Goal: Information Seeking & Learning: Obtain resource

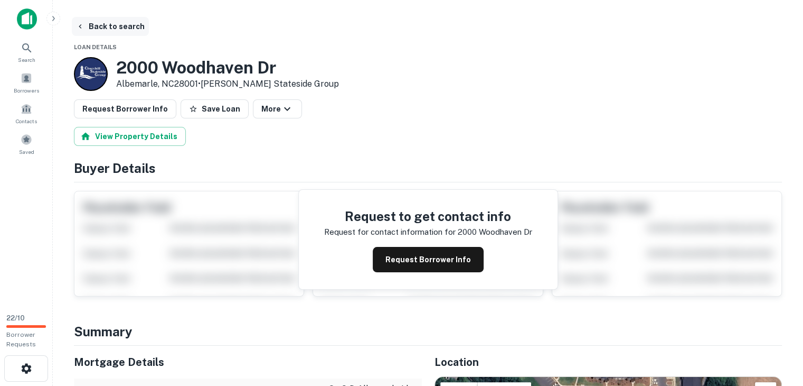
click at [129, 34] on button "Back to search" at bounding box center [110, 26] width 77 height 19
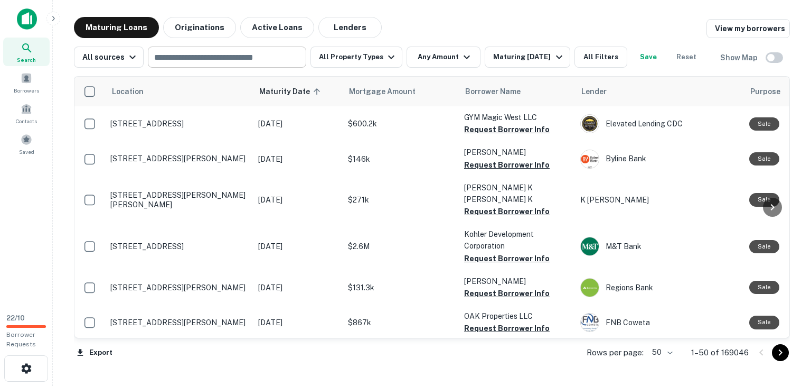
drag, startPoint x: 204, startPoint y: 57, endPoint x: 198, endPoint y: 57, distance: 6.9
click at [204, 57] on input "text" at bounding box center [226, 57] width 151 height 15
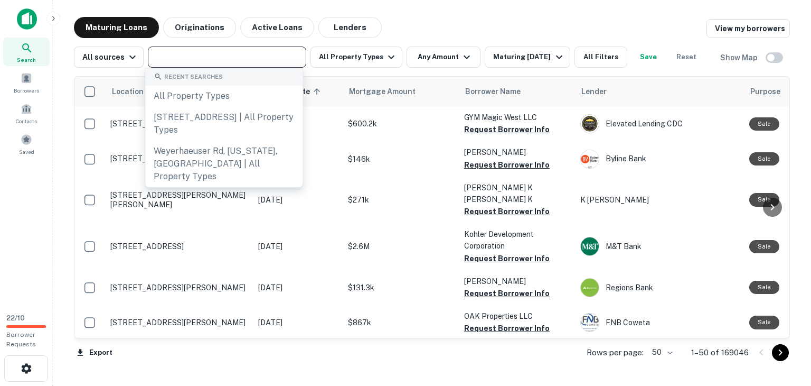
paste input "**********"
type input "**********"
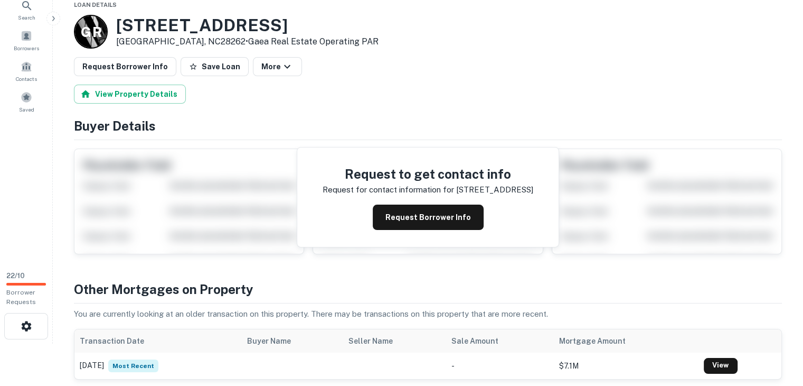
scroll to position [317, 0]
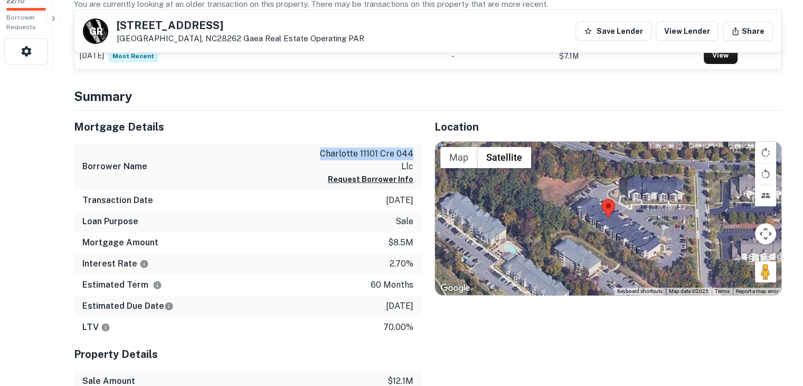
drag, startPoint x: 320, startPoint y: 153, endPoint x: 414, endPoint y: 151, distance: 94.0
click at [416, 149] on div "Borrower Name charlotte 11101 cre 044 llc Request Borrower Info" at bounding box center [248, 166] width 348 height 47
copy p "charlotte 11101 cre 044"
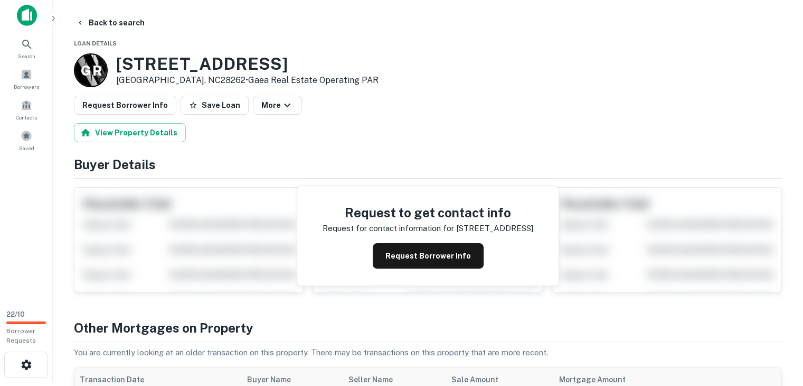
scroll to position [0, 0]
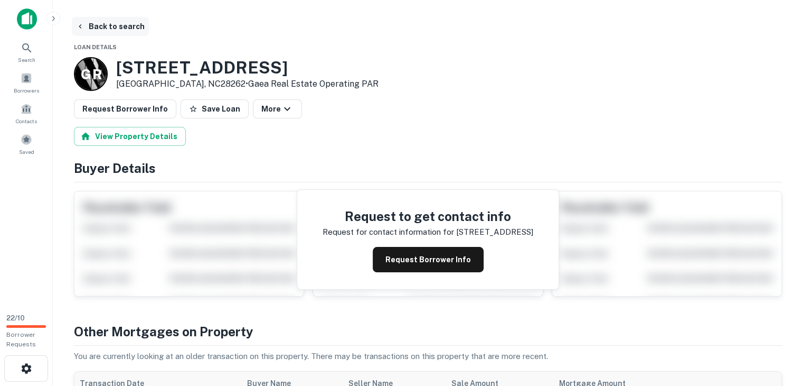
click at [107, 23] on button "Back to search" at bounding box center [110, 26] width 77 height 19
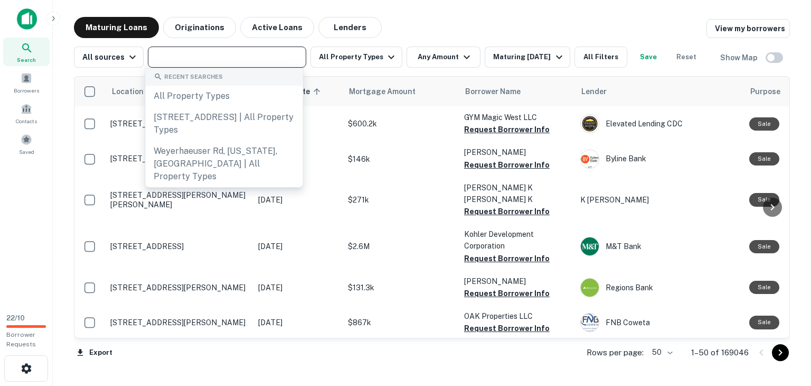
click at [183, 59] on input "text" at bounding box center [226, 57] width 151 height 15
paste input "**********"
type input "**********"
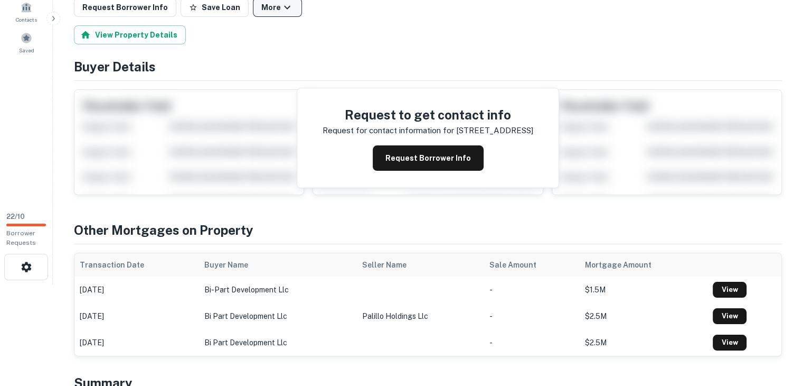
scroll to position [264, 0]
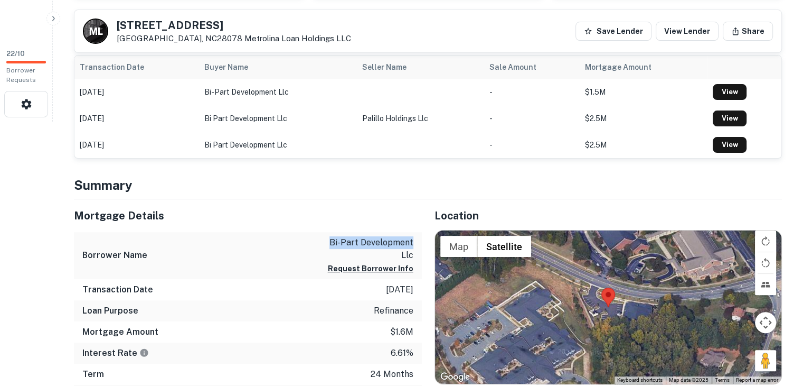
drag, startPoint x: 326, startPoint y: 236, endPoint x: 421, endPoint y: 237, distance: 95.1
click at [421, 237] on div "Borrower Name bi-part development llc Request Borrower Info" at bounding box center [248, 255] width 348 height 47
copy p "bi-part development"
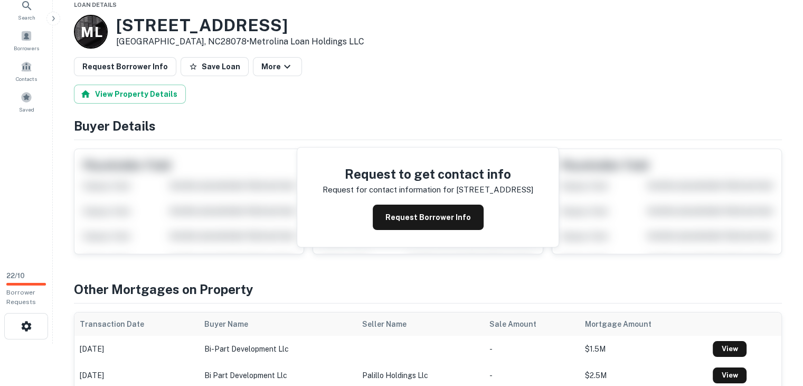
scroll to position [0, 0]
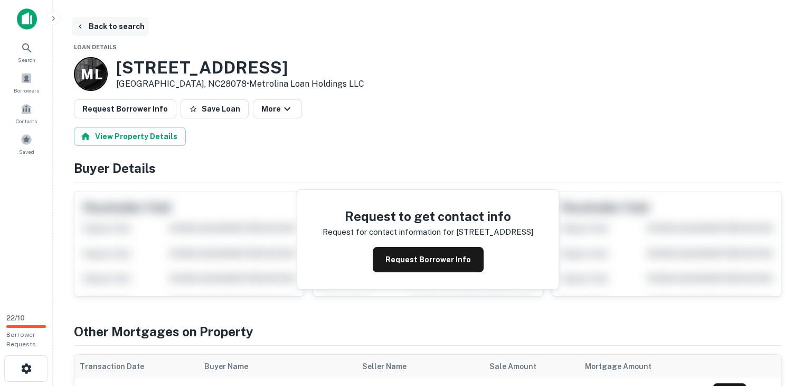
click at [126, 26] on button "Back to search" at bounding box center [110, 26] width 77 height 19
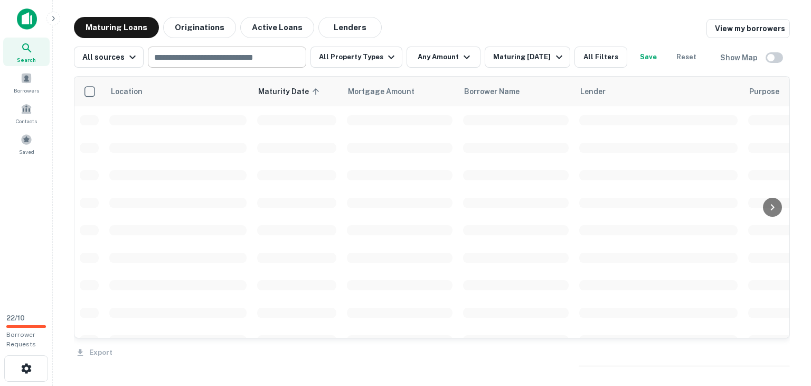
click at [209, 51] on input "text" at bounding box center [226, 57] width 151 height 15
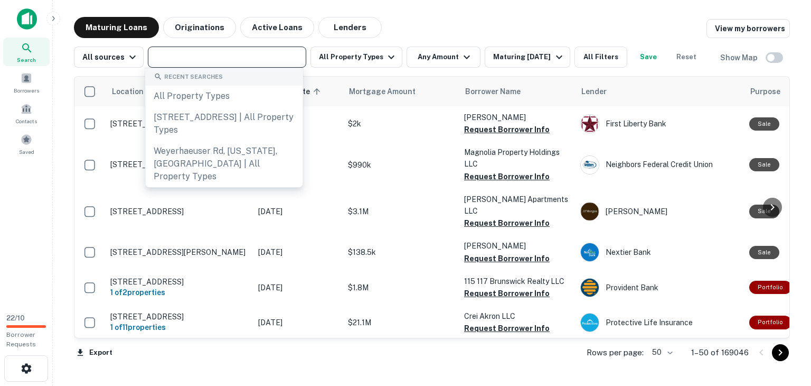
paste input "**********"
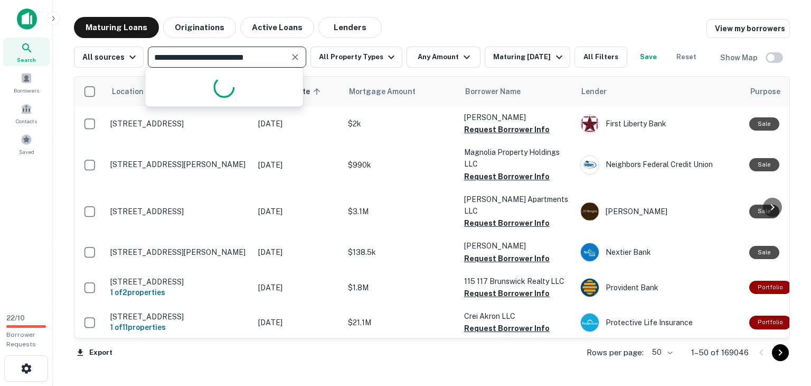
type input "**********"
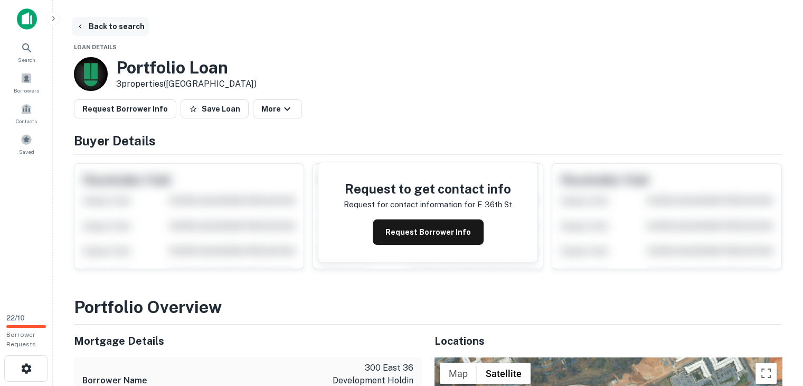
click at [106, 25] on button "Back to search" at bounding box center [110, 26] width 77 height 19
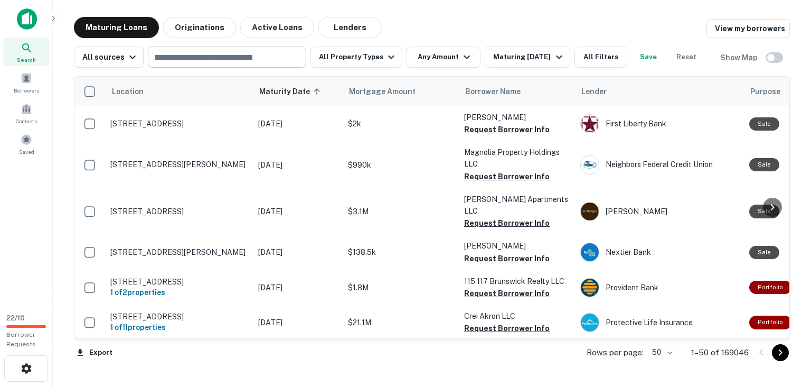
click at [192, 62] on input "text" at bounding box center [226, 57] width 151 height 15
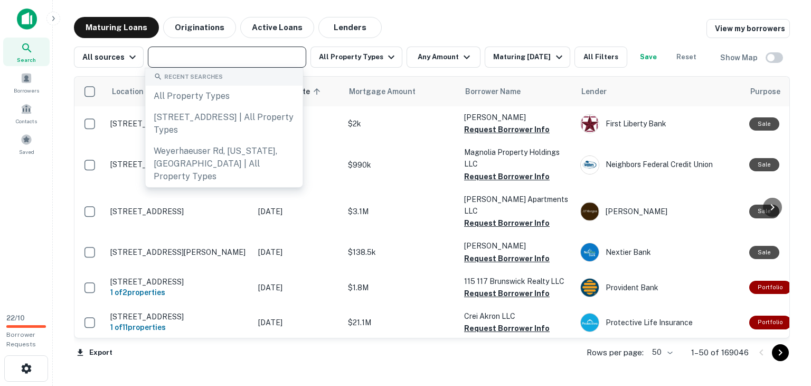
paste input "**********"
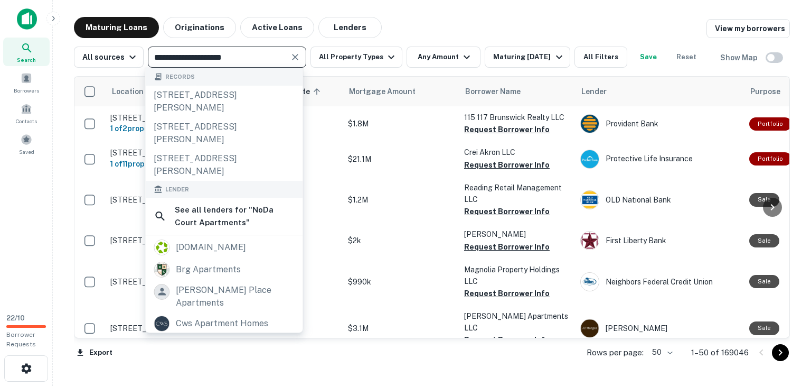
type input "**********"
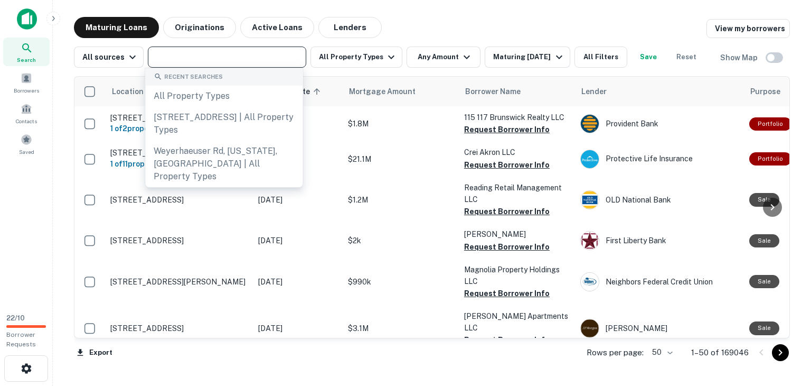
paste input "**********"
type input "**********"
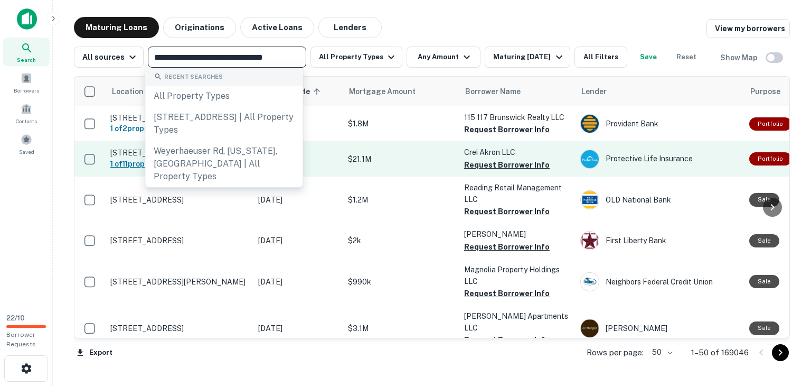
scroll to position [0, 10]
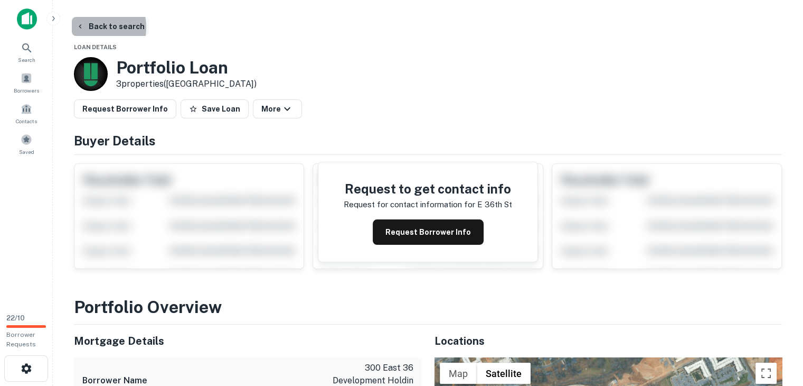
click at [82, 27] on icon "button" at bounding box center [80, 26] width 8 height 8
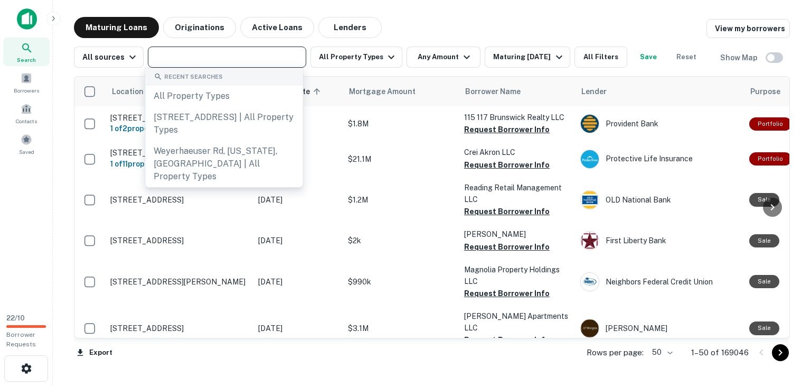
click at [176, 60] on input "text" at bounding box center [226, 57] width 151 height 15
paste input "**********"
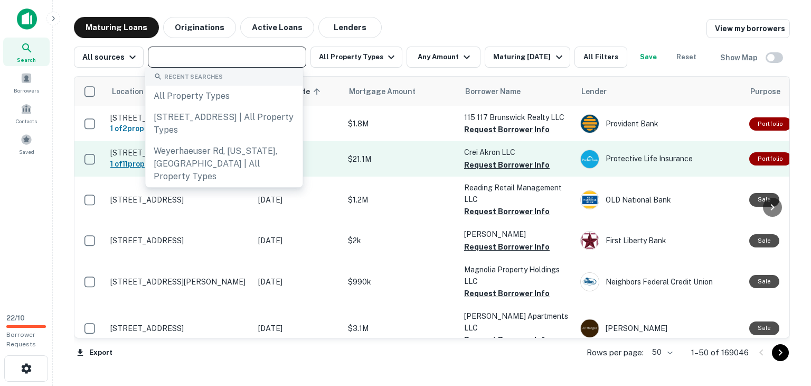
type input "**********"
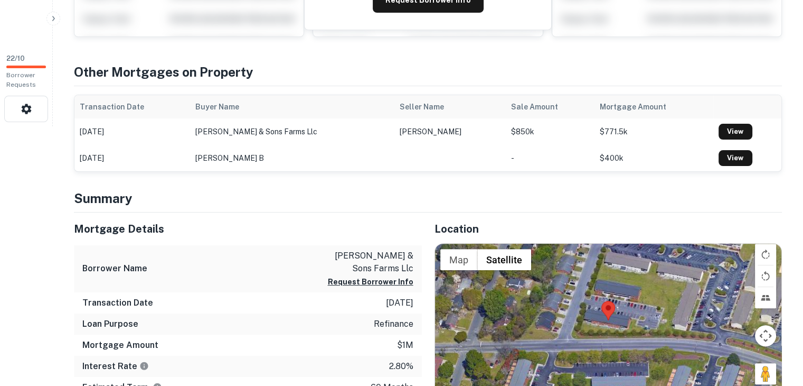
scroll to position [317, 0]
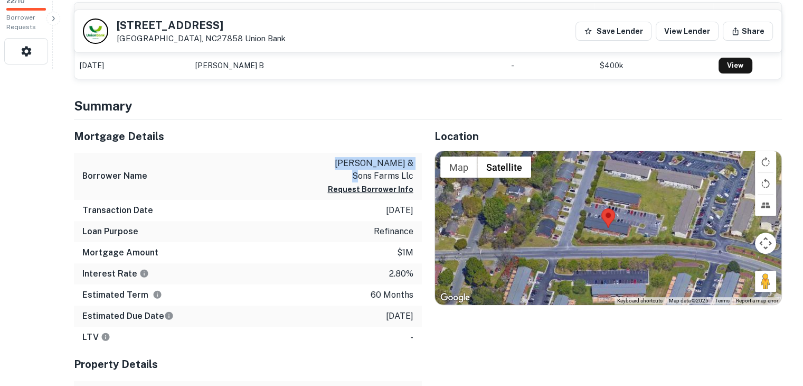
drag, startPoint x: 336, startPoint y: 159, endPoint x: 417, endPoint y: 163, distance: 80.9
click at [417, 163] on div "Borrower Name w g blount & sons farms llc Request Borrower Info" at bounding box center [248, 176] width 348 height 47
drag, startPoint x: 406, startPoint y: 161, endPoint x: 353, endPoint y: 167, distance: 52.7
click at [353, 167] on p "w g blount & sons farms llc" at bounding box center [365, 169] width 95 height 25
click at [336, 159] on p "w g blount & sons farms llc" at bounding box center [365, 169] width 95 height 25
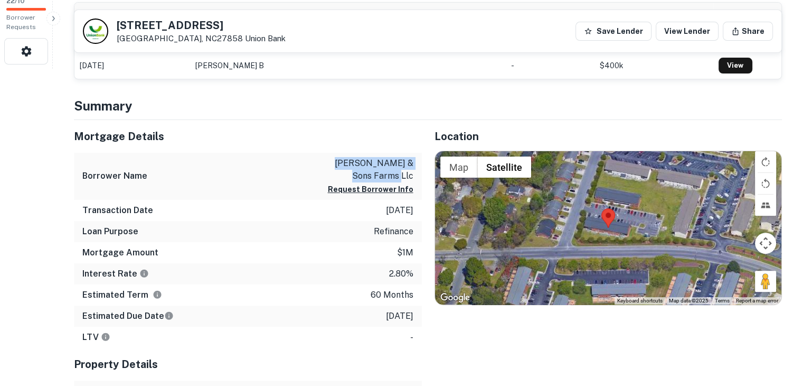
drag, startPoint x: 336, startPoint y: 159, endPoint x: 412, endPoint y: 178, distance: 78.9
click at [412, 178] on p "w g blount & sons farms llc" at bounding box center [365, 169] width 95 height 25
copy p "w g blount & sons farms llc"
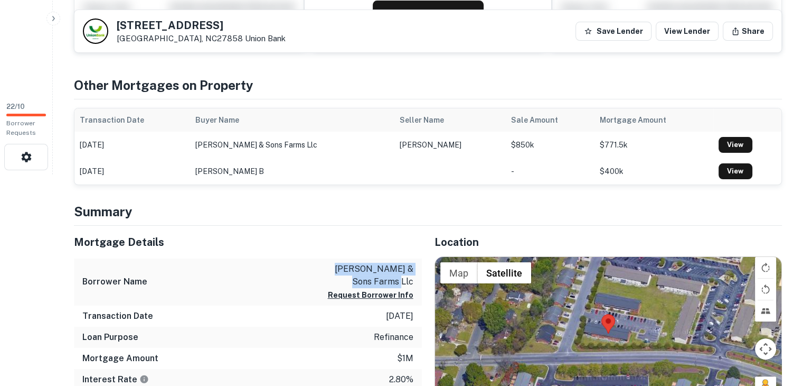
scroll to position [211, 0]
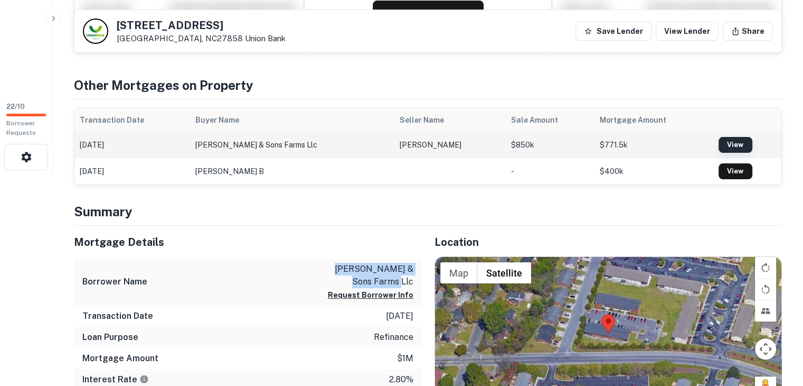
click at [727, 145] on link "View" at bounding box center [736, 145] width 34 height 16
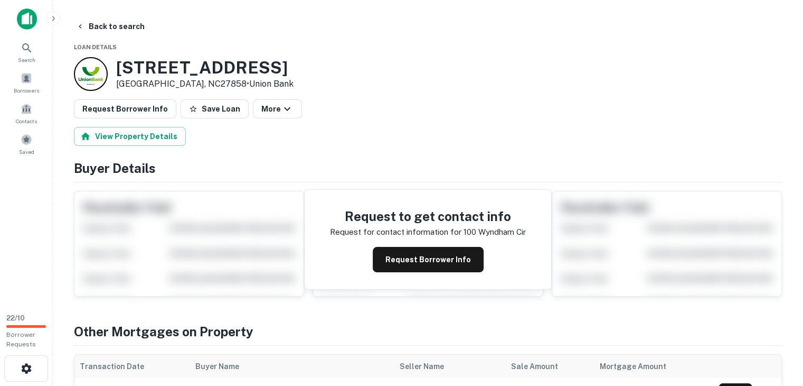
click at [124, 23] on button "Back to search" at bounding box center [110, 26] width 77 height 19
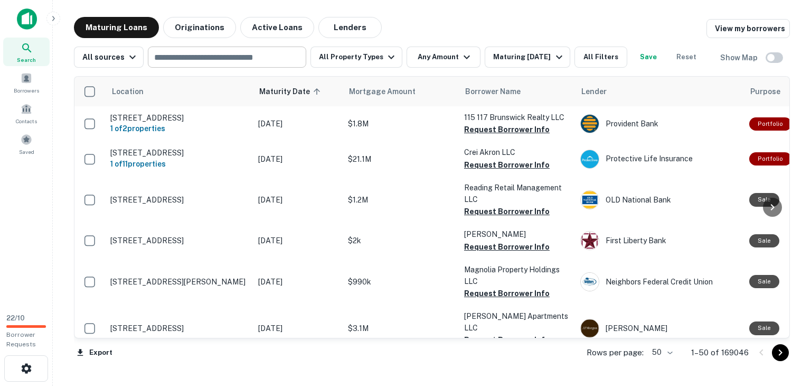
click at [188, 62] on input "text" at bounding box center [226, 57] width 151 height 15
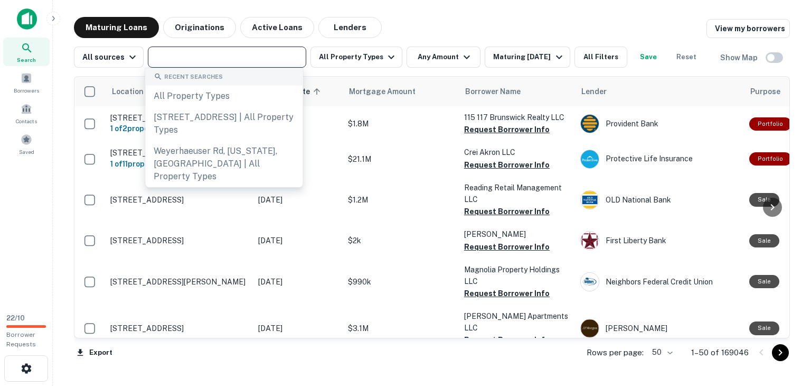
paste input "**********"
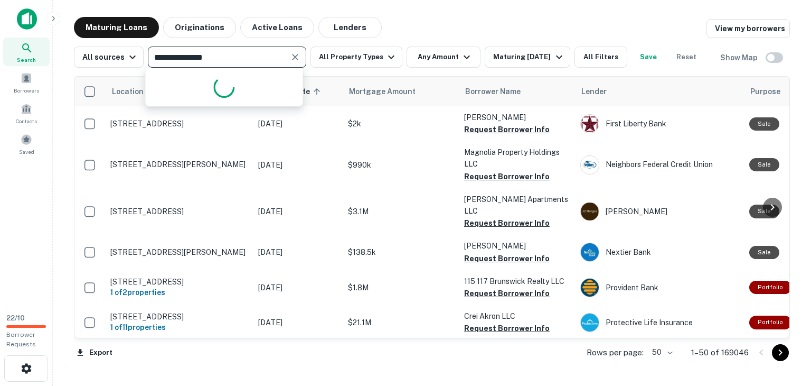
type input "**********"
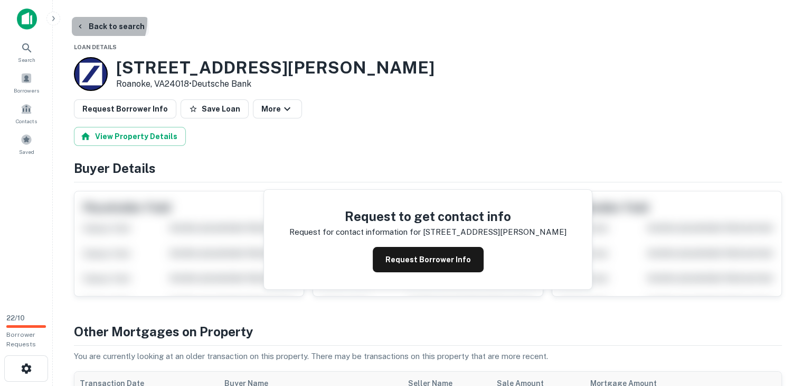
click at [93, 21] on button "Back to search" at bounding box center [110, 26] width 77 height 19
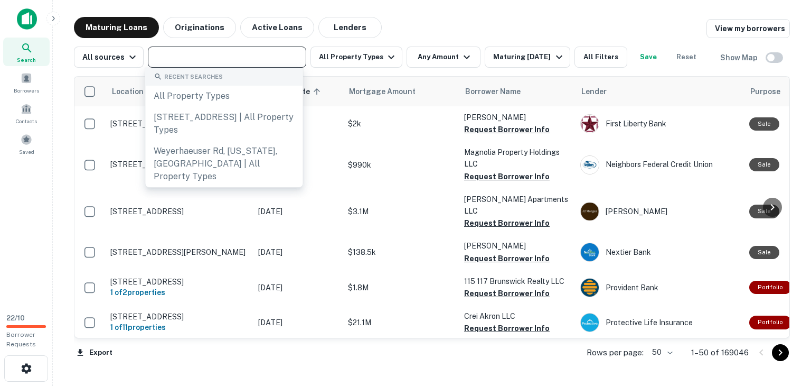
click at [168, 55] on input "text" at bounding box center [226, 57] width 151 height 15
paste input "**********"
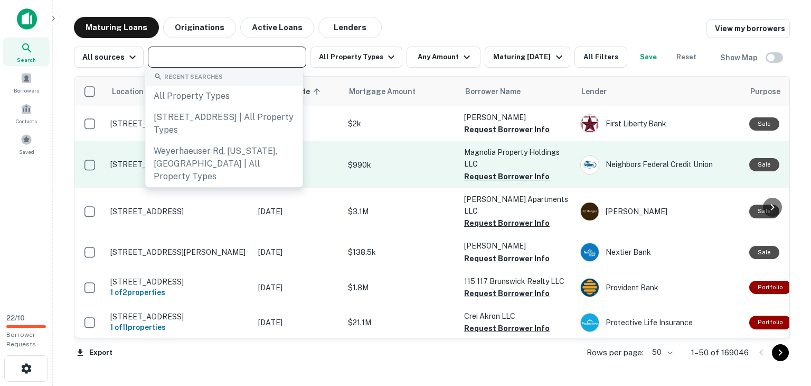
type input "**********"
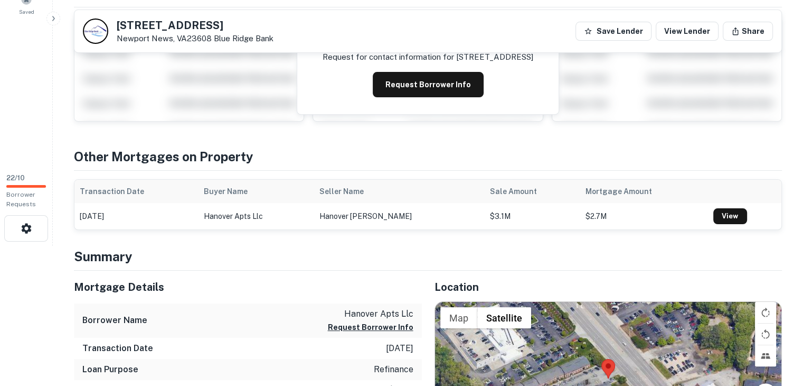
scroll to position [317, 0]
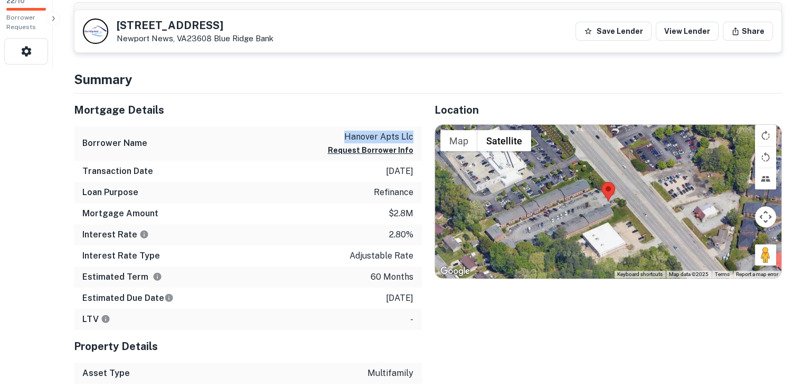
drag, startPoint x: 338, startPoint y: 133, endPoint x: 414, endPoint y: 135, distance: 76.1
click at [414, 135] on div "Borrower Name hanover apts llc Request Borrower Info" at bounding box center [248, 143] width 348 height 34
copy p "hanover apts llc"
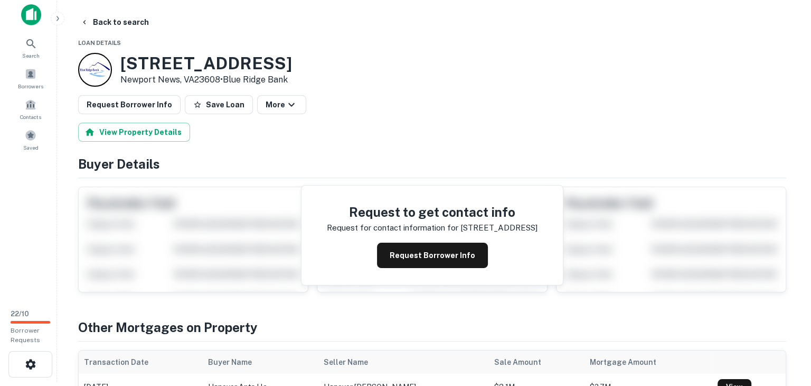
scroll to position [0, 0]
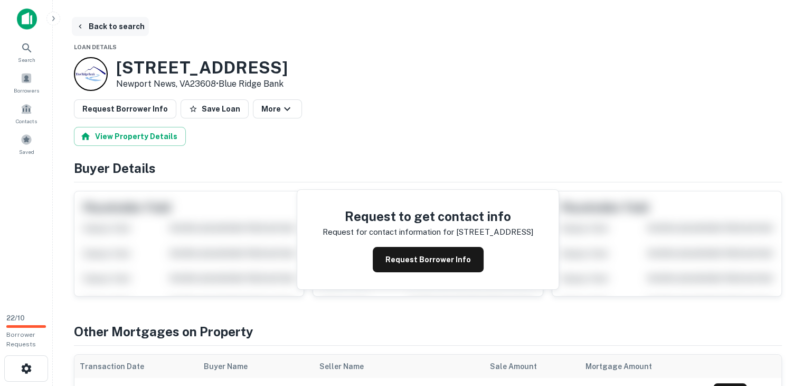
click at [92, 26] on button "Back to search" at bounding box center [110, 26] width 77 height 19
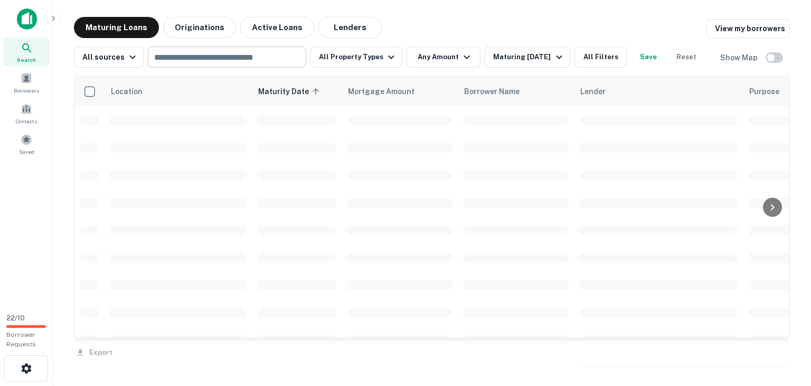
click at [176, 60] on input "text" at bounding box center [226, 57] width 151 height 15
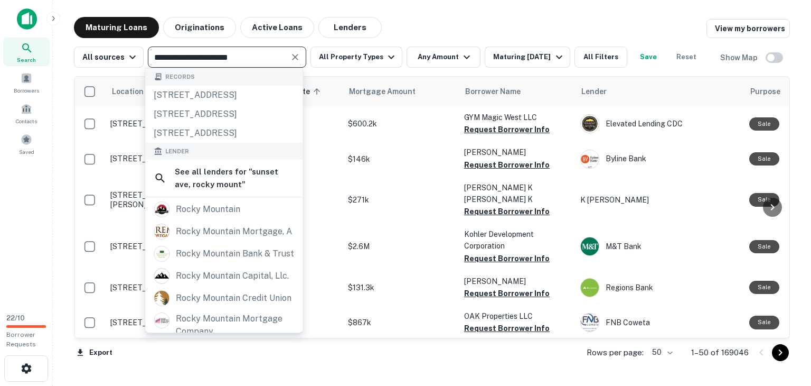
type input "**********"
click at [447, 14] on main "**********" at bounding box center [432, 193] width 758 height 386
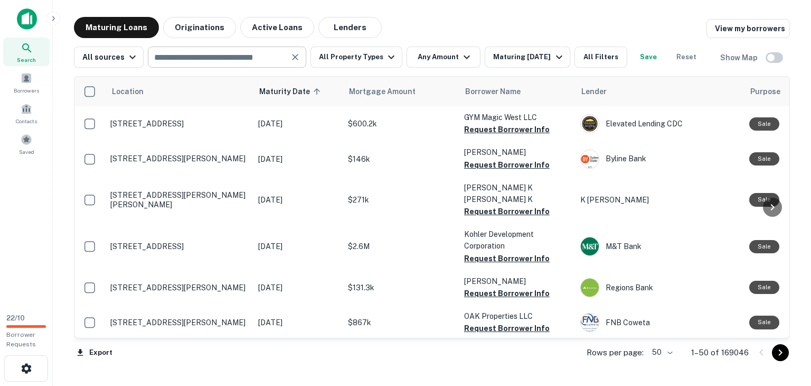
click at [253, 60] on input "text" at bounding box center [218, 57] width 135 height 15
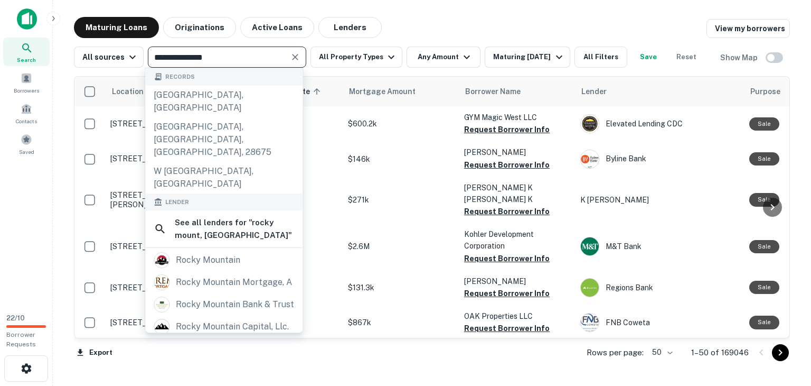
type input "**********"
click at [24, 37] on div "Search" at bounding box center [26, 51] width 46 height 29
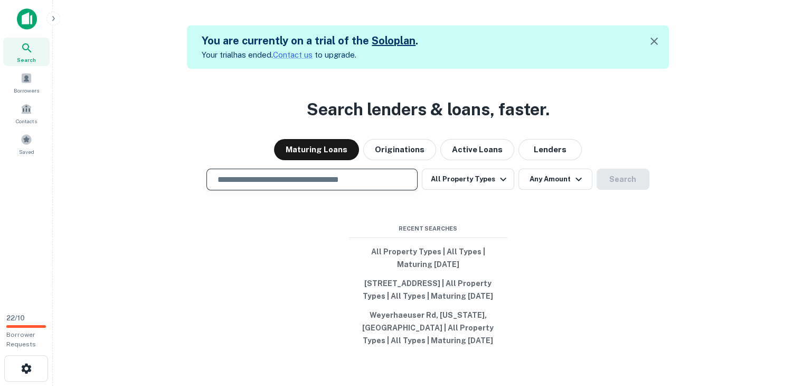
click at [266, 174] on input "text" at bounding box center [312, 179] width 202 height 12
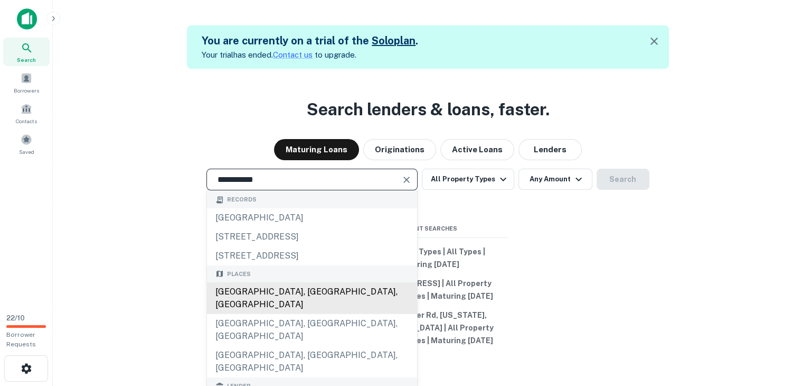
click at [301, 285] on div "Rocky Mount, NC, USA" at bounding box center [312, 298] width 210 height 32
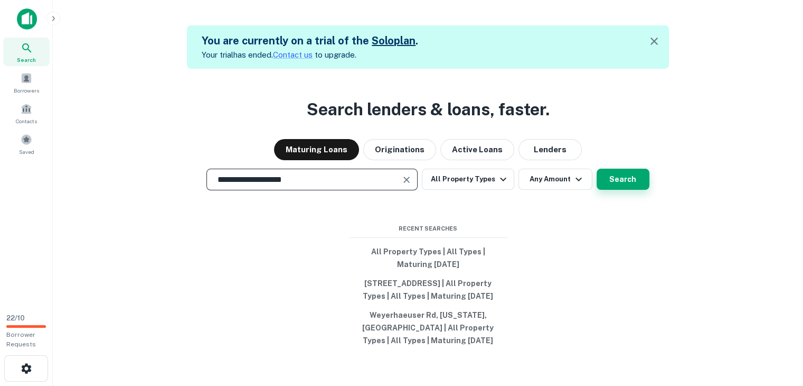
type input "**********"
click at [616, 176] on button "Search" at bounding box center [623, 178] width 53 height 21
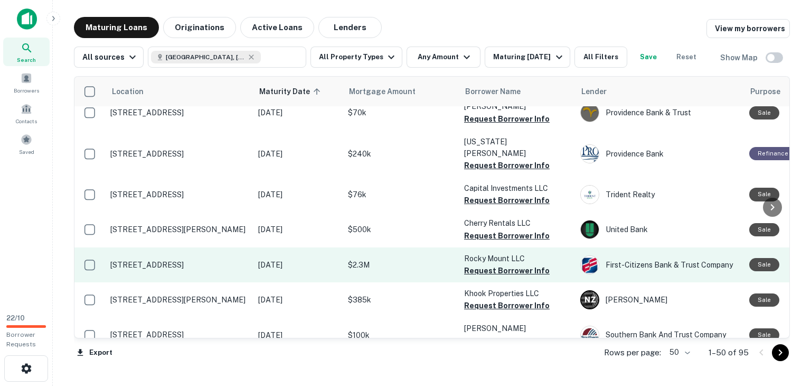
scroll to position [1614, 0]
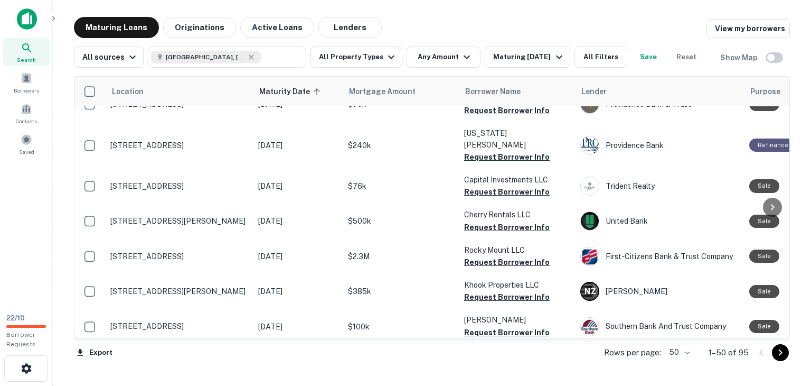
click at [780, 354] on icon "Go to next page" at bounding box center [780, 352] width 13 height 13
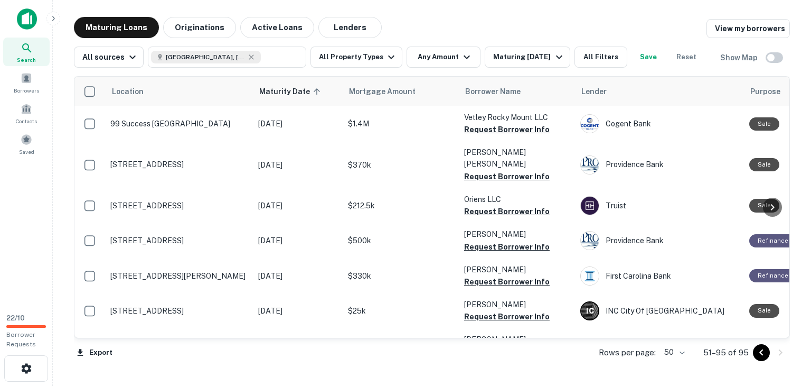
click at [758, 351] on icon "Go to previous page" at bounding box center [761, 352] width 13 height 13
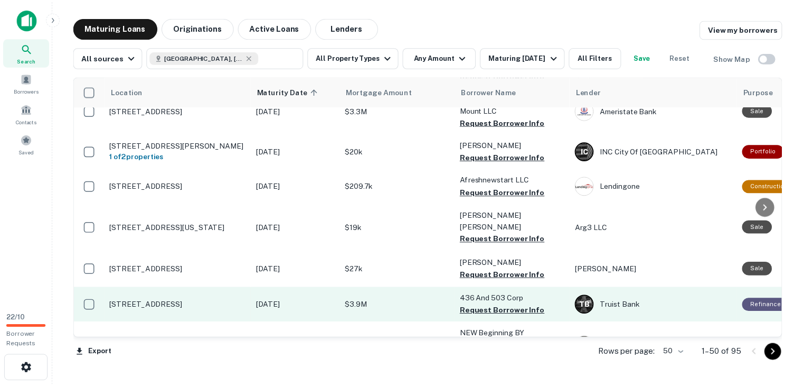
scroll to position [898, 0]
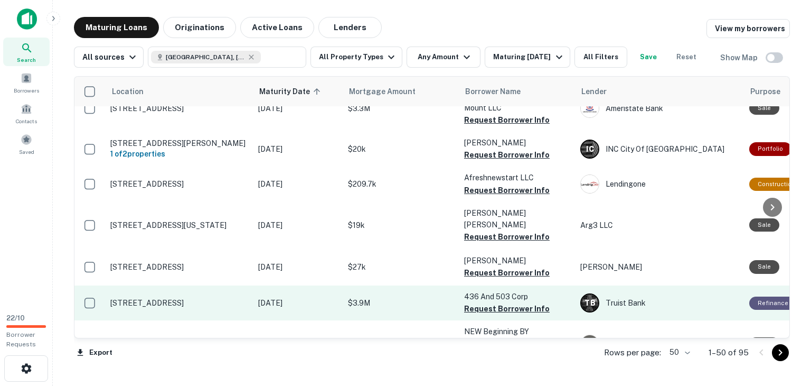
click at [224, 298] on p "1450 Atlantic Ave Rocky Mount, NC27801" at bounding box center [178, 303] width 137 height 10
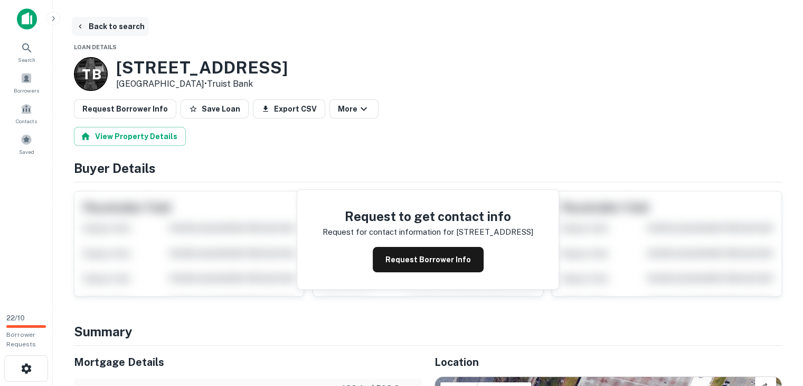
click at [87, 25] on button "Back to search" at bounding box center [110, 26] width 77 height 19
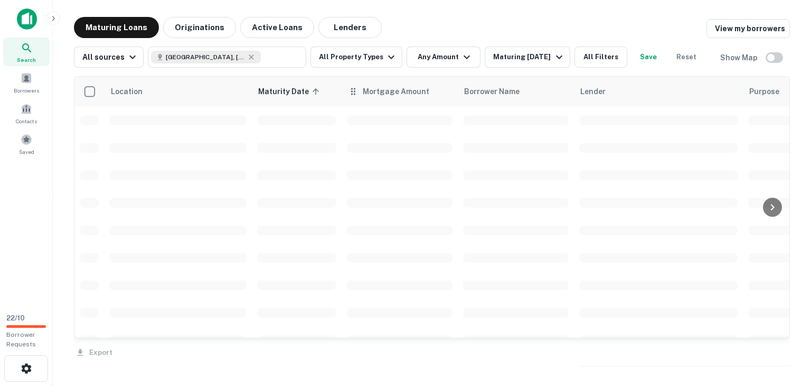
scroll to position [775, 0]
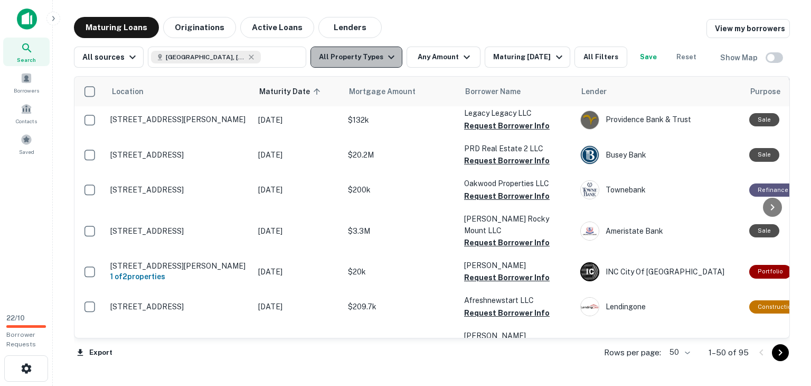
click at [367, 62] on button "All Property Types" at bounding box center [357, 56] width 92 height 21
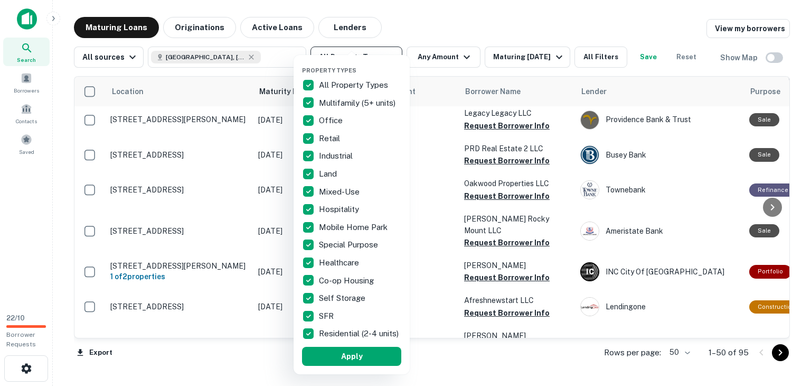
scroll to position [898, 0]
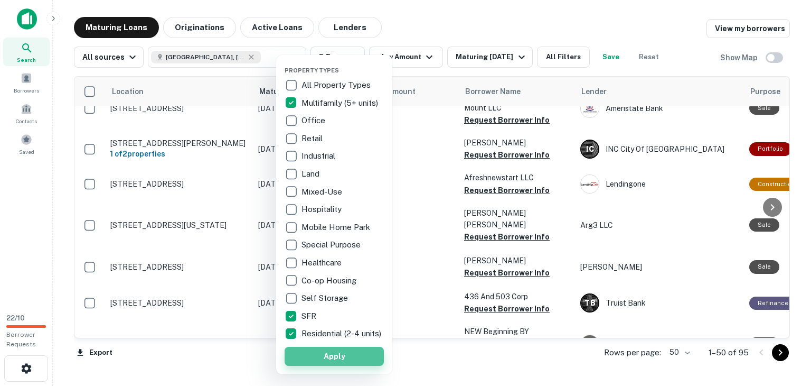
click at [321, 361] on button "Apply" at bounding box center [334, 355] width 99 height 19
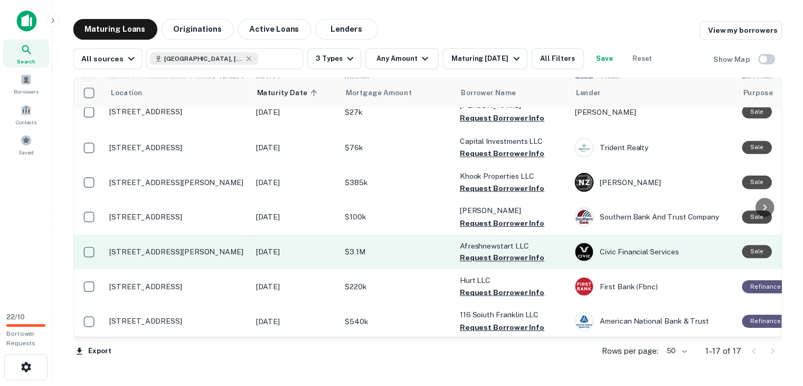
scroll to position [211, 0]
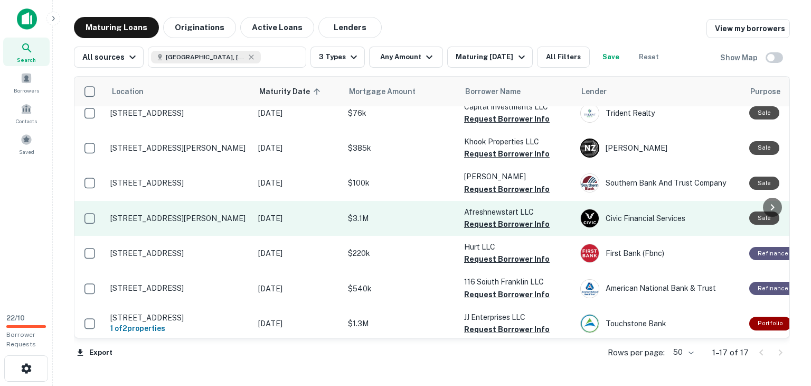
click at [227, 213] on p "720 Starling Way Rocky Mount, NC27803" at bounding box center [178, 218] width 137 height 10
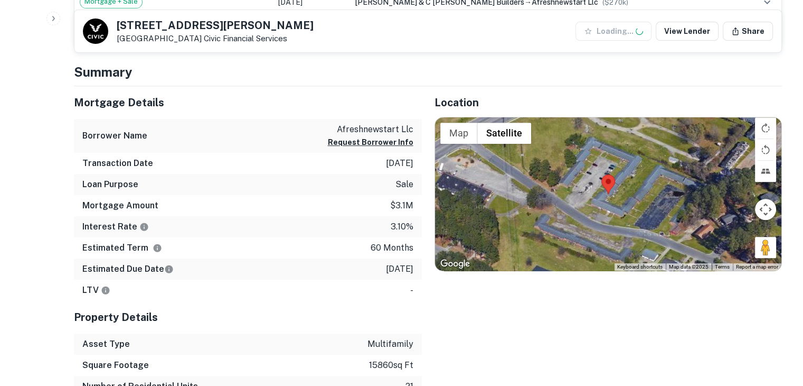
scroll to position [370, 0]
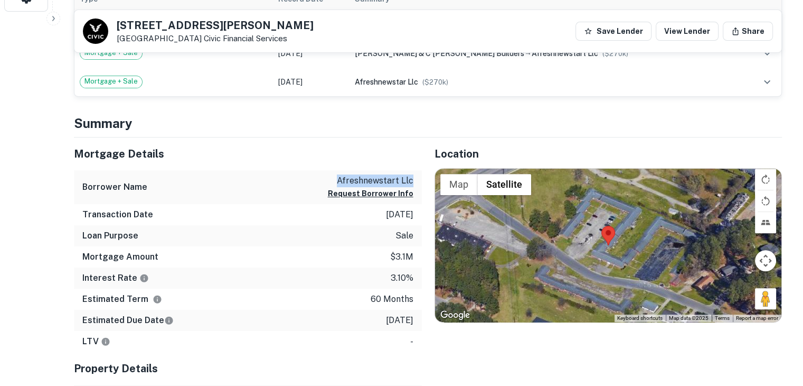
drag, startPoint x: 334, startPoint y: 177, endPoint x: 417, endPoint y: 180, distance: 83.0
click at [417, 180] on div "Borrower Name afreshnewstart llc Request Borrower Info" at bounding box center [248, 187] width 348 height 34
copy p "afreshnewstart llc"
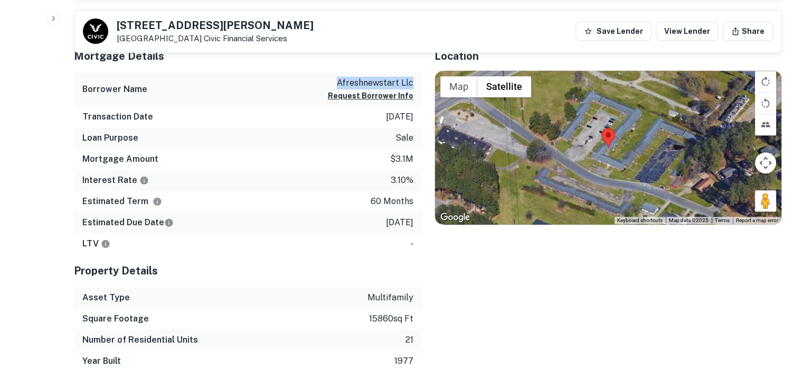
scroll to position [475, 0]
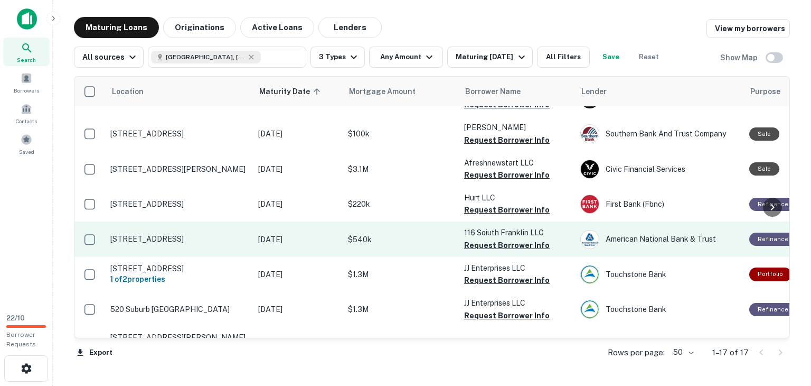
scroll to position [264, 0]
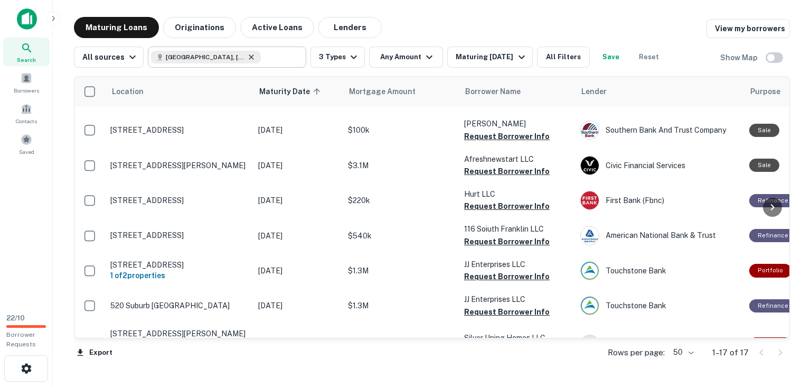
click at [249, 57] on icon at bounding box center [251, 56] width 5 height 5
type input "**********"
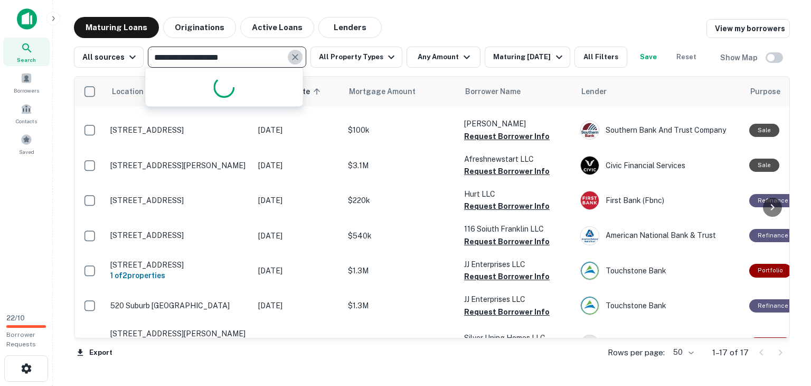
click at [293, 55] on icon "Clear" at bounding box center [295, 57] width 11 height 11
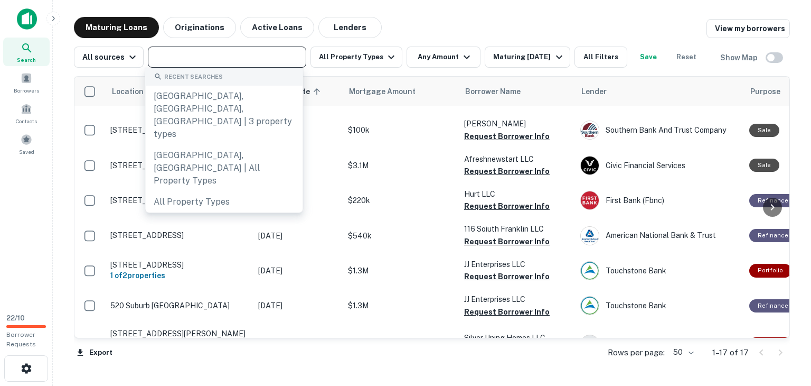
click at [240, 59] on input "text" at bounding box center [226, 57] width 151 height 15
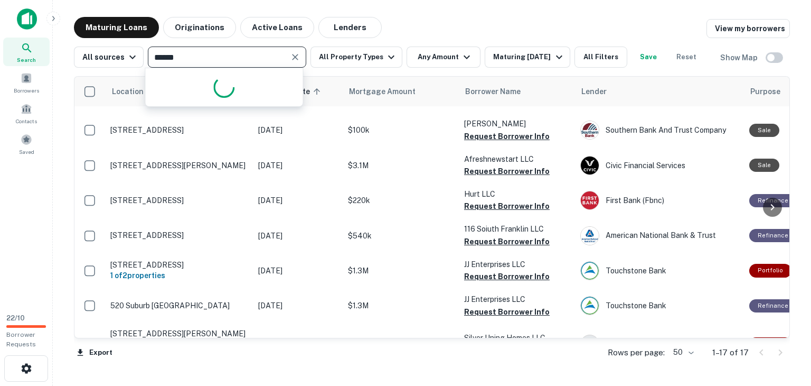
type input "*******"
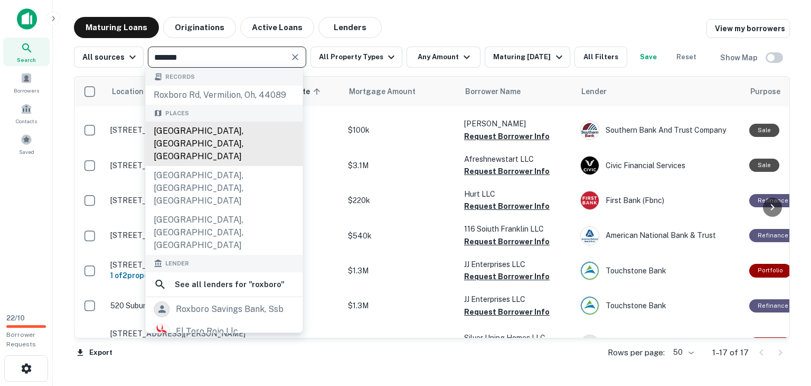
click at [216, 131] on div "Roxboro, NC, USA" at bounding box center [223, 143] width 157 height 44
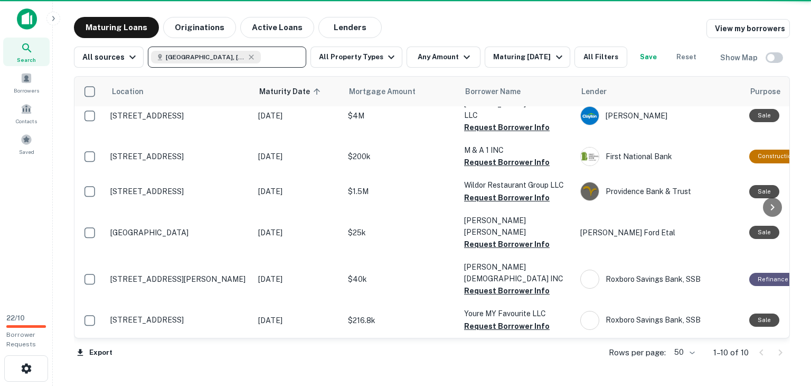
scroll to position [164, 0]
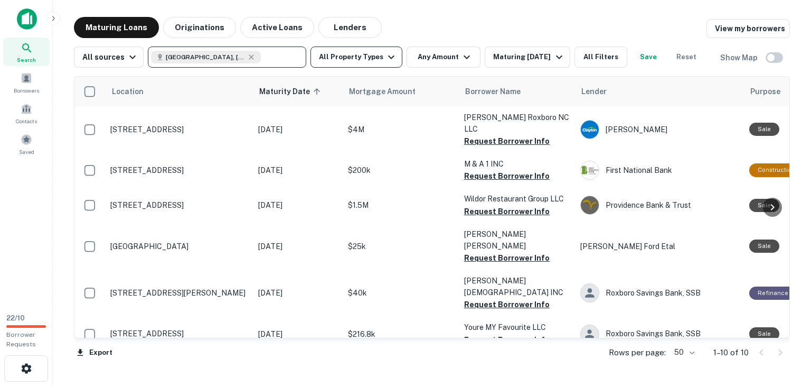
click at [370, 58] on button "All Property Types" at bounding box center [357, 56] width 92 height 21
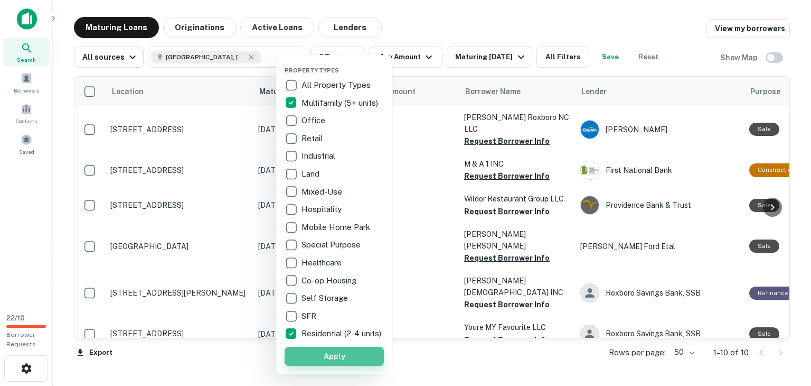
click at [353, 362] on button "Apply" at bounding box center [334, 355] width 99 height 19
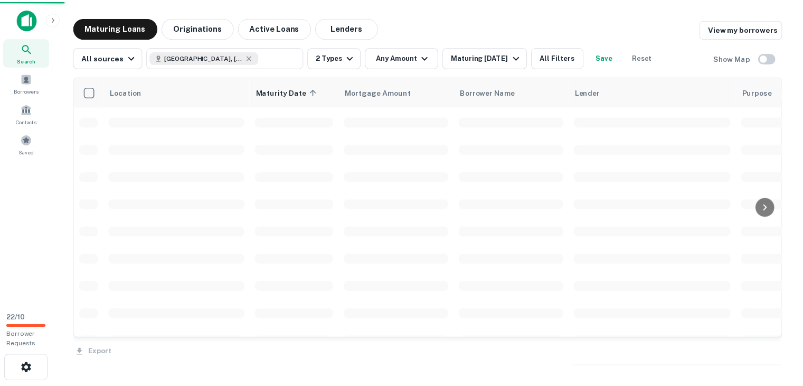
scroll to position [264, 0]
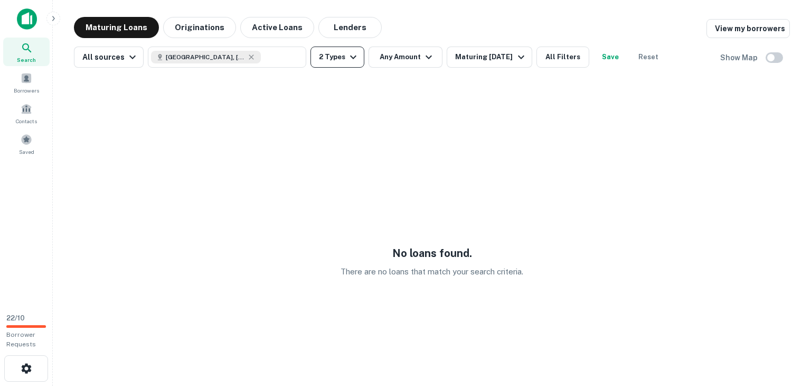
click at [347, 51] on icon "button" at bounding box center [353, 57] width 13 height 13
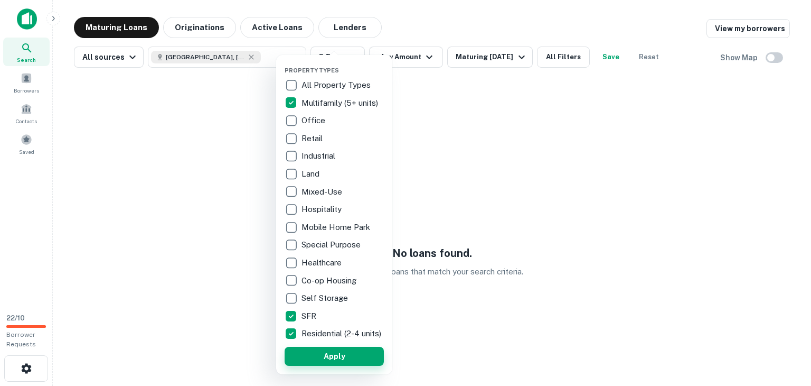
click at [331, 361] on button "Apply" at bounding box center [334, 355] width 99 height 19
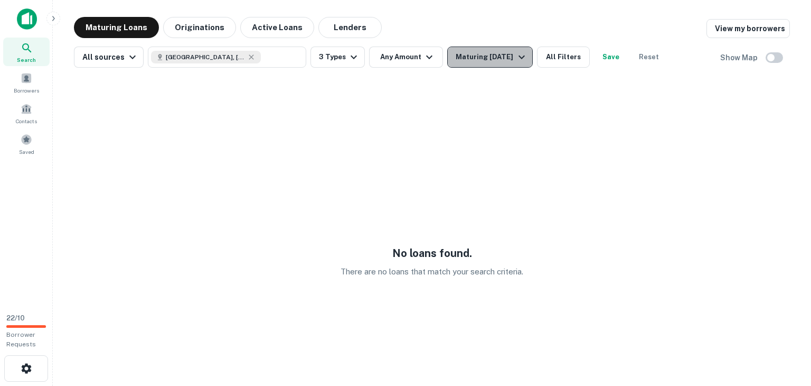
click at [463, 55] on div "Maturing In 6 Months" at bounding box center [492, 57] width 72 height 13
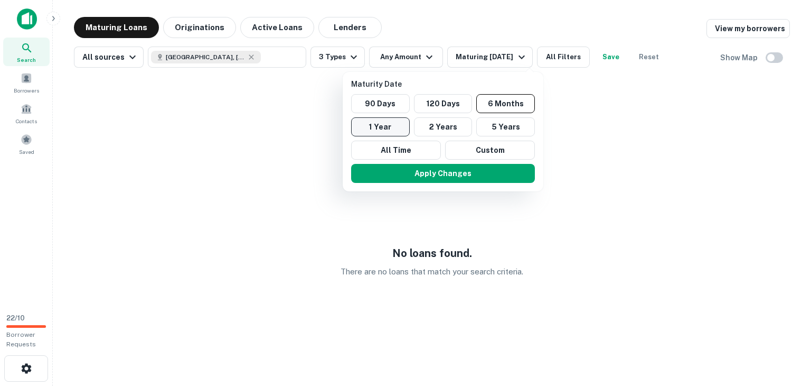
click at [393, 124] on button "1 Year" at bounding box center [380, 126] width 59 height 19
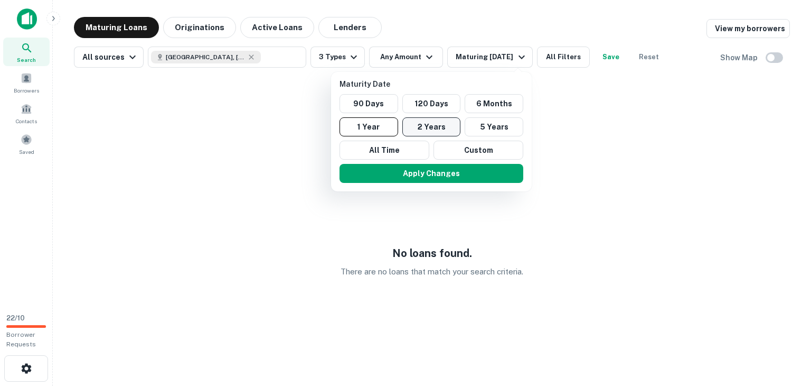
click at [431, 128] on button "2 Years" at bounding box center [431, 126] width 59 height 19
click at [450, 183] on div "Apply Changes" at bounding box center [437, 172] width 192 height 27
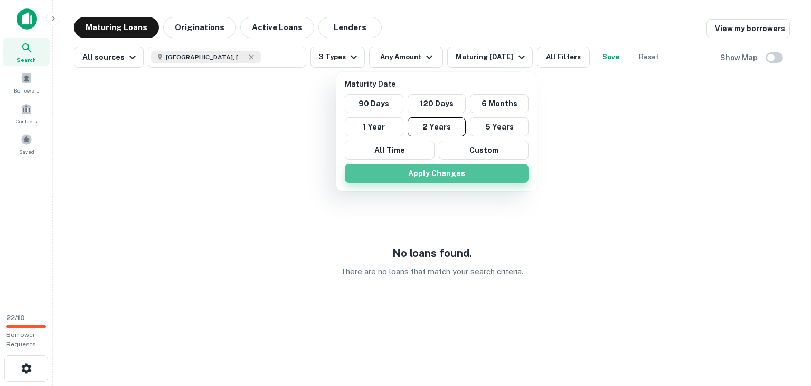
click at [446, 178] on button "Apply Changes" at bounding box center [437, 173] width 184 height 19
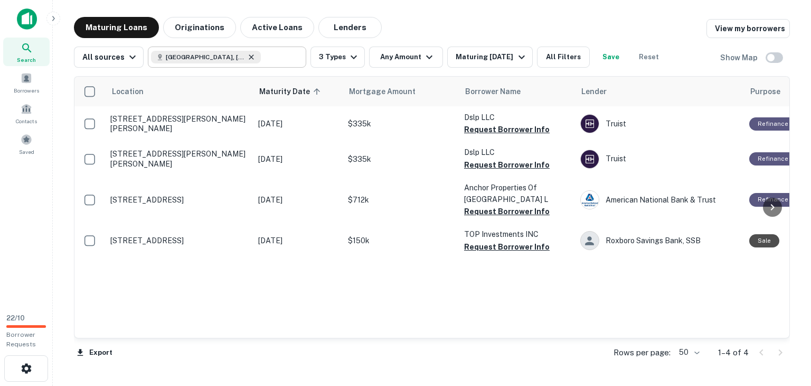
click at [247, 59] on icon at bounding box center [251, 57] width 8 height 8
type input "**********"
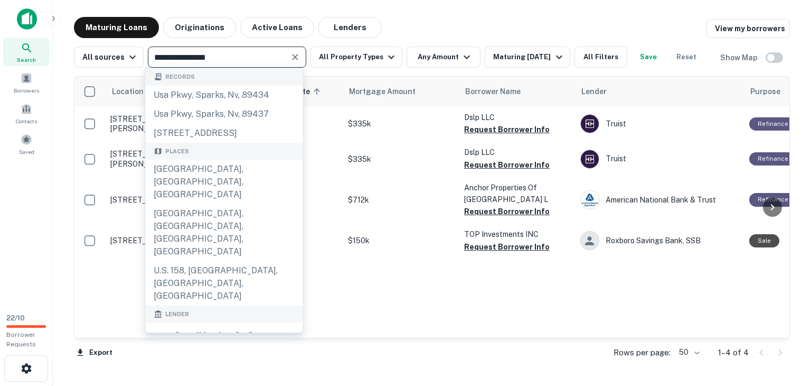
drag, startPoint x: 251, startPoint y: 60, endPoint x: 21, endPoint y: 57, distance: 230.8
click at [0, 61] on div "**********" at bounding box center [405, 193] width 811 height 386
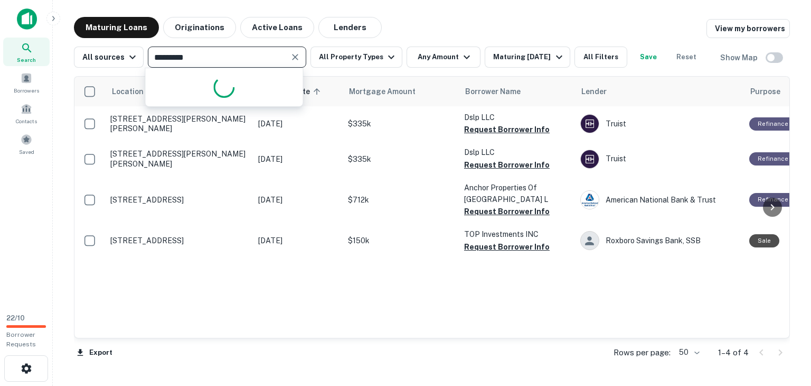
type input "**********"
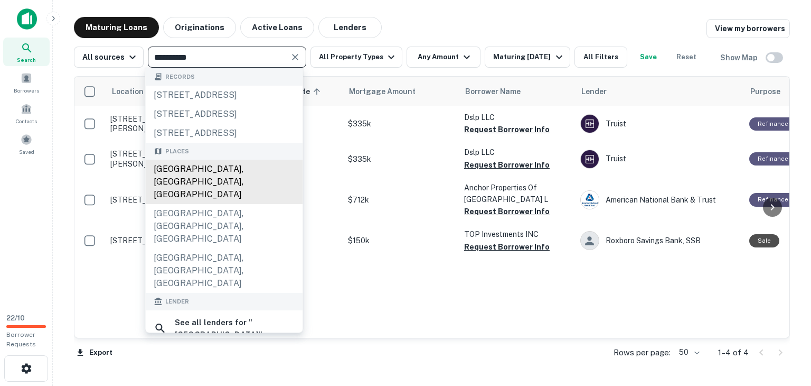
click at [177, 203] on div "Reidsville, NC, USA" at bounding box center [223, 181] width 157 height 44
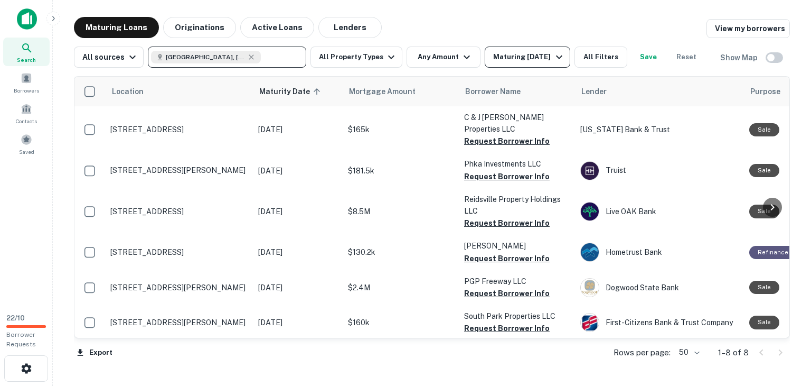
click at [493, 58] on div "Maturing In 6 Months" at bounding box center [529, 57] width 72 height 13
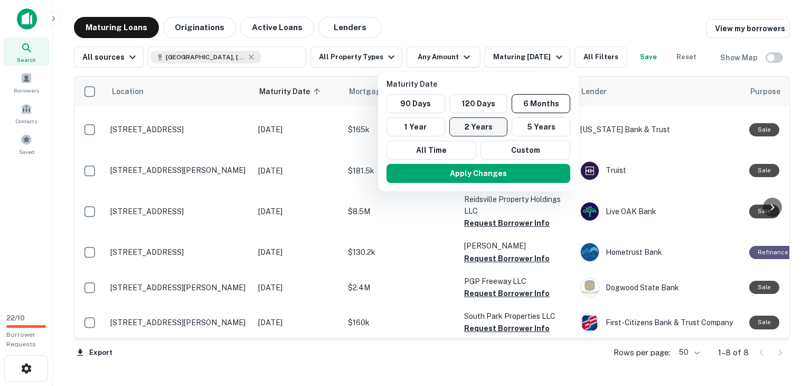
click at [465, 130] on button "2 Years" at bounding box center [478, 126] width 59 height 19
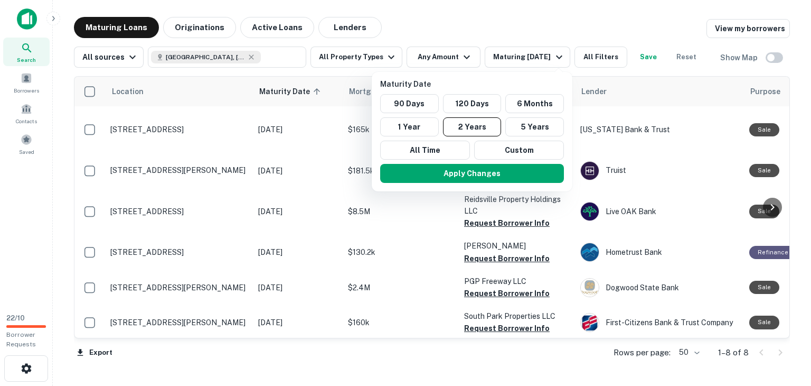
click at [393, 56] on div at bounding box center [405, 193] width 811 height 386
click at [377, 49] on div at bounding box center [405, 193] width 811 height 386
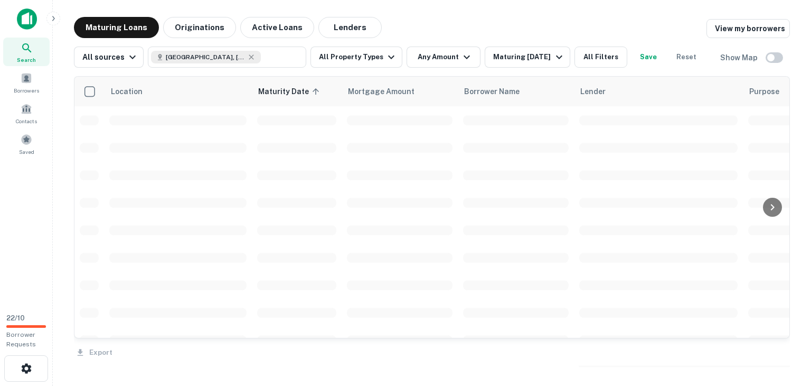
click at [374, 55] on div at bounding box center [405, 193] width 811 height 386
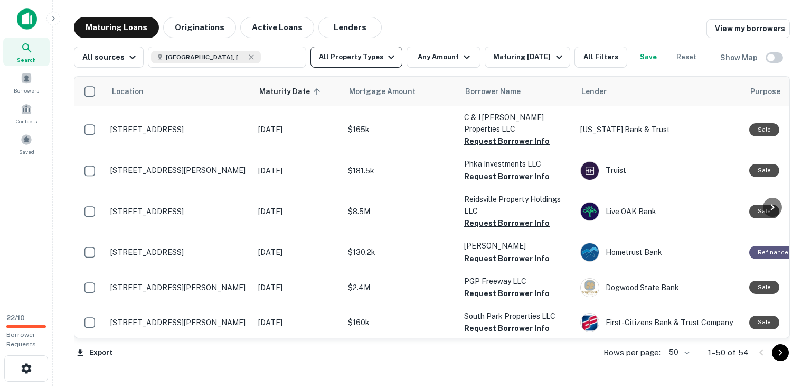
click at [344, 51] on button "All Property Types" at bounding box center [357, 56] width 92 height 21
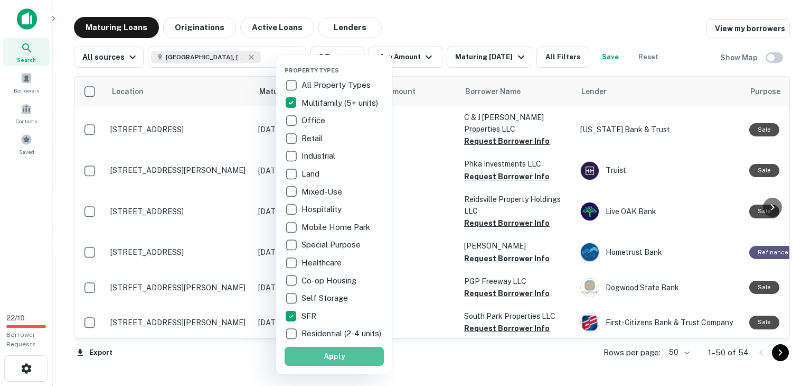
drag, startPoint x: 312, startPoint y: 360, endPoint x: 469, endPoint y: 253, distance: 189.7
click at [312, 360] on button "Apply" at bounding box center [334, 355] width 99 height 19
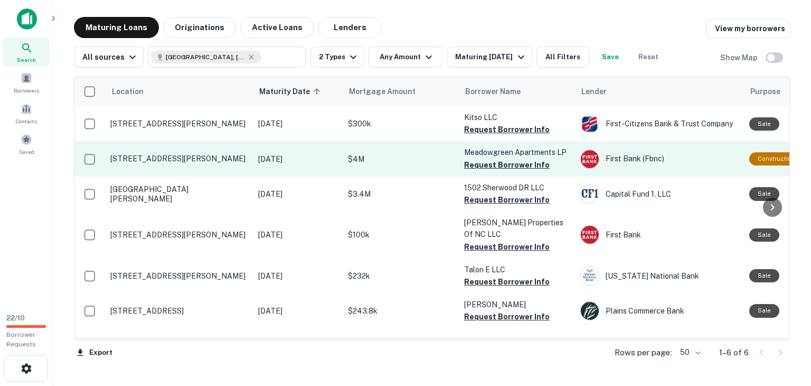
click at [328, 170] on td "Jun 17, 2026" at bounding box center [298, 158] width 90 height 35
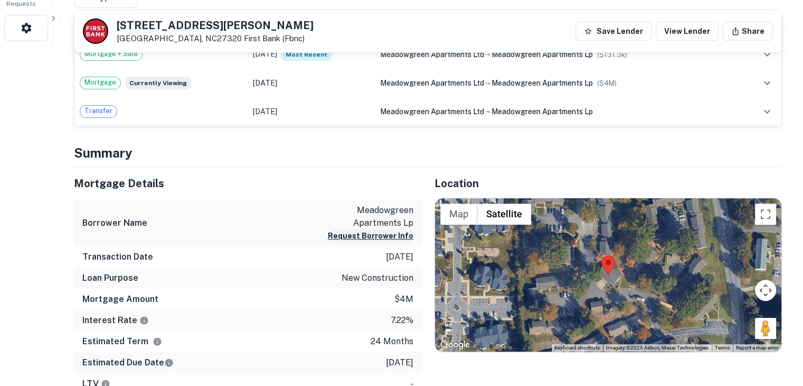
scroll to position [370, 0]
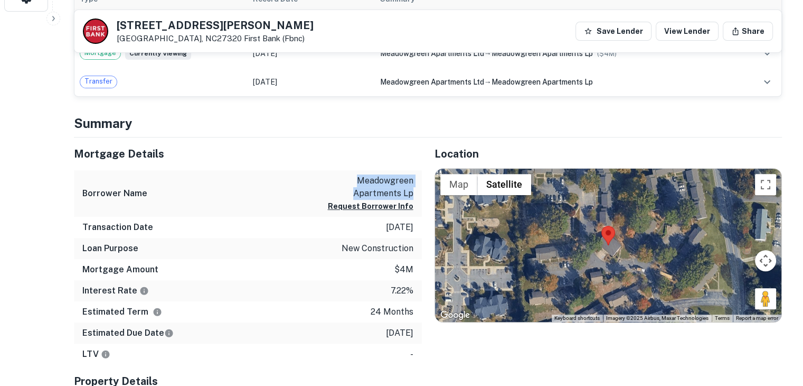
drag, startPoint x: 357, startPoint y: 180, endPoint x: 412, endPoint y: 193, distance: 57.0
click at [412, 193] on p "meadowgreen apartments lp" at bounding box center [365, 186] width 95 height 25
copy p "meadowgreen apartments lp"
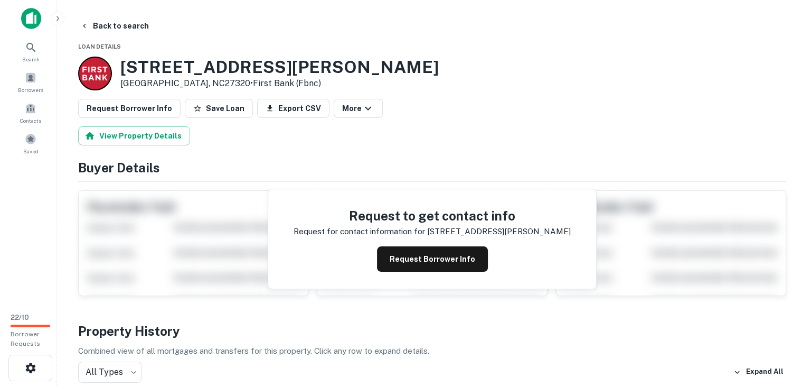
scroll to position [0, 0]
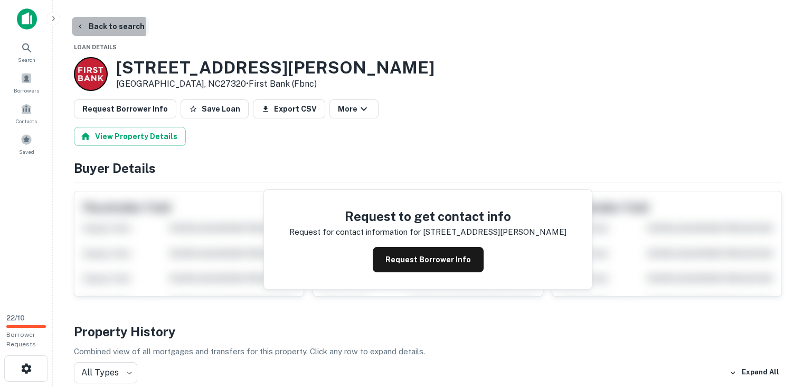
click at [88, 27] on button "Back to search" at bounding box center [110, 26] width 77 height 19
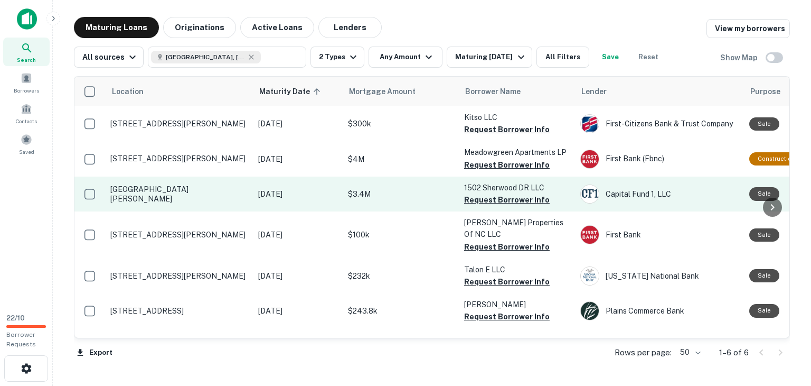
click at [213, 200] on td "Sherwood Dr Reidsville, NC27320" at bounding box center [179, 193] width 148 height 35
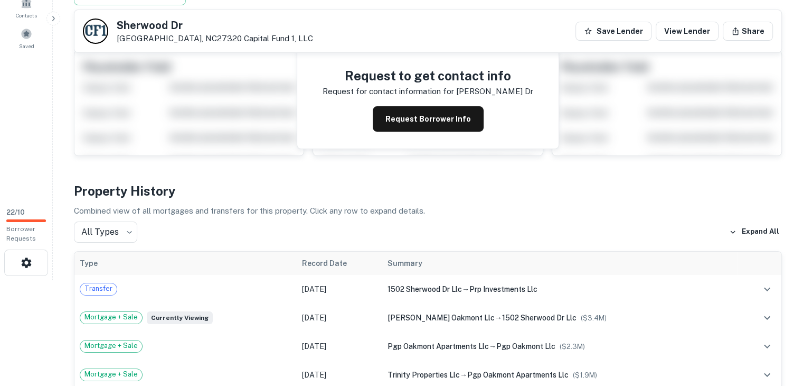
scroll to position [106, 0]
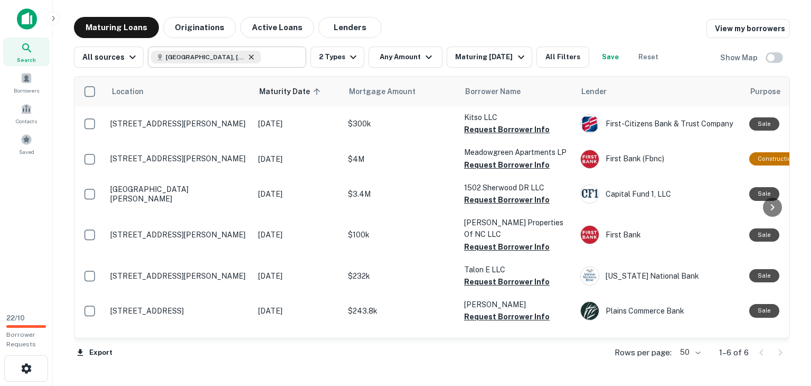
click at [247, 54] on icon at bounding box center [251, 57] width 8 height 8
type input "**********"
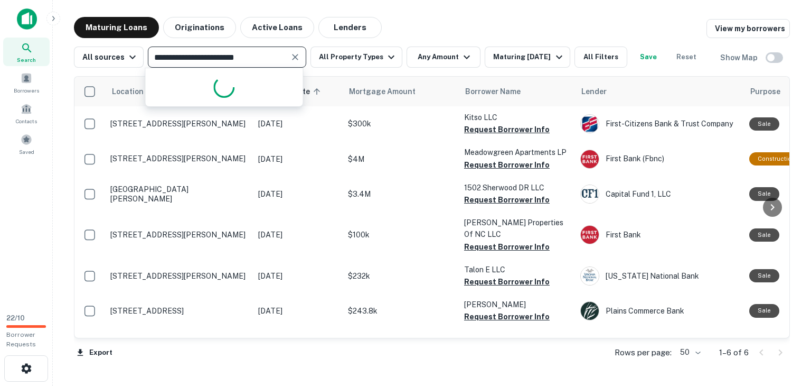
click at [292, 54] on icon "Clear" at bounding box center [295, 57] width 6 height 6
type input "**********"
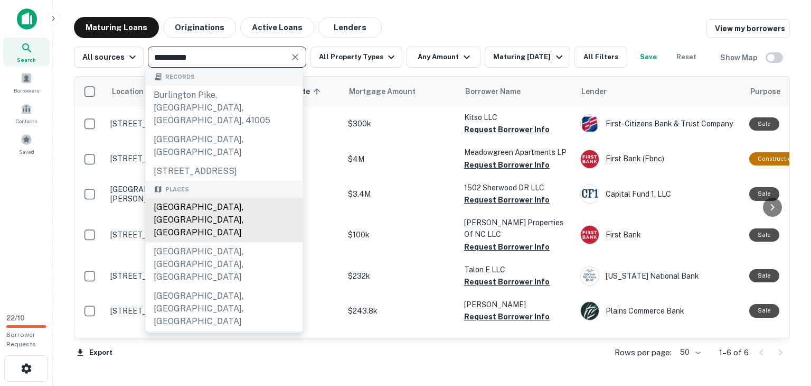
click at [201, 198] on div "Burlington, NC, USA" at bounding box center [223, 220] width 157 height 44
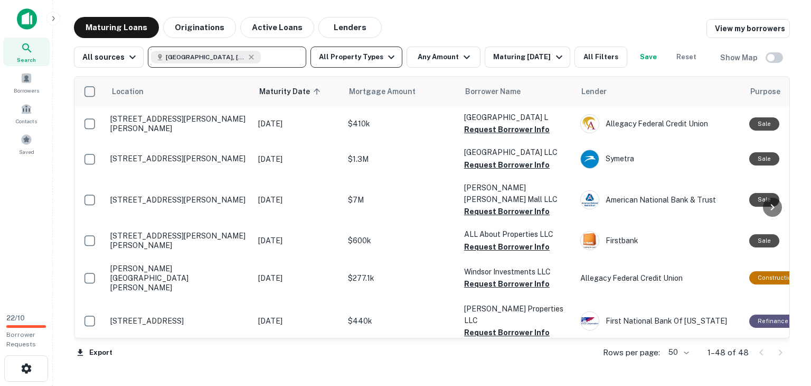
click at [369, 50] on button "All Property Types" at bounding box center [357, 56] width 92 height 21
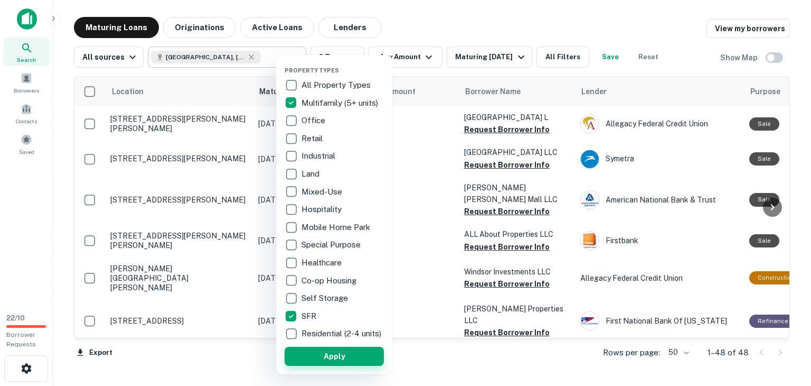
click at [332, 365] on button "Apply" at bounding box center [334, 355] width 99 height 19
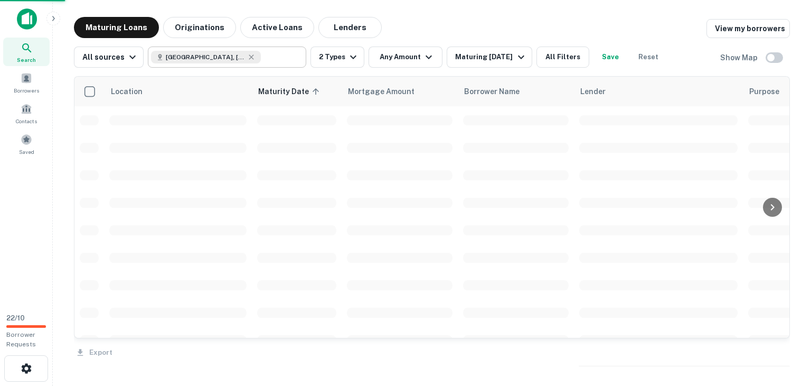
click at [485, 57] on div "Property Types All Property Types Multifamily (5+ units) Office Retail Industri…" at bounding box center [405, 193] width 811 height 386
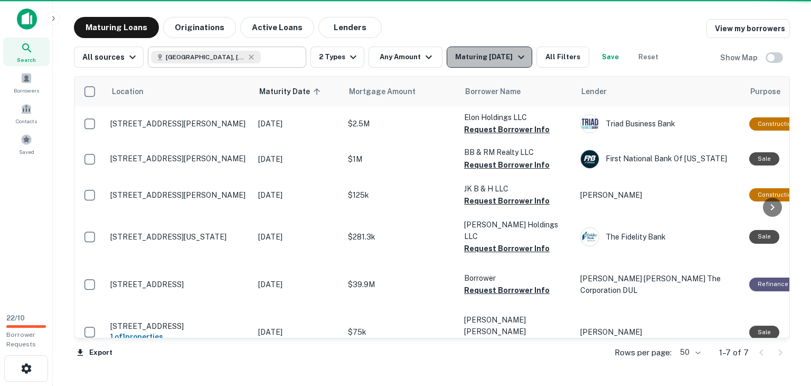
click at [512, 60] on div "Maturing In 6 Months" at bounding box center [491, 57] width 72 height 13
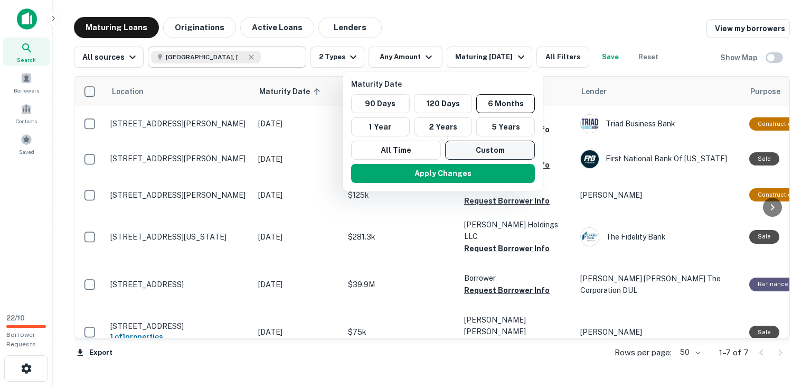
click at [461, 146] on button "Custom" at bounding box center [490, 149] width 90 height 19
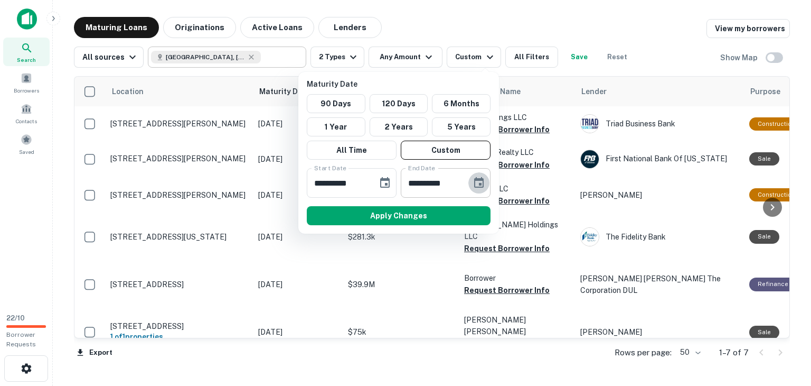
click at [480, 179] on icon "Choose date, selected date is Aug 26, 2025" at bounding box center [479, 182] width 10 height 11
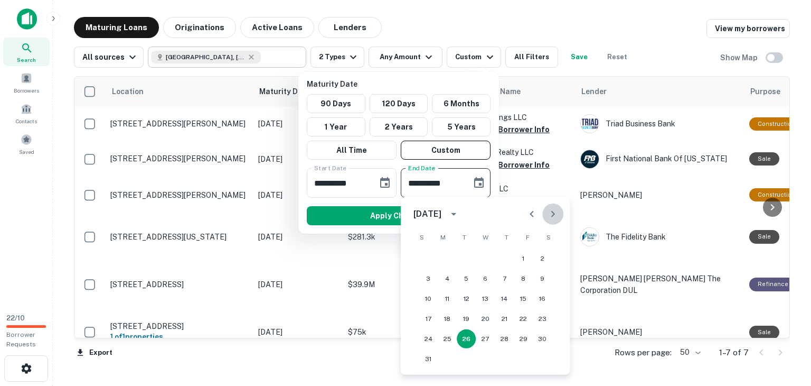
click at [553, 214] on icon "Next month" at bounding box center [553, 214] width 4 height 6
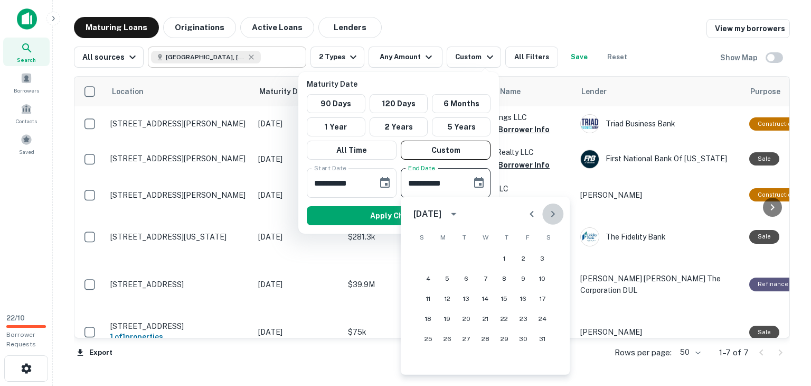
click at [553, 214] on icon "Next month" at bounding box center [553, 214] width 4 height 6
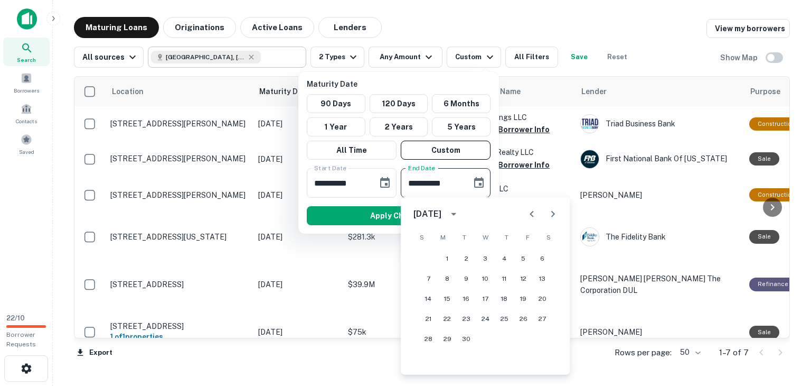
click at [553, 214] on icon "Next month" at bounding box center [553, 214] width 4 height 6
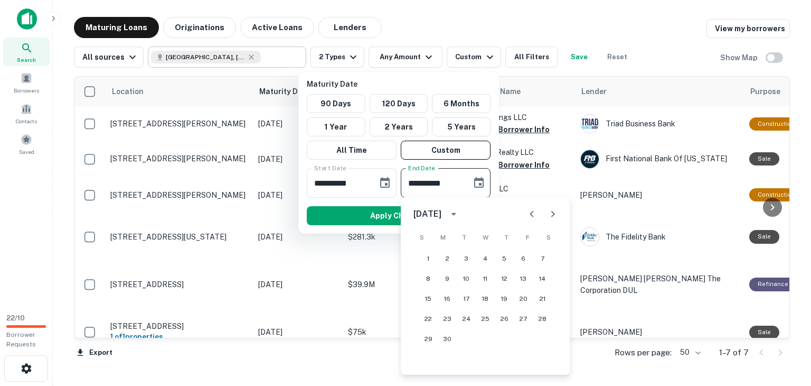
click at [553, 214] on icon "Next month" at bounding box center [553, 214] width 4 height 6
click at [553, 216] on icon "Next month" at bounding box center [553, 214] width 13 height 13
click at [336, 127] on button "1 Year" at bounding box center [336, 126] width 59 height 19
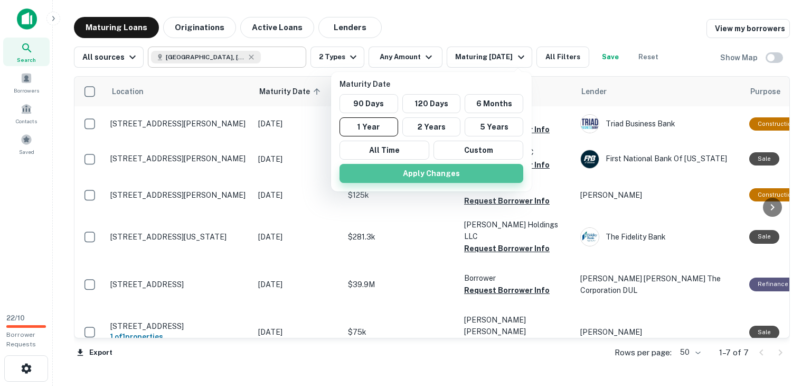
click at [412, 172] on button "Apply Changes" at bounding box center [432, 173] width 184 height 19
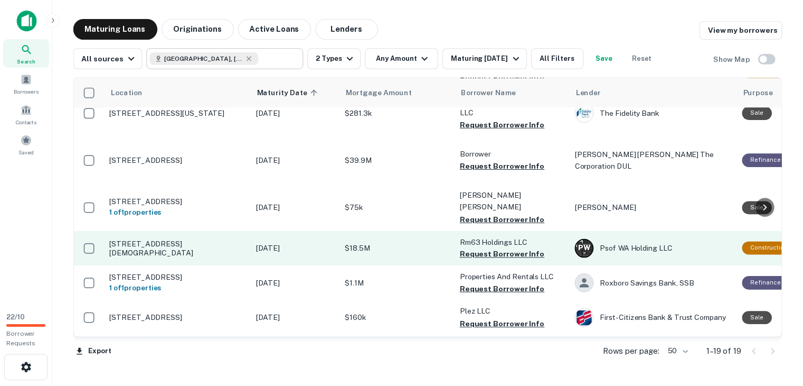
scroll to position [158, 0]
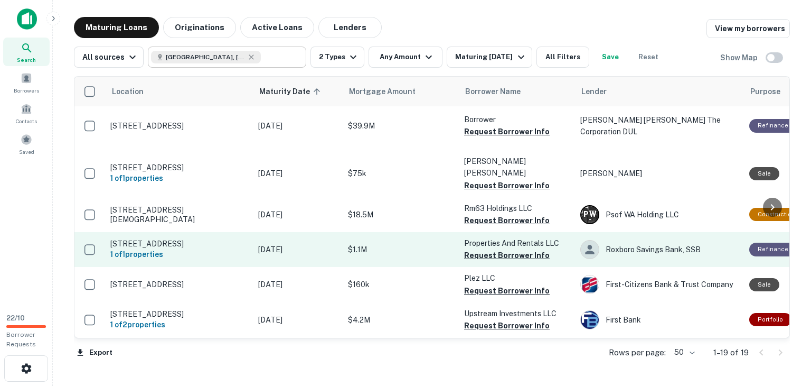
click at [313, 243] on p "Mar 31, 2026" at bounding box center [297, 249] width 79 height 12
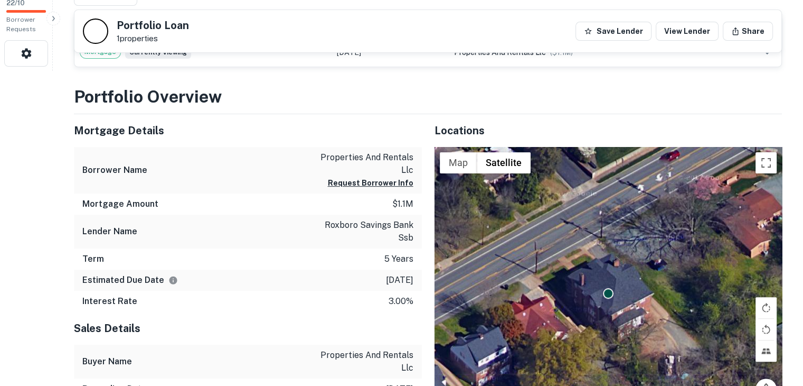
scroll to position [317, 0]
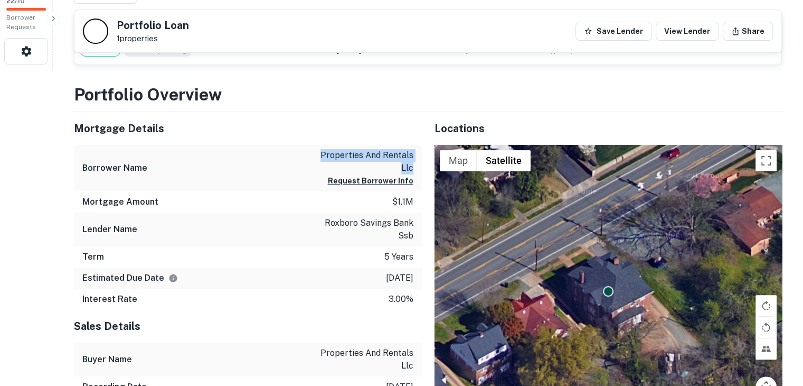
drag, startPoint x: 319, startPoint y: 153, endPoint x: 413, endPoint y: 165, distance: 94.8
click at [413, 165] on div "Borrower Name properties and rentals llc Request Borrower Info" at bounding box center [248, 168] width 348 height 47
copy p "properties and rentals llc"
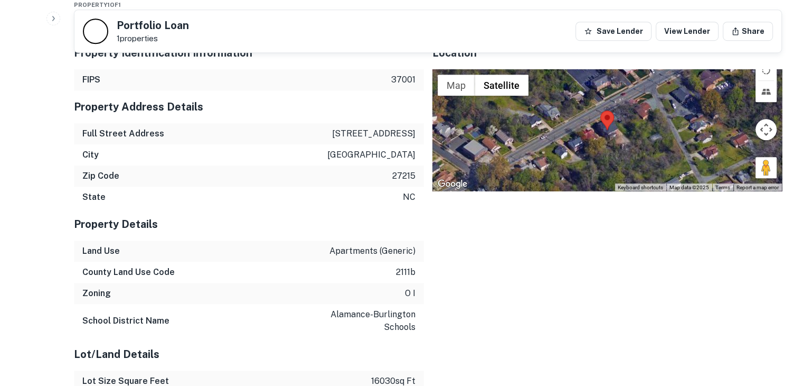
scroll to position [792, 0]
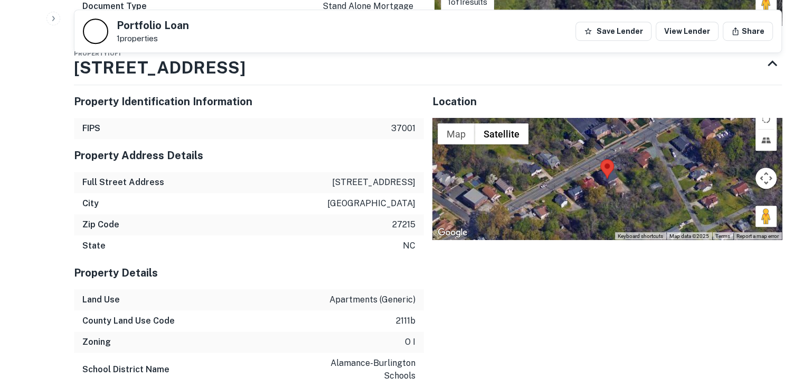
click at [369, 210] on div "City burlington" at bounding box center [249, 203] width 350 height 21
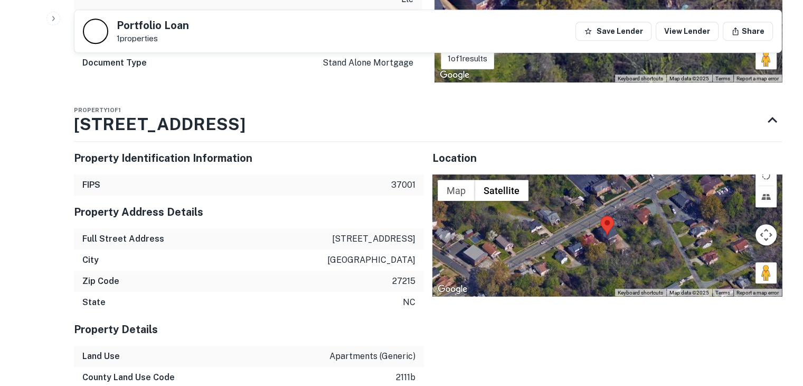
scroll to position [687, 0]
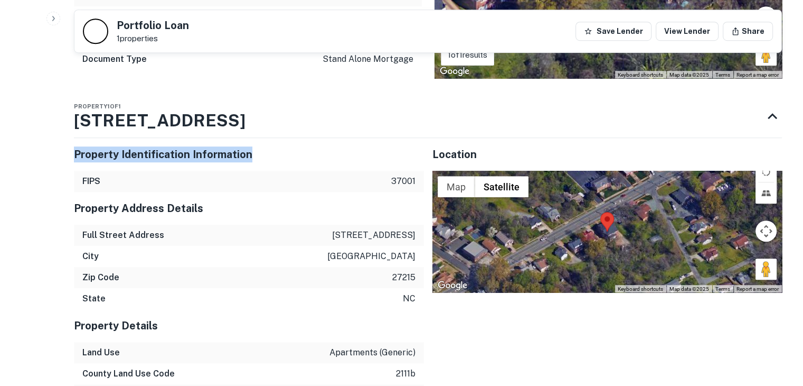
drag, startPoint x: 72, startPoint y: 119, endPoint x: 251, endPoint y: 139, distance: 180.2
click at [251, 139] on div "Back to search Portfolio Loan 1 properties Save Lender View Lender Share Buyer …" at bounding box center [428, 199] width 734 height 1738
click at [255, 165] on div "Property Identification Information" at bounding box center [249, 154] width 350 height 33
click at [275, 241] on div "Full Street Address 1012 s main st" at bounding box center [249, 234] width 350 height 21
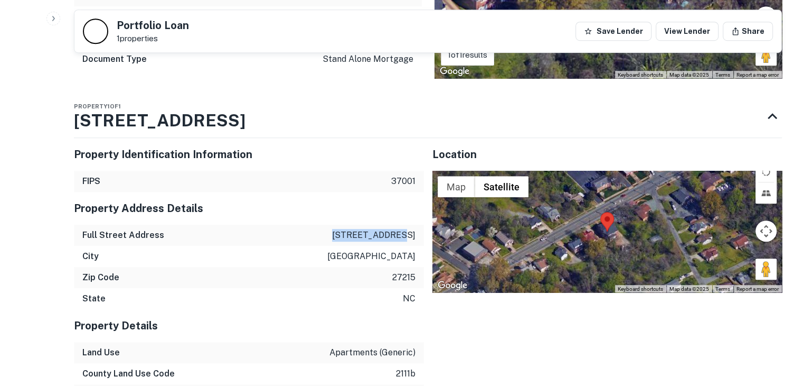
drag, startPoint x: 351, startPoint y: 230, endPoint x: 419, endPoint y: 236, distance: 68.4
click at [419, 236] on div "Full Street Address 1012 s main st" at bounding box center [249, 234] width 350 height 21
copy p "1012 s main st"
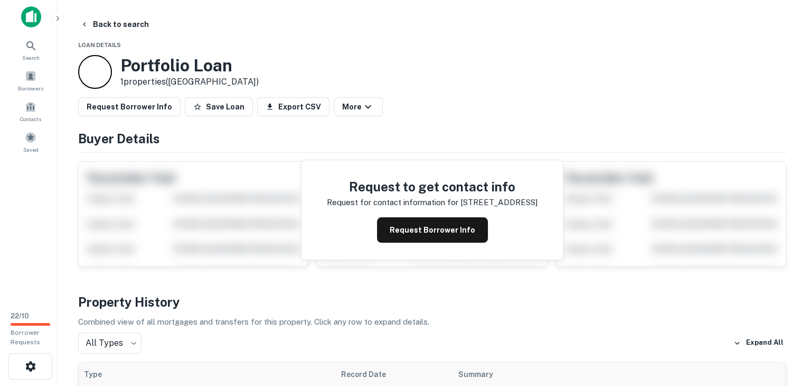
scroll to position [0, 0]
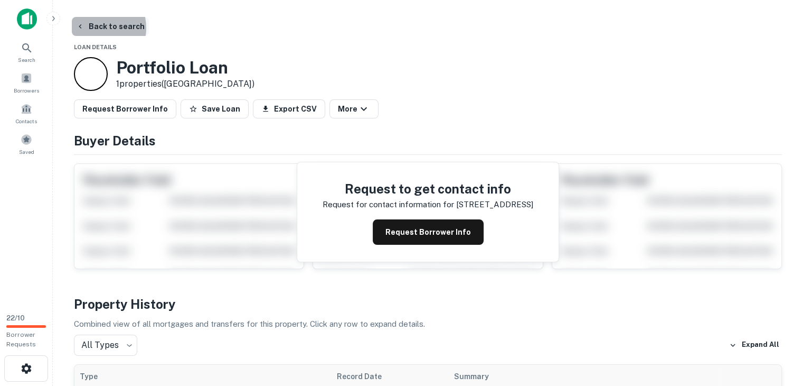
click at [93, 28] on button "Back to search" at bounding box center [110, 26] width 77 height 19
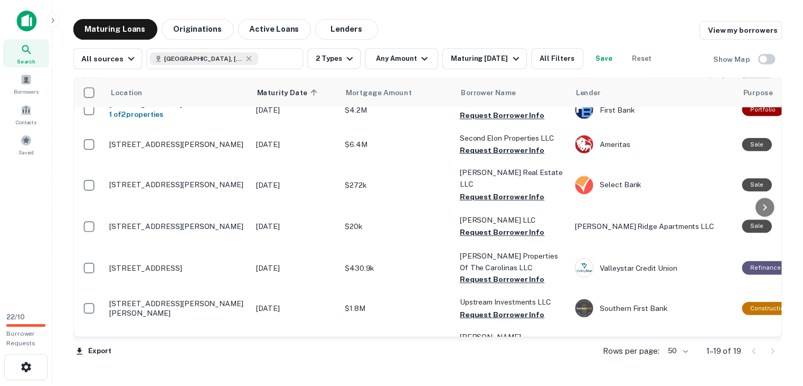
scroll to position [370, 0]
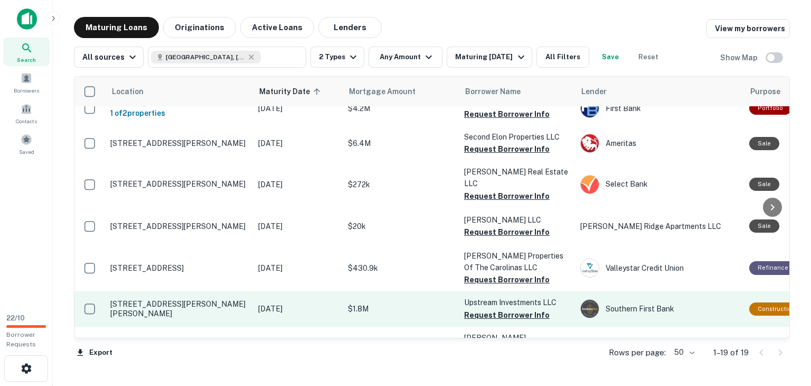
click at [225, 291] on td "512 E Harden St Graham, NC27253" at bounding box center [179, 308] width 148 height 35
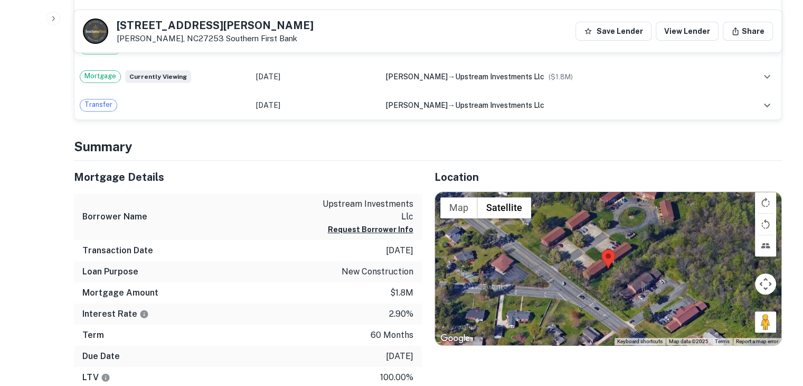
scroll to position [423, 0]
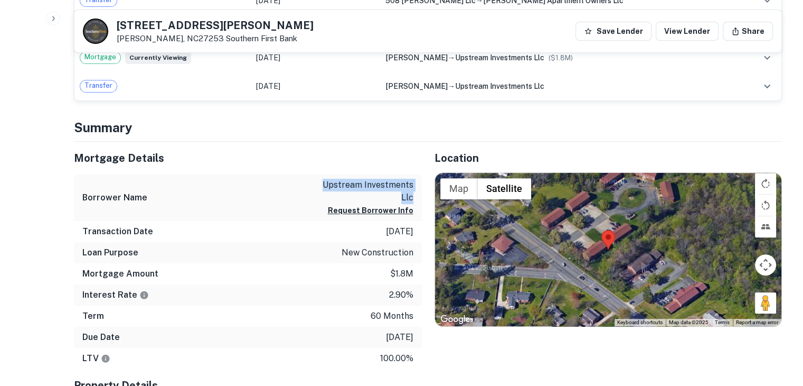
drag, startPoint x: 325, startPoint y: 182, endPoint x: 415, endPoint y: 196, distance: 91.0
click at [415, 196] on div "Borrower Name upstream investments llc Request Borrower Info" at bounding box center [248, 197] width 348 height 47
copy p "upstream investments llc"
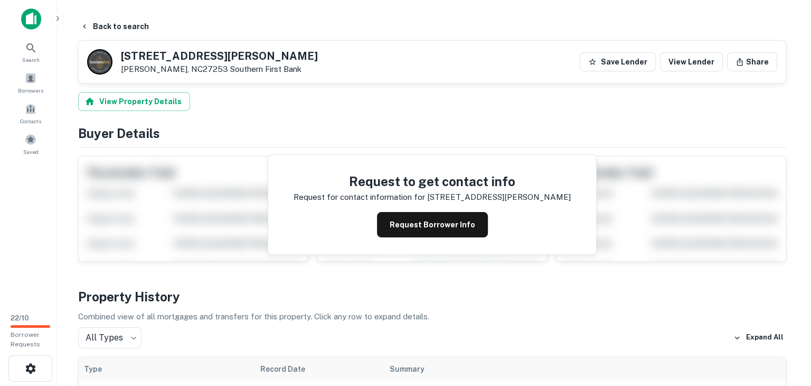
scroll to position [0, 0]
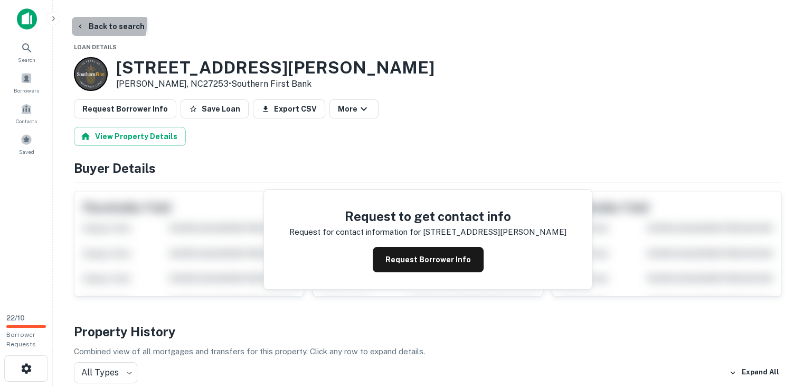
click at [94, 22] on button "Back to search" at bounding box center [110, 26] width 77 height 19
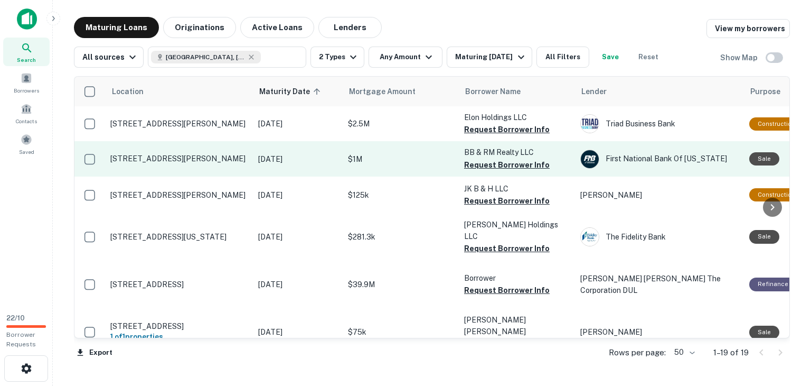
click at [233, 157] on p "505 Oneida St Graham, NC27253" at bounding box center [178, 159] width 137 height 10
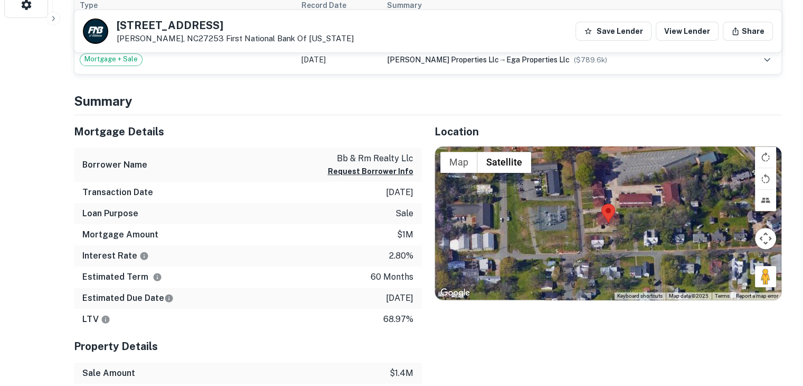
scroll to position [317, 0]
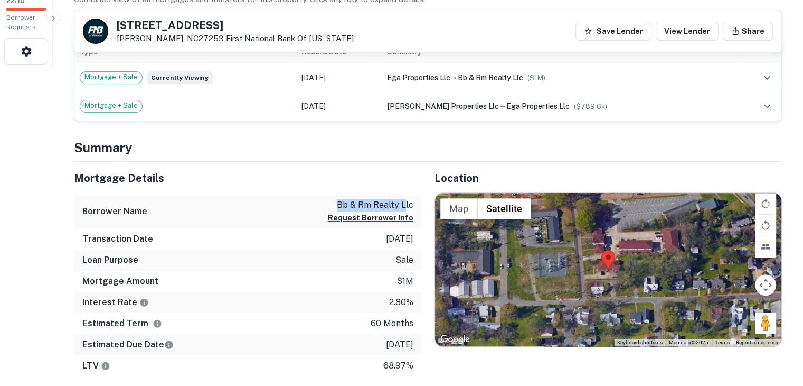
drag, startPoint x: 338, startPoint y: 201, endPoint x: 407, endPoint y: 207, distance: 69.5
click at [407, 207] on p "bb & rm realty llc" at bounding box center [371, 205] width 86 height 13
drag, startPoint x: 413, startPoint y: 204, endPoint x: 339, endPoint y: 202, distance: 74.0
click at [339, 202] on div "Borrower Name bb & rm realty llc Request Borrower Info" at bounding box center [248, 211] width 348 height 34
copy p "bb & rm realty llc"
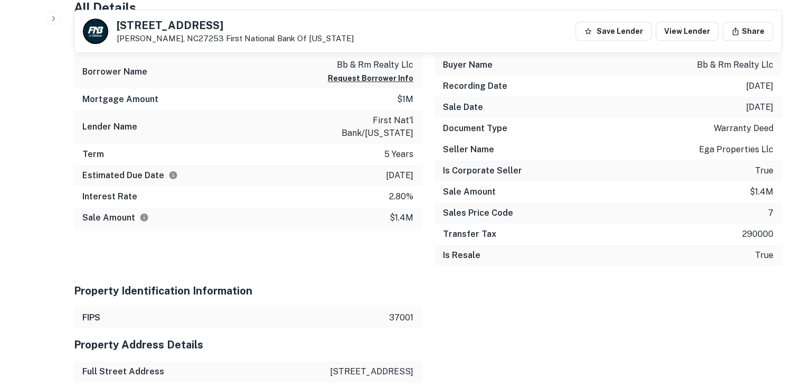
scroll to position [898, 0]
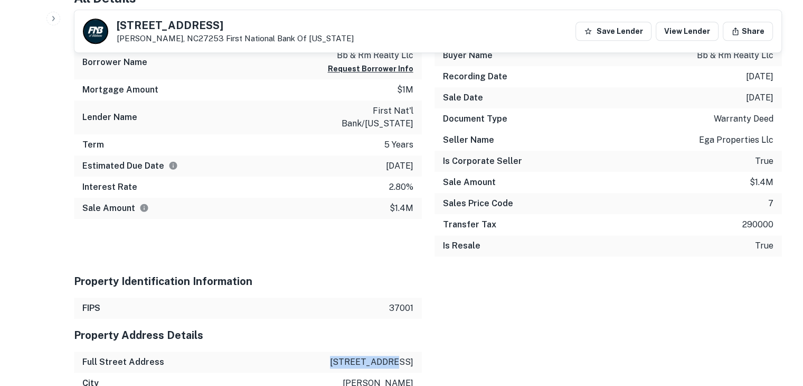
drag, startPoint x: 354, startPoint y: 361, endPoint x: 414, endPoint y: 360, distance: 59.2
click at [414, 360] on div "Full Street Address 505 oneida st" at bounding box center [248, 361] width 348 height 21
copy p "505 oneida st"
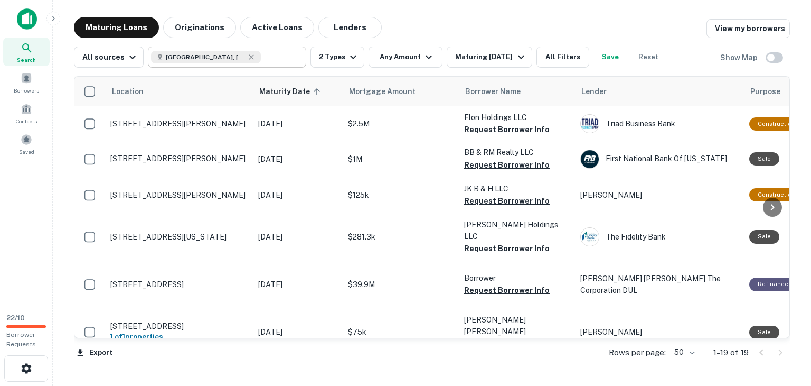
click at [247, 58] on icon at bounding box center [251, 57] width 8 height 8
type input "**********"
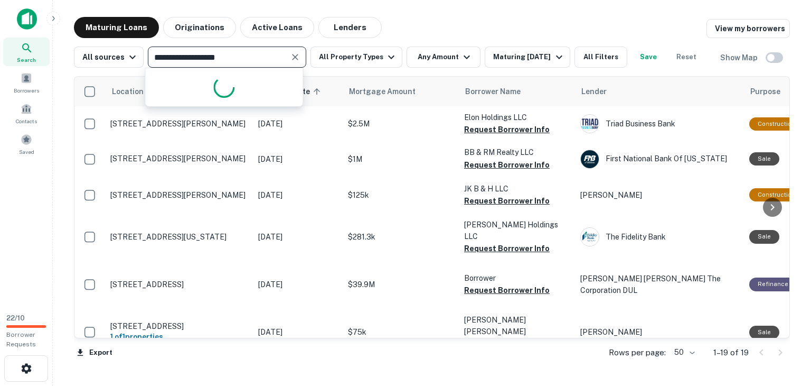
click at [229, 58] on input "**********" at bounding box center [218, 57] width 135 height 15
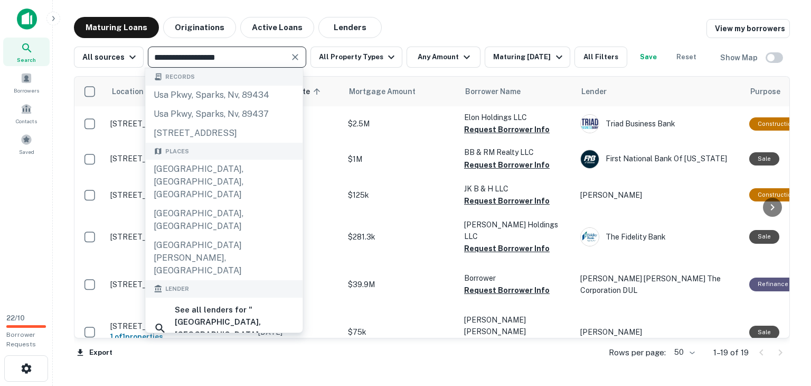
click at [294, 62] on icon "Clear" at bounding box center [295, 57] width 11 height 11
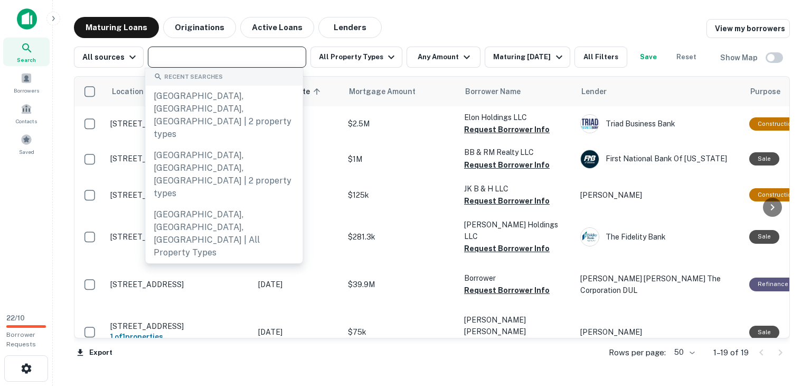
click at [228, 55] on input "text" at bounding box center [226, 57] width 151 height 15
click at [433, 21] on div "Maturing Loans Originations Active Loans Lenders View my borrowers" at bounding box center [432, 27] width 716 height 21
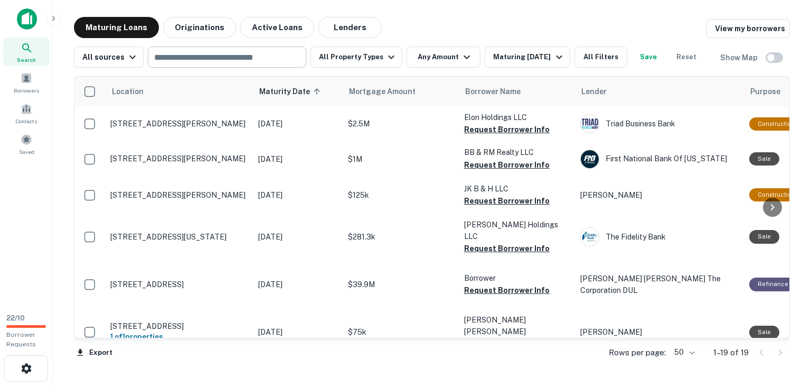
click at [186, 50] on div "​" at bounding box center [227, 56] width 158 height 21
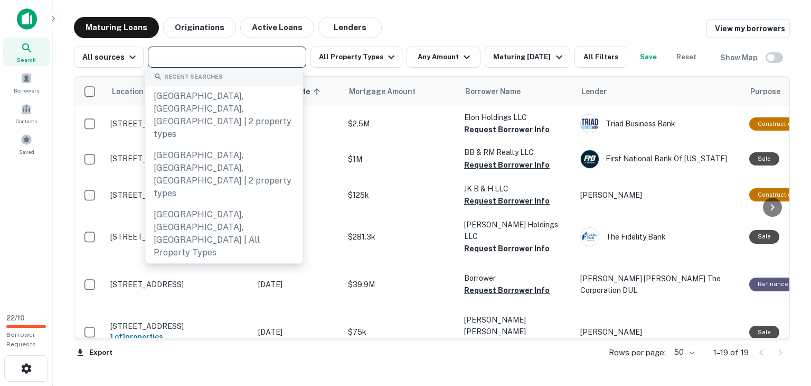
click at [168, 61] on input "text" at bounding box center [226, 57] width 151 height 15
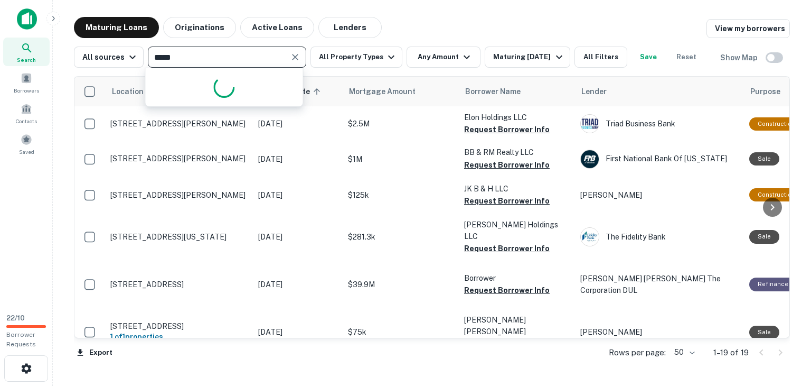
type input "******"
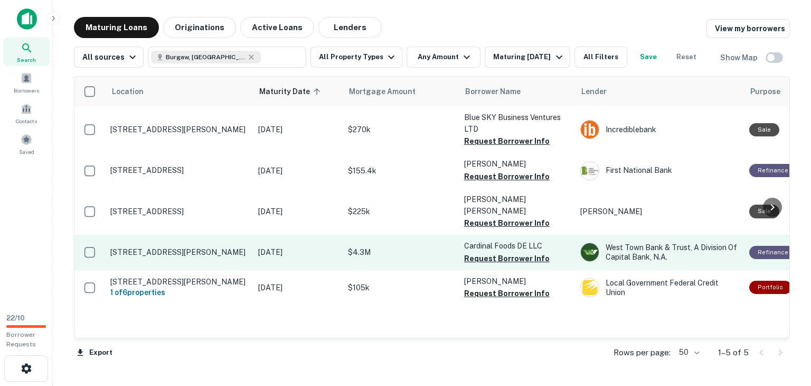
click at [369, 246] on p "$4.3M" at bounding box center [401, 252] width 106 height 12
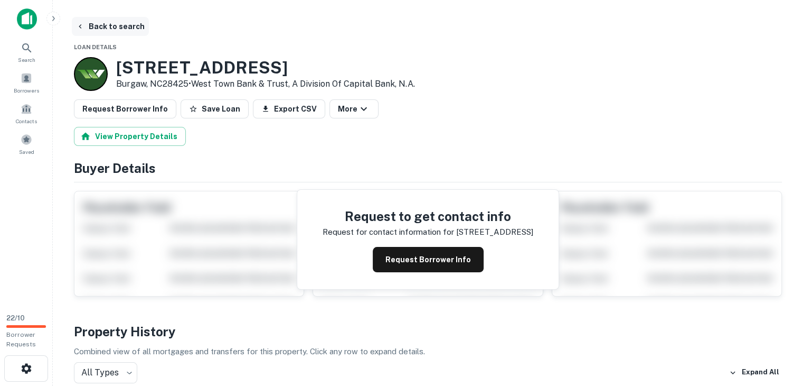
click at [108, 26] on button "Back to search" at bounding box center [110, 26] width 77 height 19
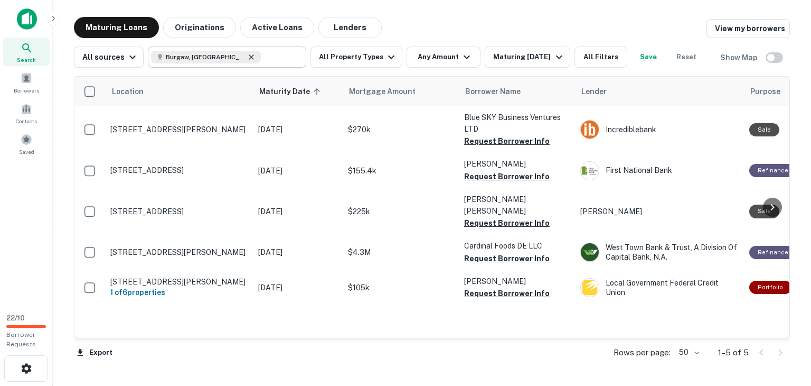
click at [247, 56] on icon at bounding box center [251, 57] width 8 height 8
type input "**********"
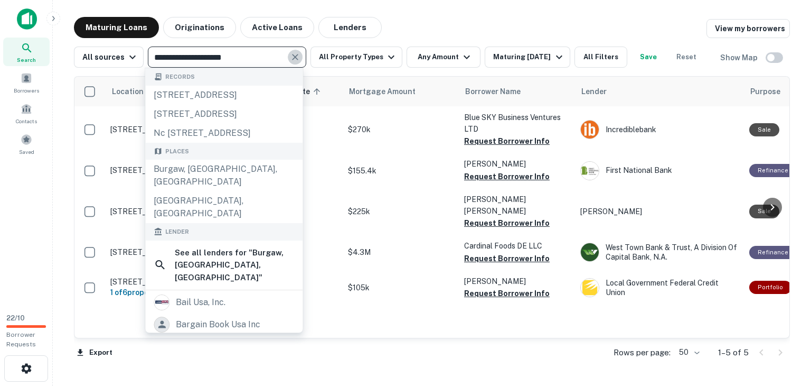
click at [296, 61] on icon "Clear" at bounding box center [295, 57] width 11 height 11
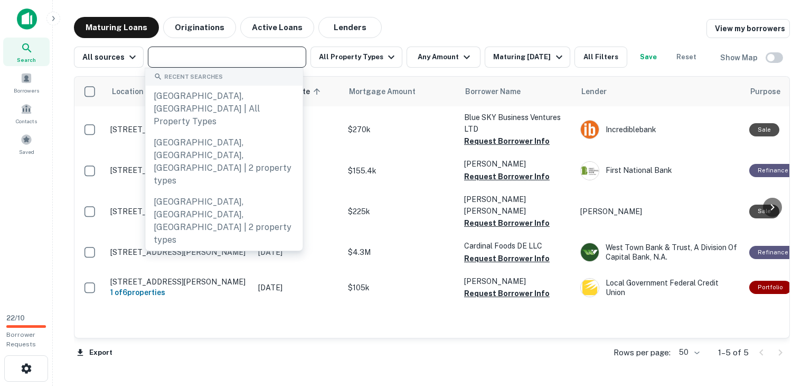
click at [227, 60] on input "text" at bounding box center [226, 57] width 151 height 15
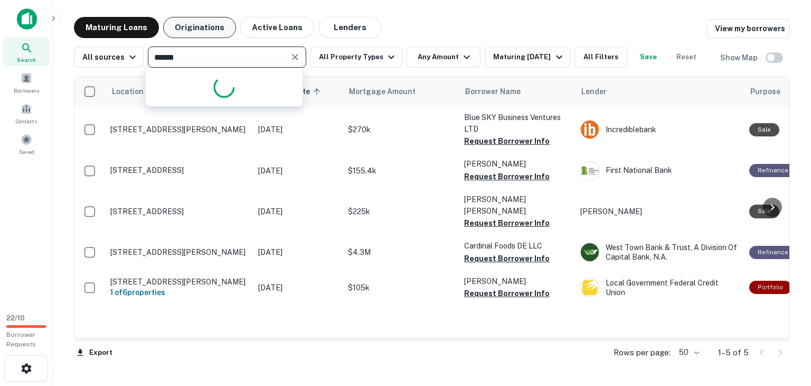
type input "*******"
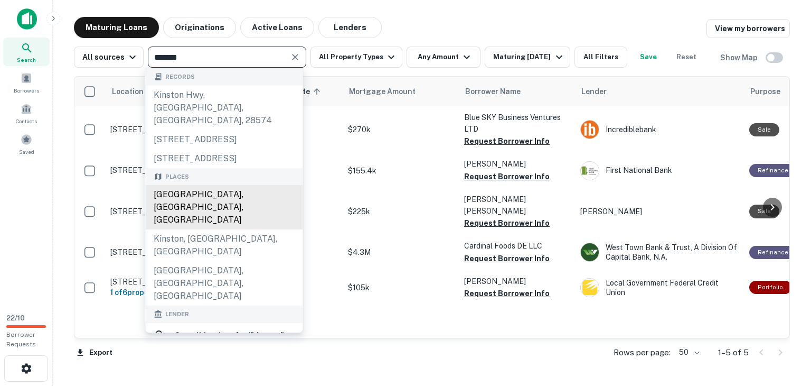
click at [217, 208] on div "Kinston, NC, USA" at bounding box center [223, 207] width 157 height 44
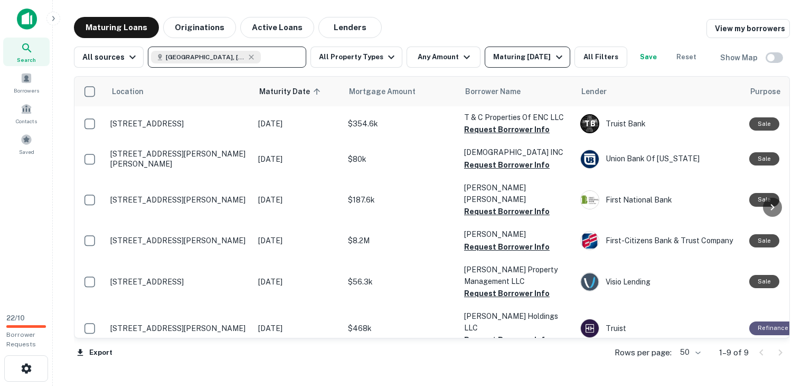
click at [538, 55] on div "Maturing In 6 Months" at bounding box center [529, 57] width 72 height 13
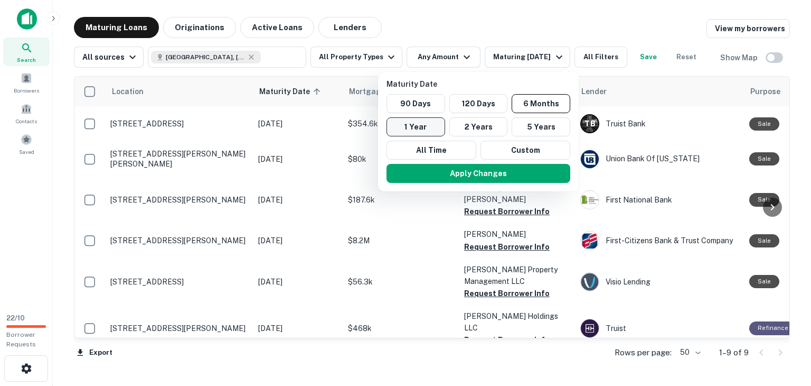
click at [418, 127] on button "1 Year" at bounding box center [416, 126] width 59 height 19
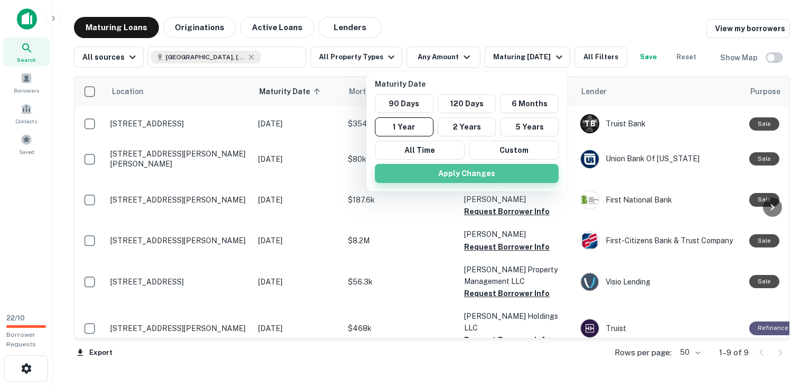
click at [440, 179] on button "Apply Changes" at bounding box center [467, 173] width 184 height 19
click at [384, 53] on div at bounding box center [405, 193] width 811 height 386
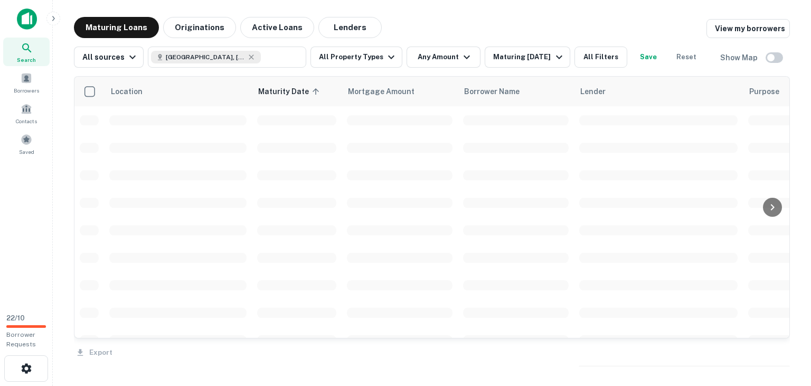
click at [380, 54] on div "Maturity Date 90 Days 120 Days 6 Months 1 Year 2 Years 5 Years All Time Custom …" at bounding box center [405, 193] width 811 height 386
click at [372, 52] on div "Maturity Date 90 Days 120 Days 6 Months 1 Year 2 Years 5 Years All Time Custom …" at bounding box center [405, 193] width 811 height 386
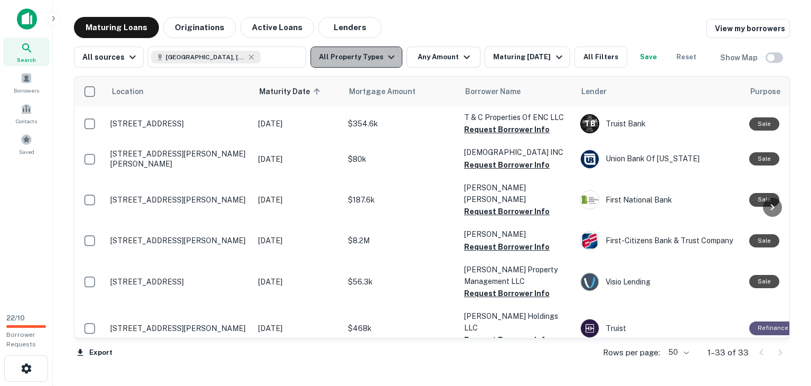
click at [385, 57] on icon "button" at bounding box center [391, 57] width 13 height 13
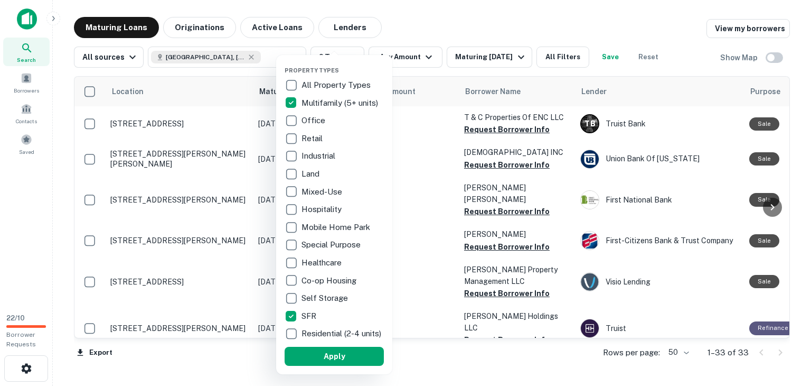
drag, startPoint x: 329, startPoint y: 359, endPoint x: 411, endPoint y: 231, distance: 152.1
click at [330, 359] on button "Apply" at bounding box center [334, 355] width 99 height 19
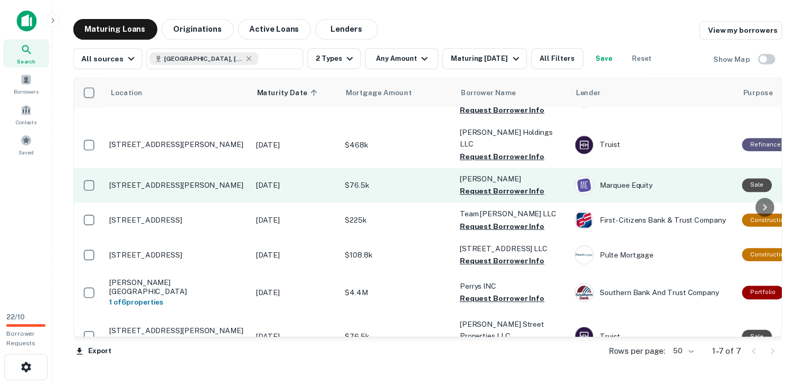
scroll to position [33, 0]
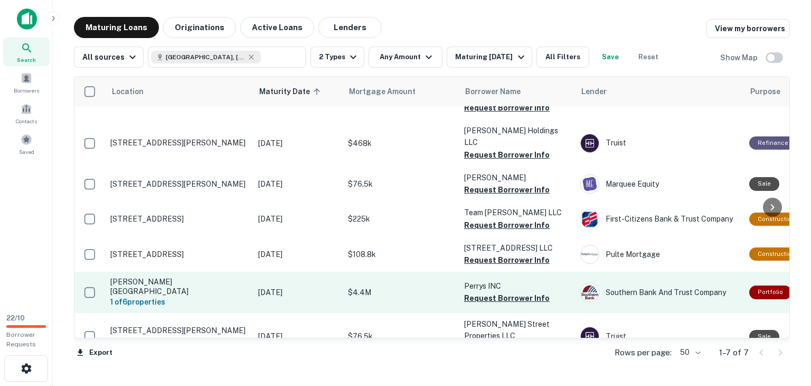
click at [277, 286] on p "Aug 12, 2026" at bounding box center [297, 292] width 79 height 12
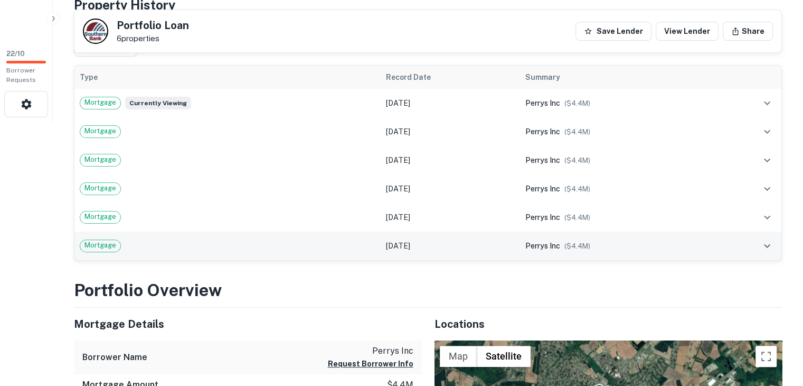
scroll to position [475, 0]
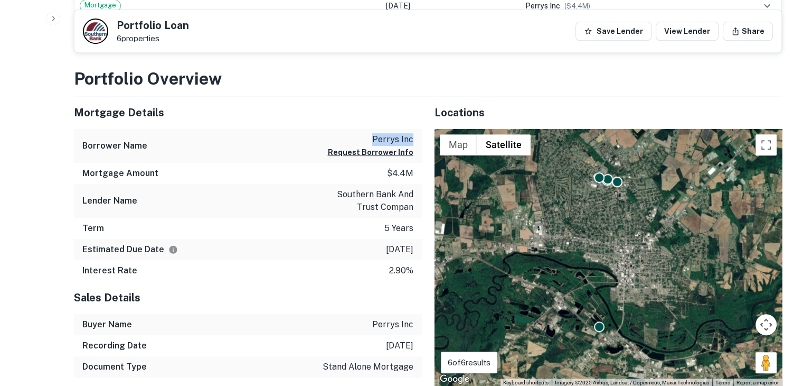
drag, startPoint x: 374, startPoint y: 134, endPoint x: 415, endPoint y: 135, distance: 40.7
click at [415, 135] on div "Borrower Name perrys inc Request Borrower Info" at bounding box center [248, 146] width 348 height 34
drag, startPoint x: 404, startPoint y: 137, endPoint x: 409, endPoint y: 140, distance: 5.7
copy p "perrys inc"
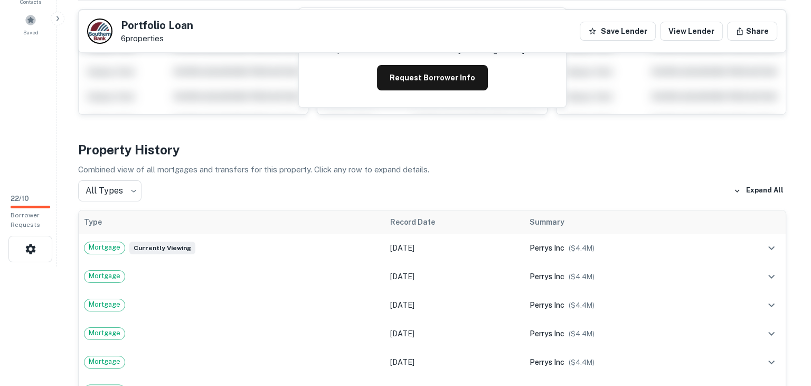
scroll to position [0, 0]
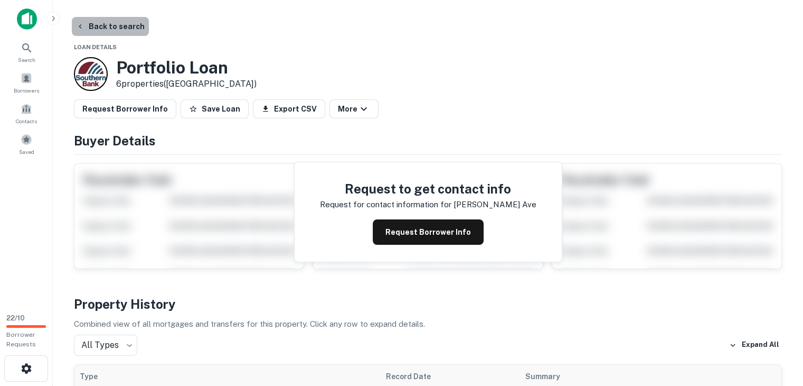
click at [133, 30] on button "Back to search" at bounding box center [110, 26] width 77 height 19
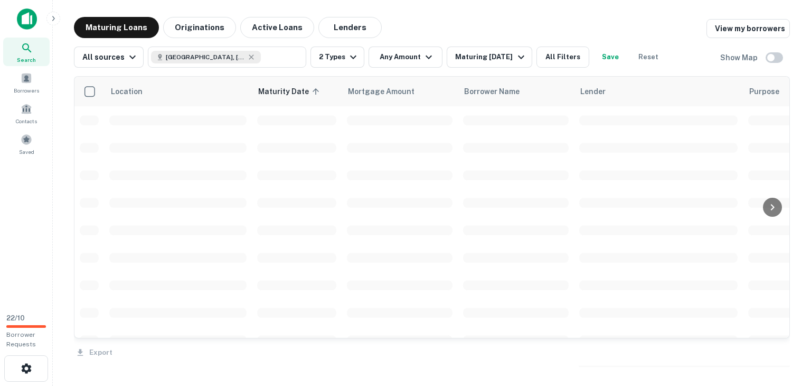
scroll to position [33, 0]
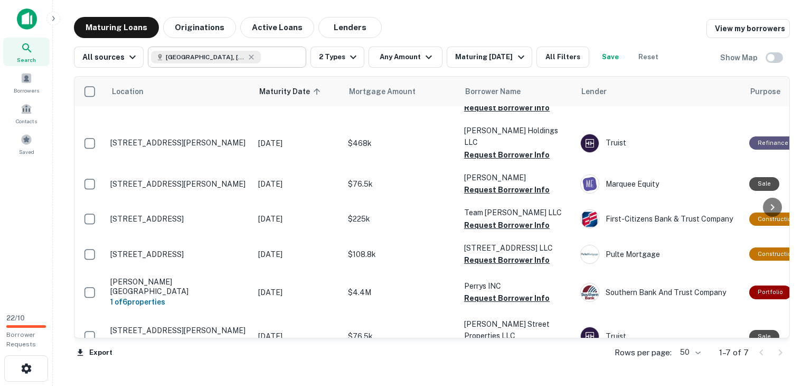
click at [247, 58] on icon at bounding box center [251, 57] width 8 height 8
type input "**********"
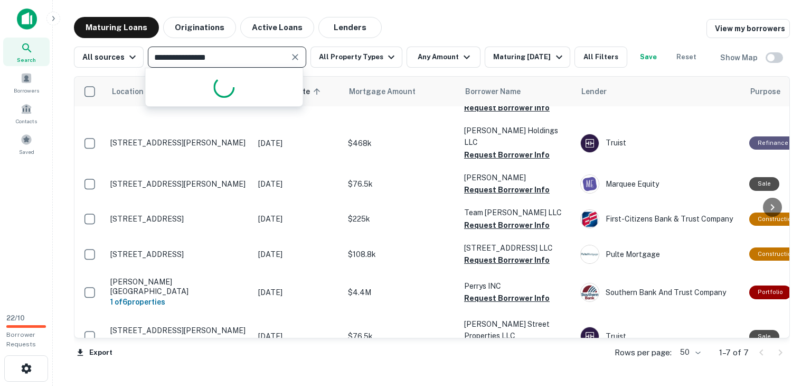
click at [218, 58] on input "**********" at bounding box center [218, 57] width 135 height 15
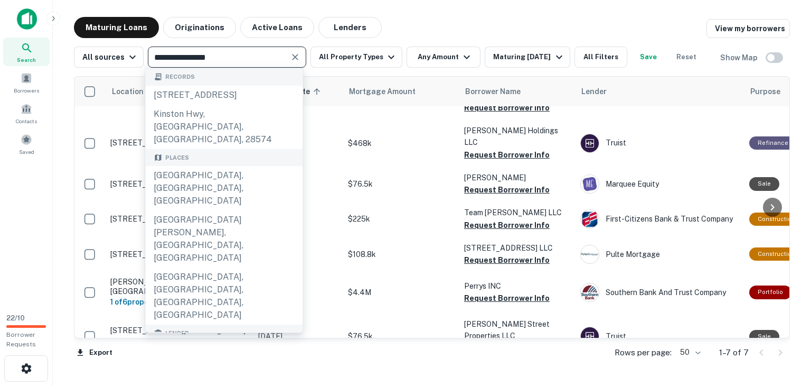
click at [290, 58] on icon "Clear" at bounding box center [295, 57] width 11 height 11
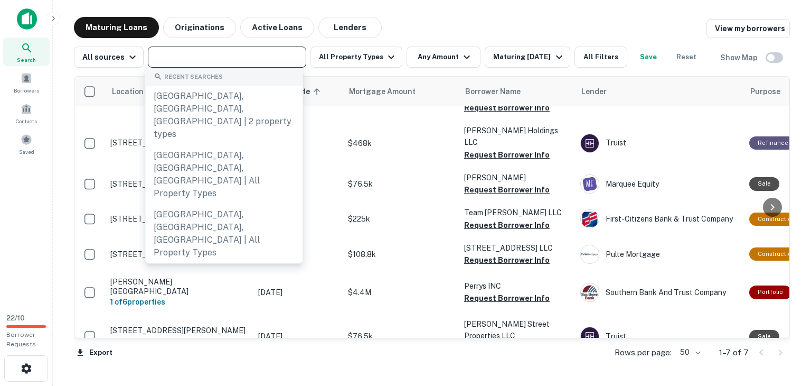
click at [231, 58] on input "text" at bounding box center [226, 57] width 151 height 15
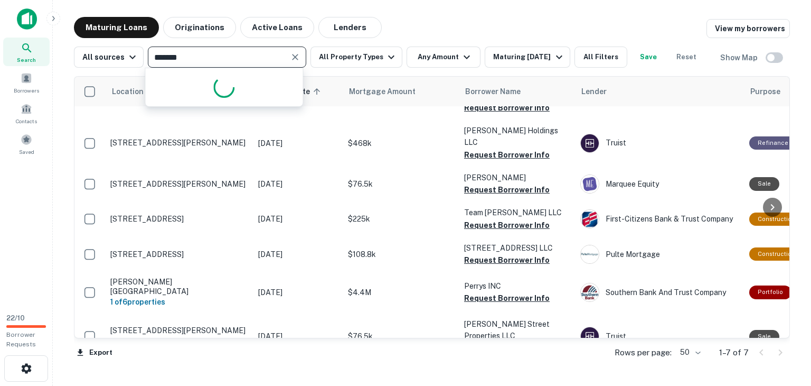
type input "********"
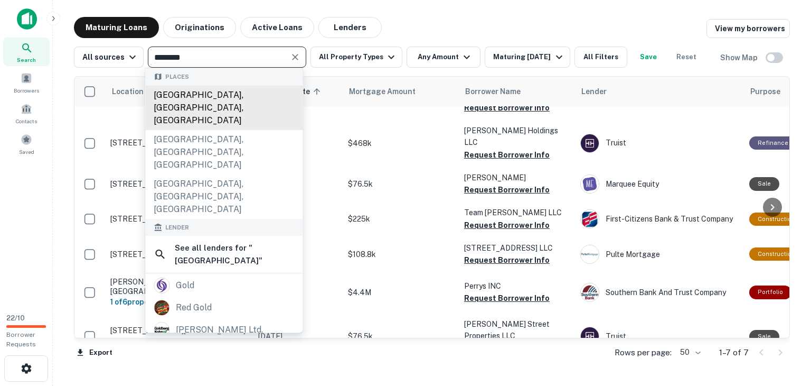
click at [236, 91] on div "Goldsboro, NC, USA" at bounding box center [223, 108] width 157 height 44
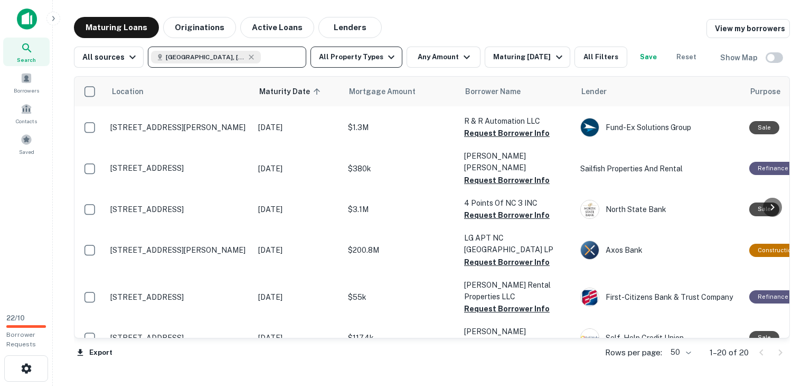
click at [350, 61] on button "All Property Types" at bounding box center [357, 56] width 92 height 21
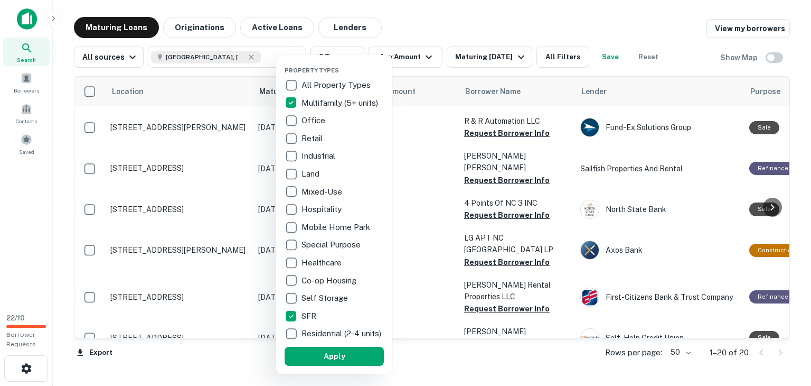
click at [332, 362] on button "Apply" at bounding box center [334, 355] width 99 height 19
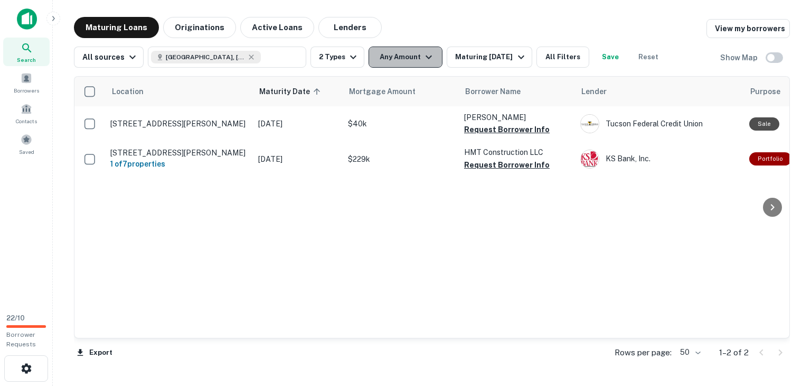
click at [423, 57] on icon "button" at bounding box center [429, 57] width 13 height 13
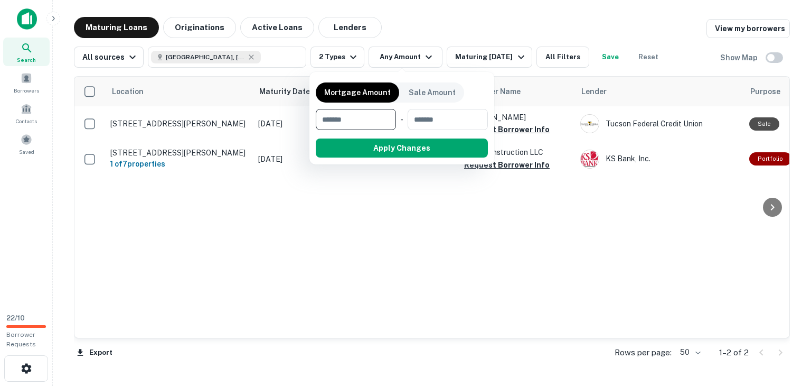
click at [480, 56] on div at bounding box center [405, 193] width 811 height 386
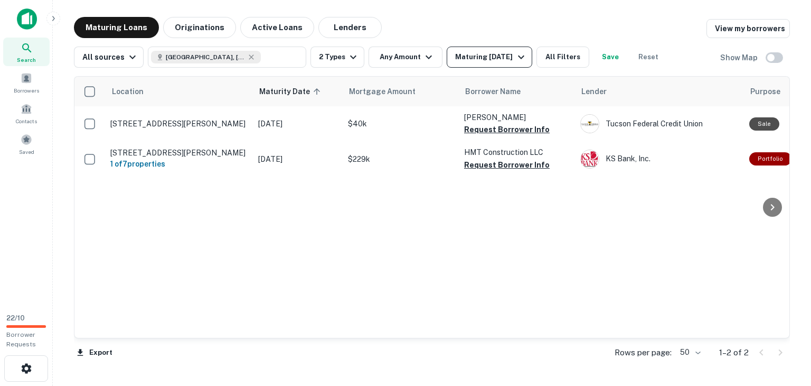
click at [480, 58] on div "Maturing In 6 Months" at bounding box center [491, 57] width 72 height 13
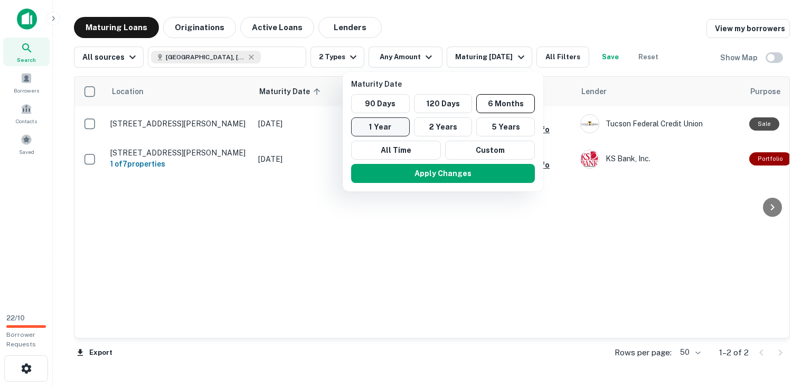
click at [399, 125] on button "1 Year" at bounding box center [380, 126] width 59 height 19
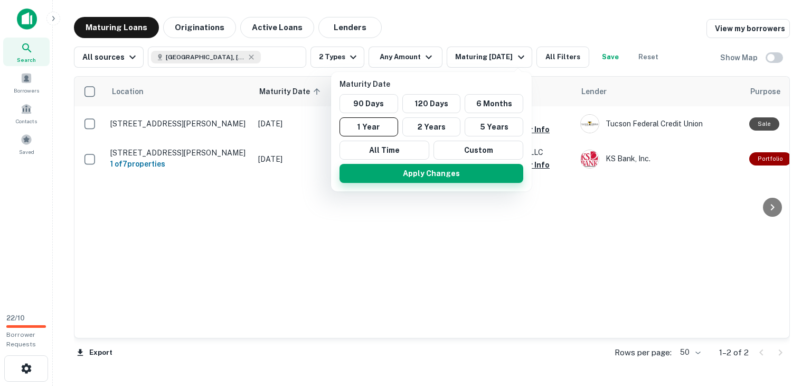
click at [456, 172] on button "Apply Changes" at bounding box center [432, 173] width 184 height 19
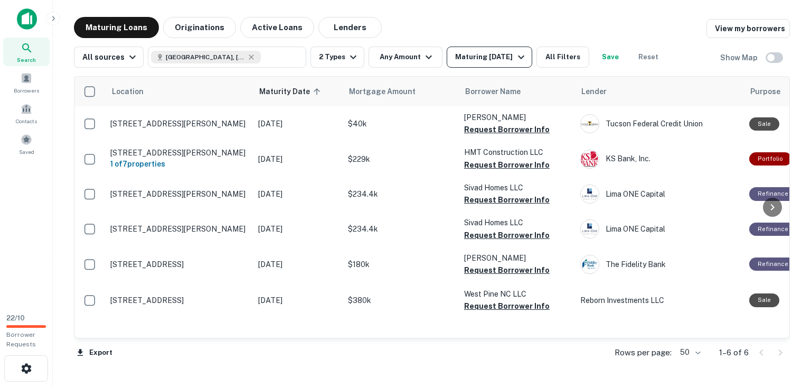
click at [503, 52] on div "Maturing In 1 Year" at bounding box center [491, 57] width 72 height 13
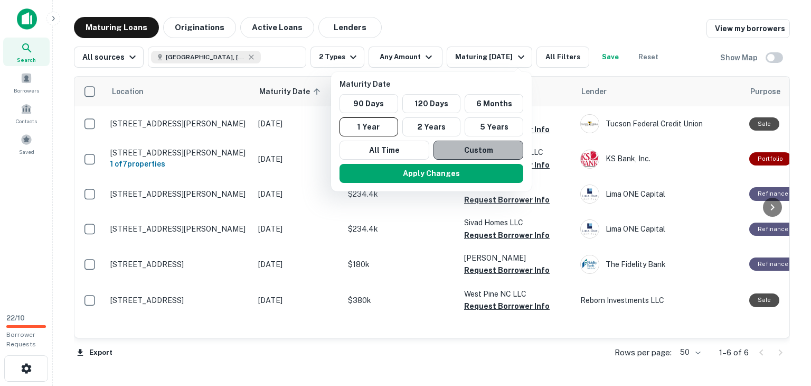
click at [459, 146] on button "Custom" at bounding box center [479, 149] width 90 height 19
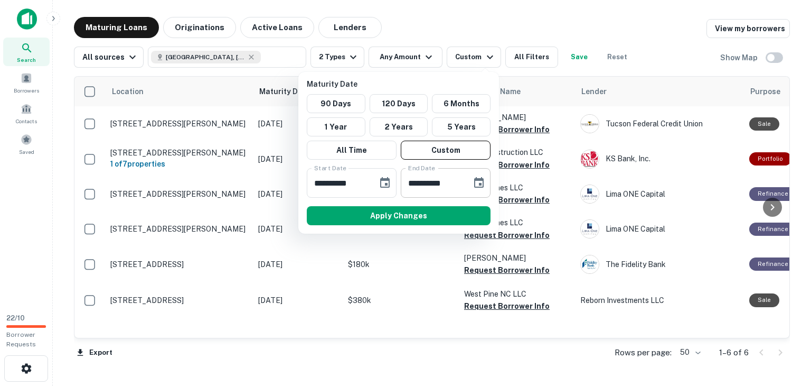
click at [482, 181] on icon "Choose date, selected date is Aug 26, 2025" at bounding box center [479, 182] width 13 height 13
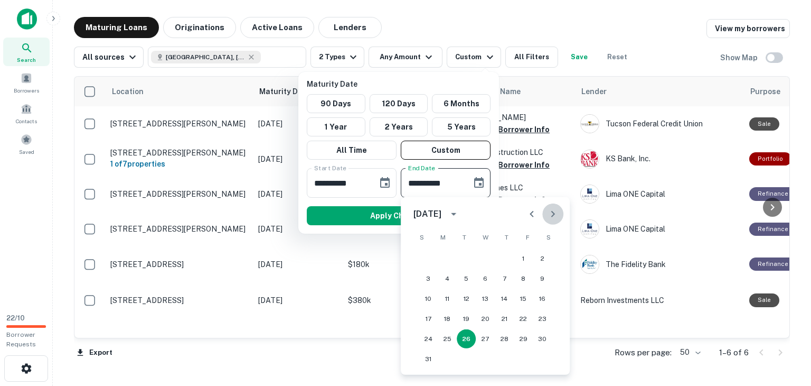
click at [549, 213] on icon "Next month" at bounding box center [553, 214] width 13 height 13
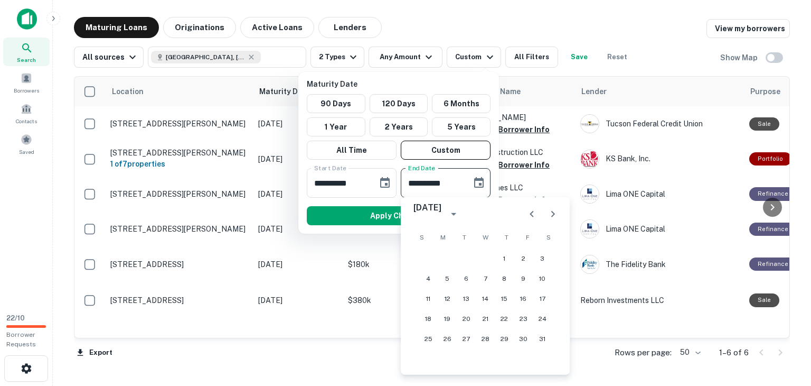
click at [549, 213] on icon "Next month" at bounding box center [553, 214] width 13 height 13
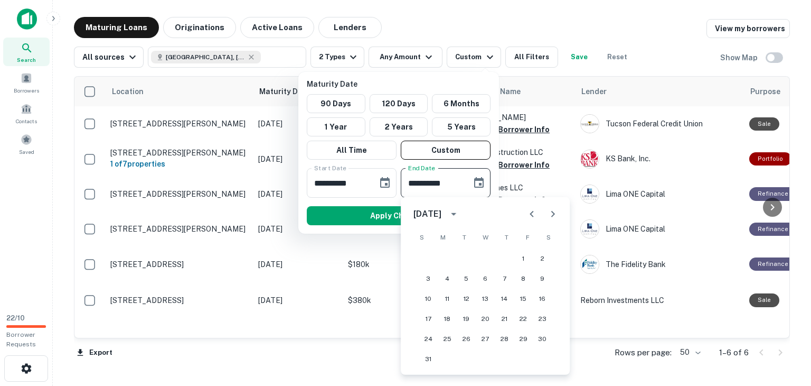
click at [549, 213] on icon "Next month" at bounding box center [553, 214] width 13 height 13
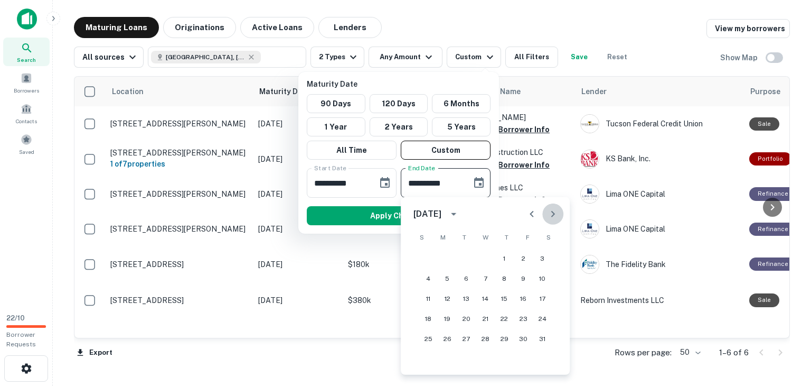
click at [549, 213] on icon "Next month" at bounding box center [553, 214] width 13 height 13
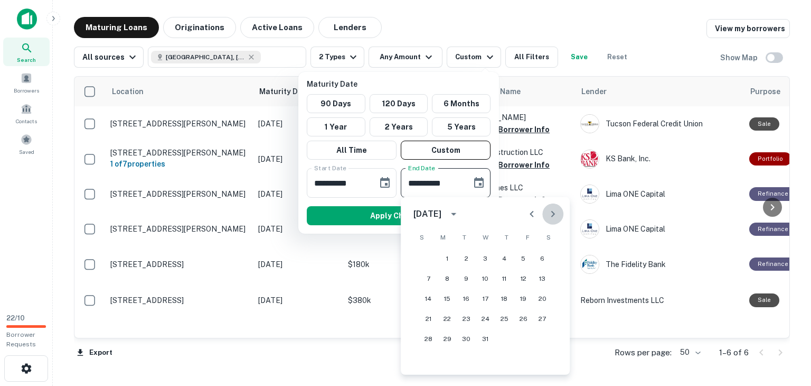
click at [549, 213] on icon "Next month" at bounding box center [553, 214] width 13 height 13
click at [540, 213] on button "Previous month" at bounding box center [531, 213] width 21 height 21
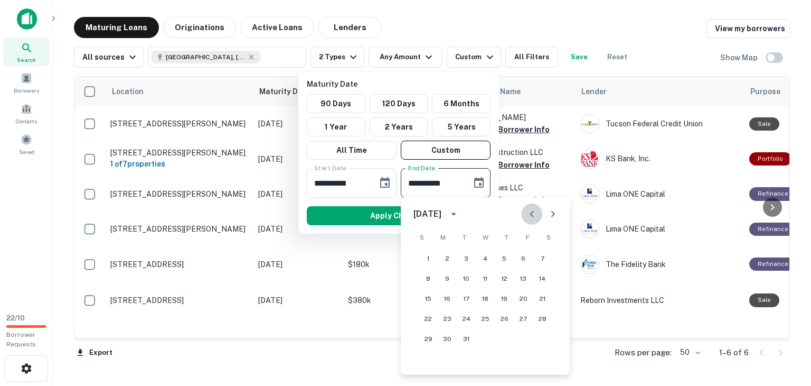
click at [540, 213] on button "Previous month" at bounding box center [531, 213] width 21 height 21
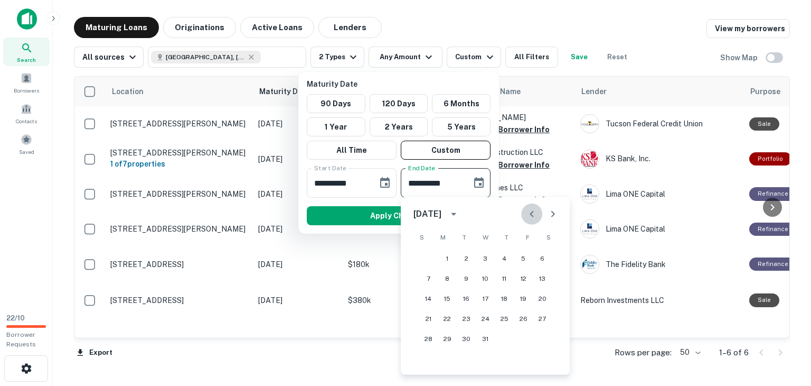
click at [540, 213] on button "Previous month" at bounding box center [531, 213] width 21 height 21
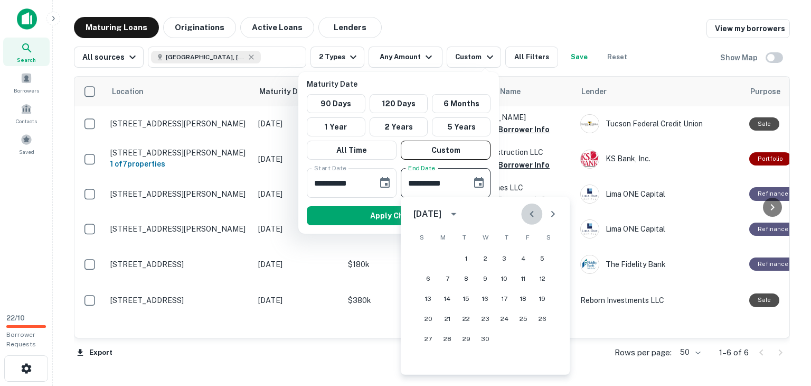
click at [540, 213] on button "Previous month" at bounding box center [531, 213] width 21 height 21
click at [557, 212] on icon "Next month" at bounding box center [553, 214] width 13 height 13
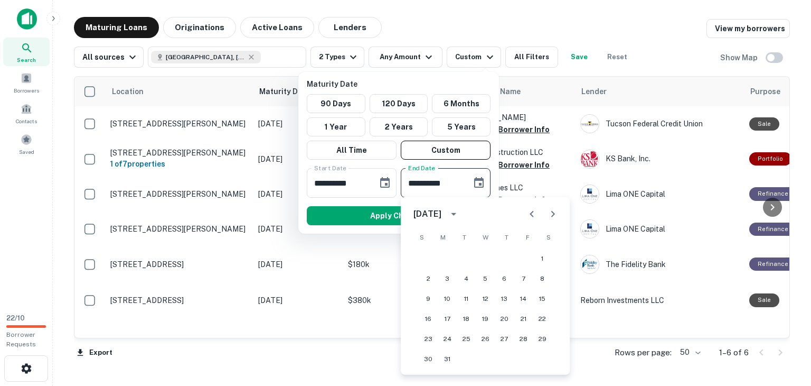
click at [557, 212] on icon "Next month" at bounding box center [553, 214] width 13 height 13
click at [376, 210] on button "Apply Changes" at bounding box center [399, 215] width 184 height 19
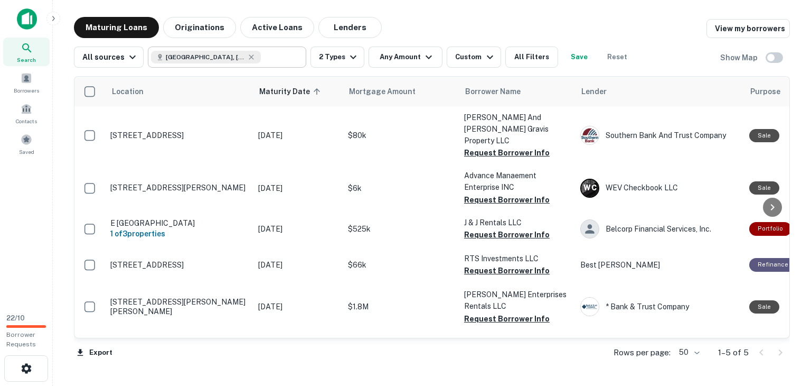
click at [247, 60] on icon at bounding box center [251, 57] width 8 height 8
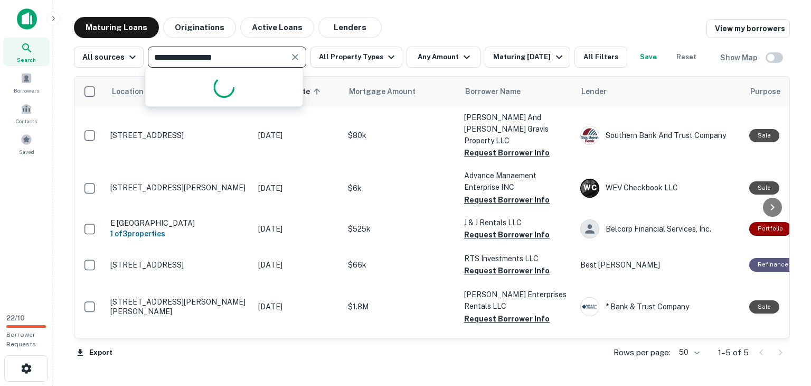
drag, startPoint x: 260, startPoint y: 57, endPoint x: 154, endPoint y: 49, distance: 105.9
click at [154, 49] on div "**********" at bounding box center [227, 56] width 158 height 21
type input "******"
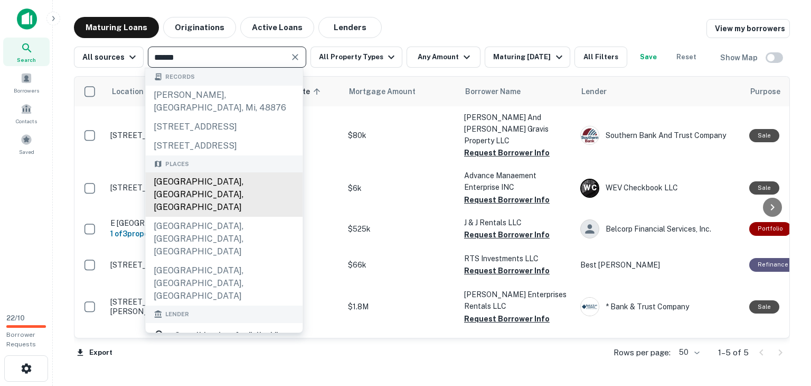
click at [245, 213] on div "Elizabeth City, NC, USA" at bounding box center [223, 194] width 157 height 44
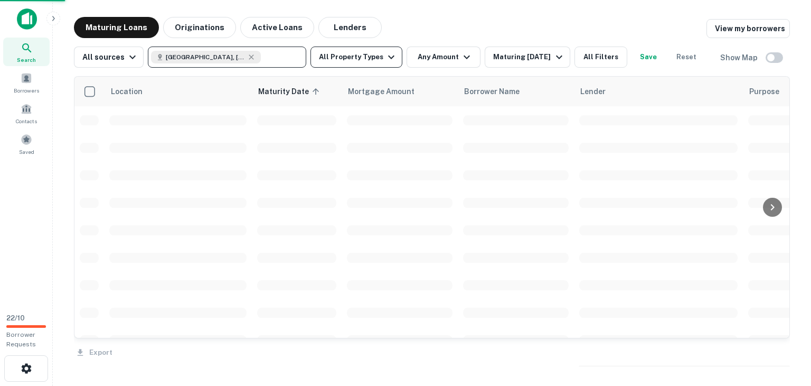
click at [372, 56] on button "All Property Types" at bounding box center [357, 56] width 92 height 21
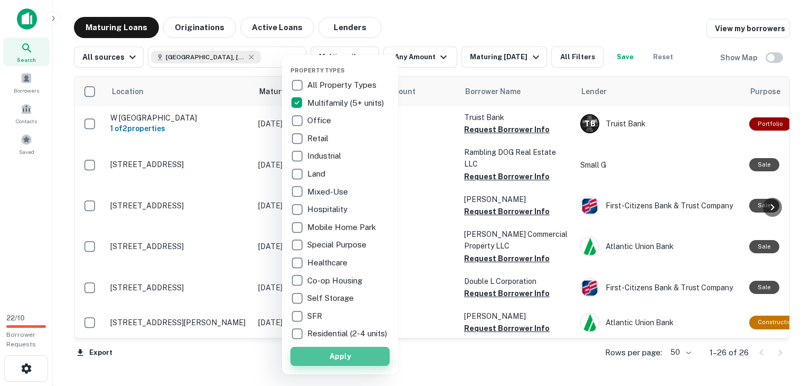
click at [334, 362] on button "Apply" at bounding box center [339, 355] width 99 height 19
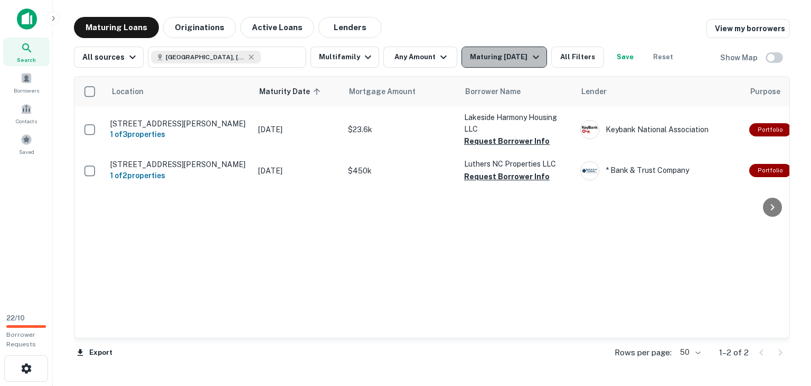
click at [523, 55] on div "Maturing In 6 Months" at bounding box center [506, 57] width 72 height 13
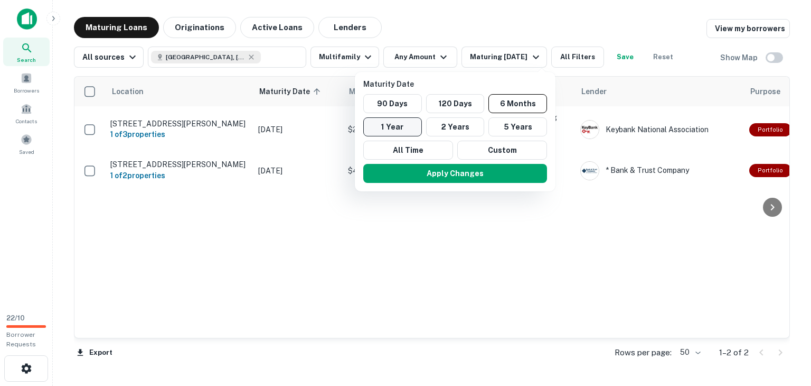
click at [404, 128] on button "1 Year" at bounding box center [392, 126] width 59 height 19
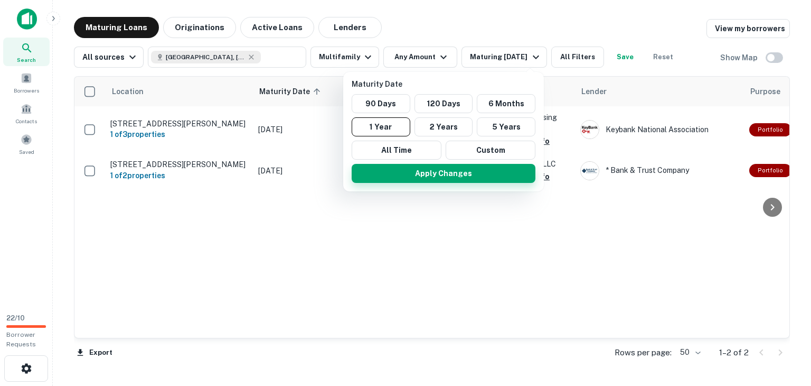
click at [437, 172] on button "Apply Changes" at bounding box center [444, 173] width 184 height 19
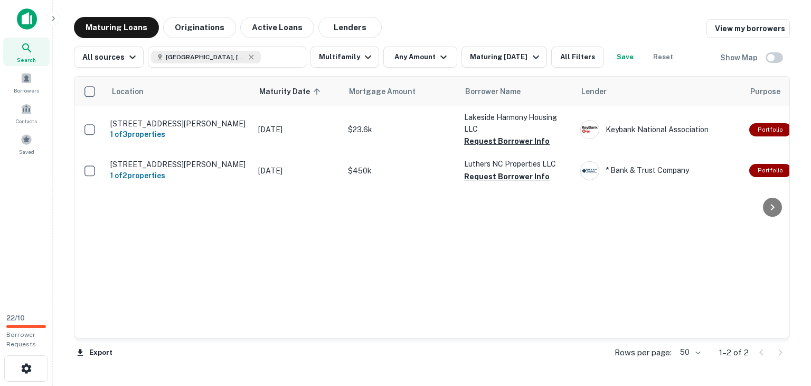
click at [437, 172] on p "$450k" at bounding box center [401, 171] width 106 height 12
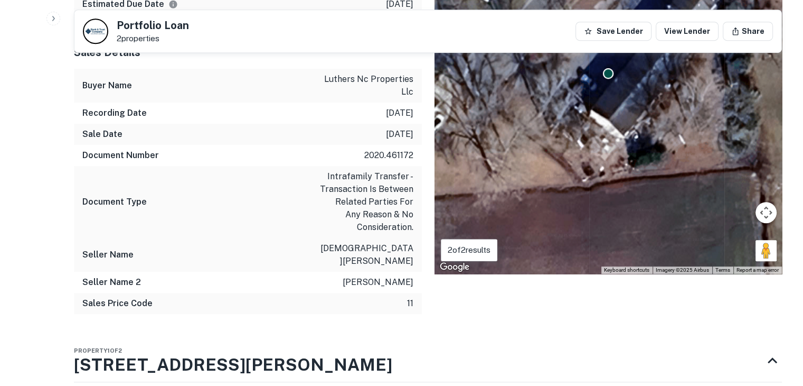
scroll to position [441, 0]
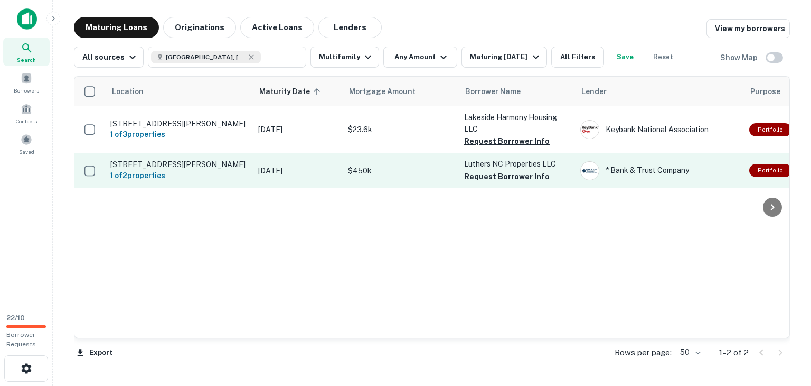
drag, startPoint x: 110, startPoint y: 27, endPoint x: 201, endPoint y: 175, distance: 173.6
click at [201, 175] on div "Maturing Loans Originations Active Loans Lenders View my borrowers All sources …" at bounding box center [432, 194] width 716 height 354
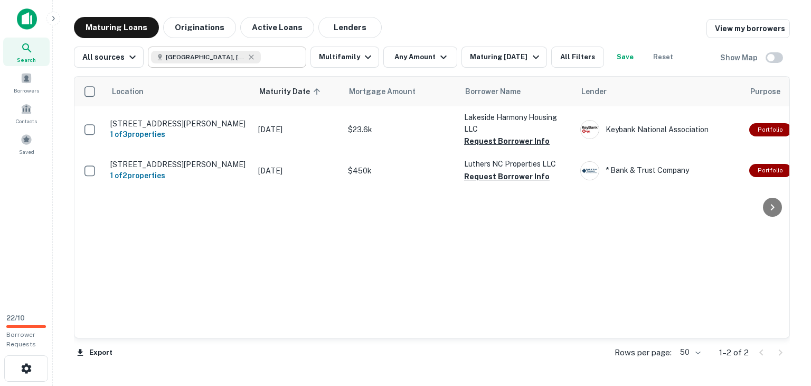
click at [249, 62] on div "Elizabeth City, NC 27909, USA" at bounding box center [206, 57] width 110 height 13
type input "**********"
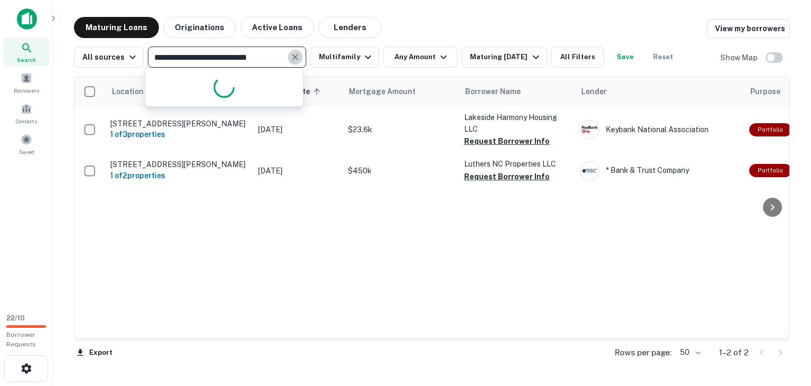
click at [290, 58] on icon "Clear" at bounding box center [295, 57] width 11 height 11
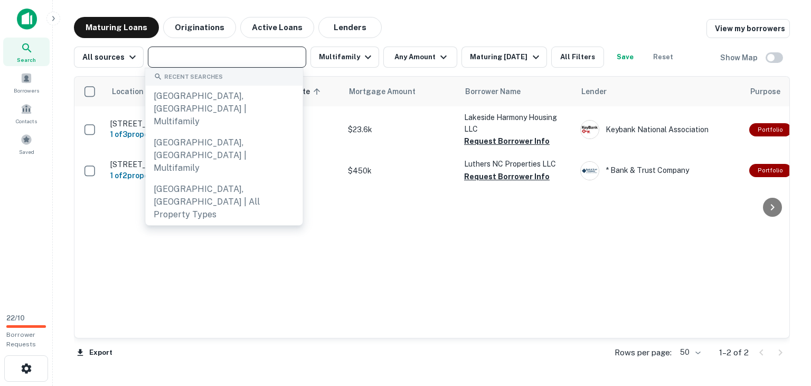
click at [213, 49] on div "​" at bounding box center [227, 56] width 158 height 21
click at [214, 57] on input "text" at bounding box center [226, 57] width 151 height 15
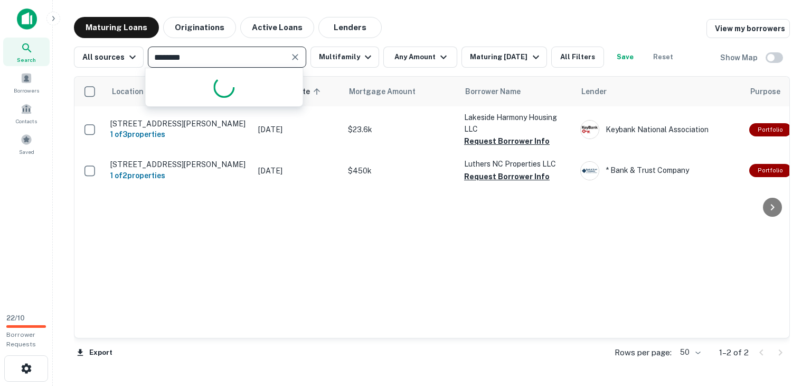
type input "*********"
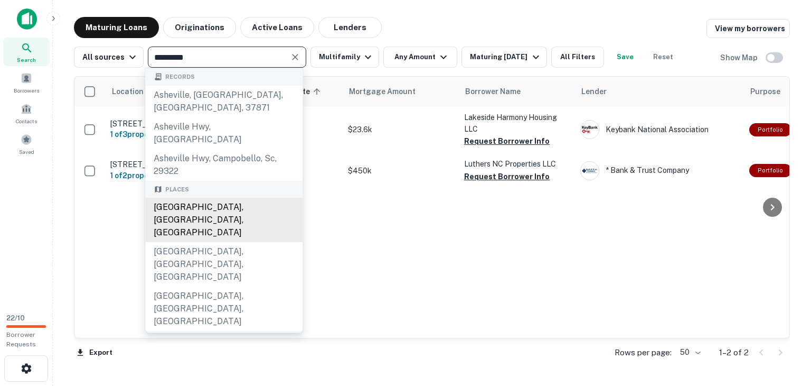
click at [206, 198] on div "Asheville, NC, USA" at bounding box center [223, 220] width 157 height 44
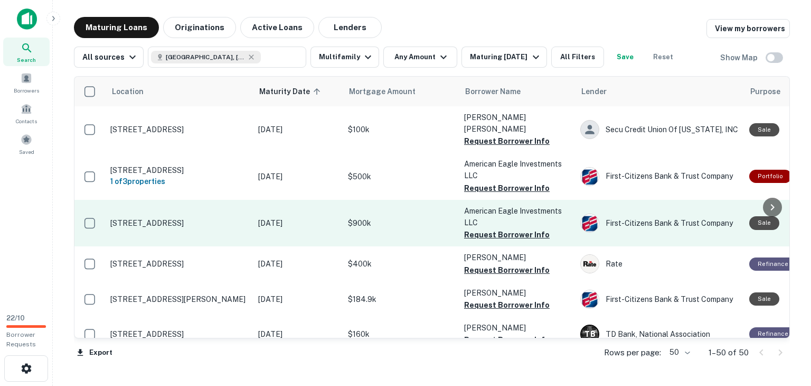
click at [283, 217] on p "Sep 16, 2025" at bounding box center [297, 223] width 79 height 12
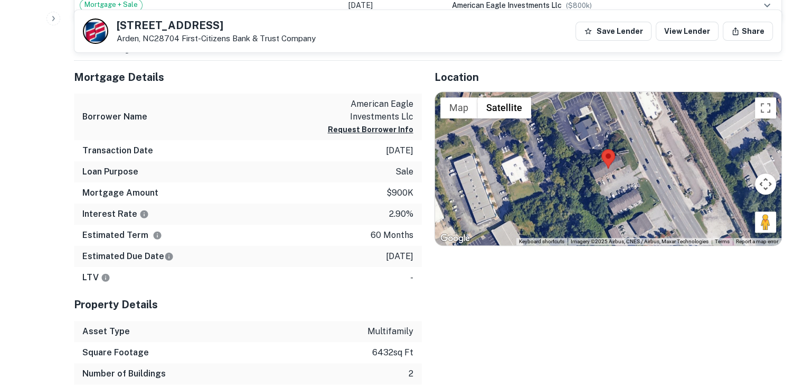
scroll to position [415, 0]
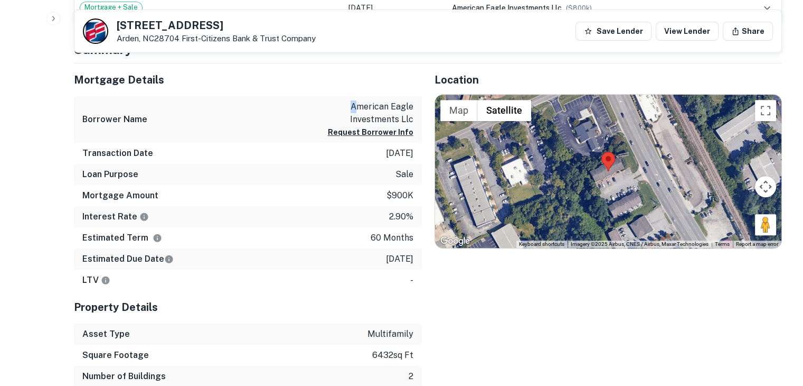
click at [354, 104] on p "american eagle investments llc" at bounding box center [365, 112] width 95 height 25
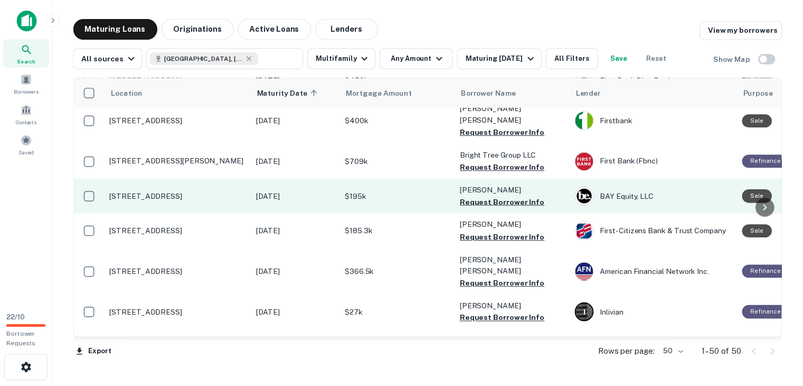
scroll to position [306, 0]
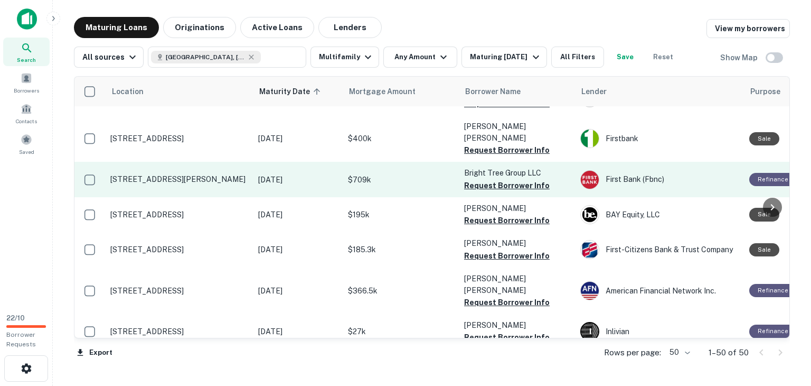
click at [298, 164] on td "Dec 10, 2025" at bounding box center [298, 179] width 90 height 35
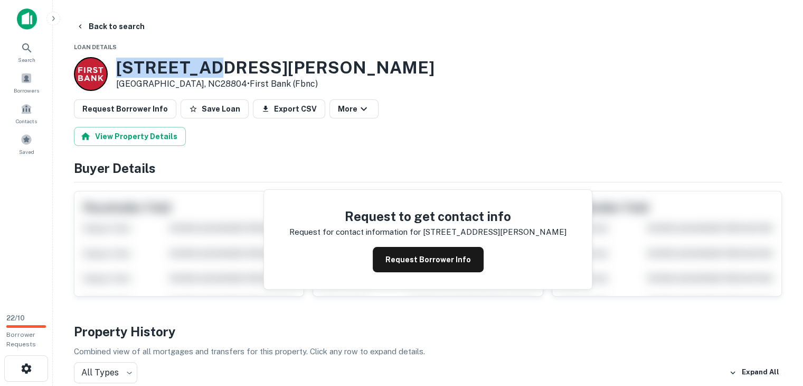
drag, startPoint x: 118, startPoint y: 64, endPoint x: 214, endPoint y: 71, distance: 95.8
click at [214, 71] on h3 "25 Howland Rd" at bounding box center [275, 68] width 318 height 20
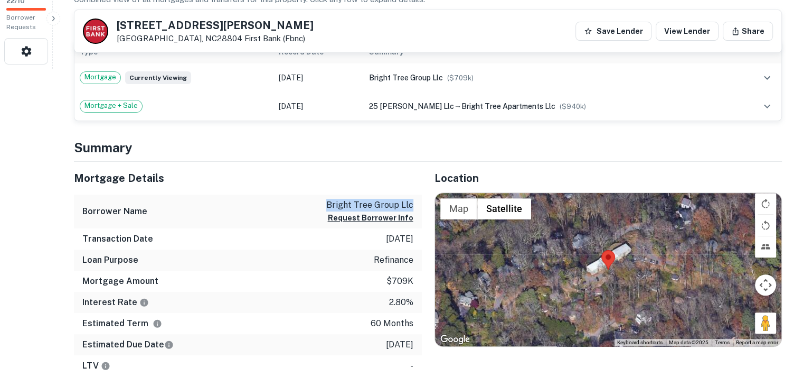
drag, startPoint x: 325, startPoint y: 200, endPoint x: 416, endPoint y: 205, distance: 91.0
click at [416, 205] on div "Borrower Name bright tree group llc Request Borrower Info" at bounding box center [248, 211] width 348 height 34
copy p "bright tree group llc"
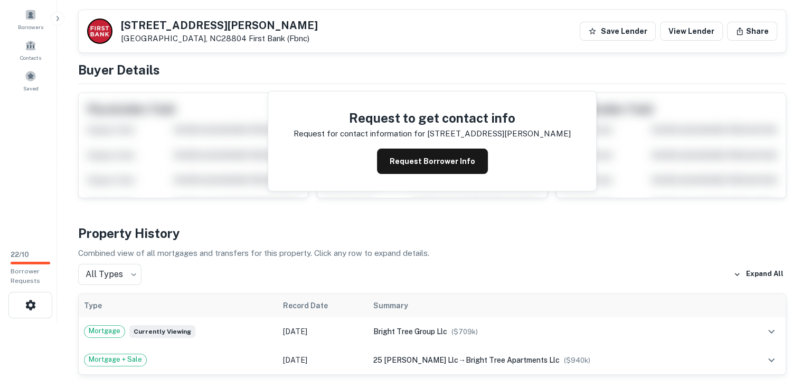
scroll to position [0, 0]
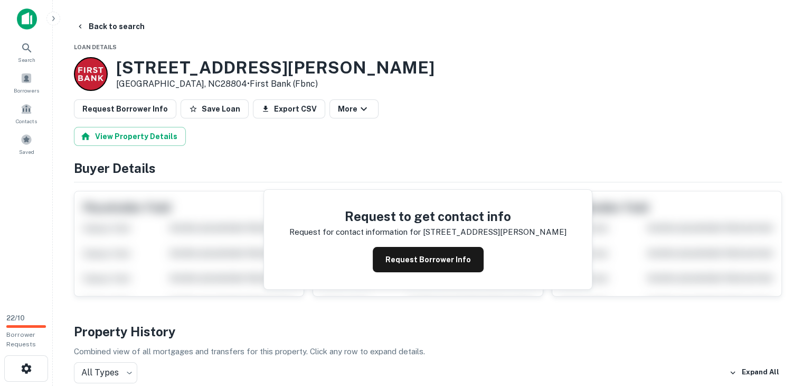
drag, startPoint x: 134, startPoint y: 34, endPoint x: 145, endPoint y: 35, distance: 10.6
click at [134, 34] on button "Back to search" at bounding box center [110, 26] width 77 height 19
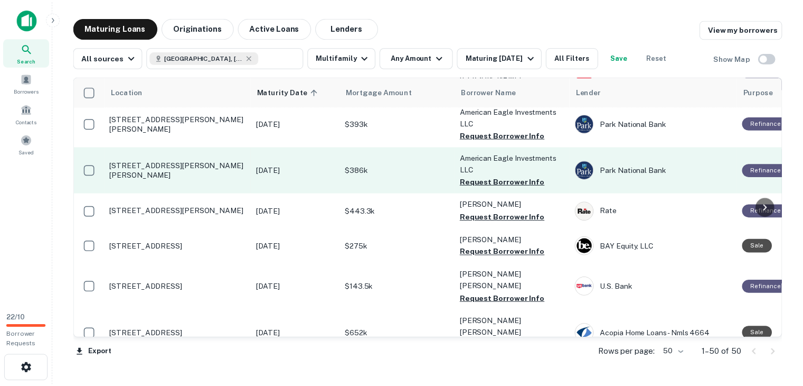
scroll to position [1046, 0]
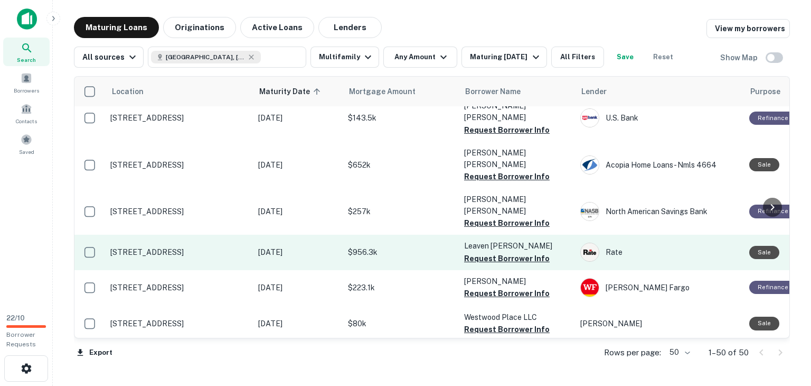
click at [196, 247] on p "43 Watauga St Asheville, NC28801" at bounding box center [178, 252] width 137 height 10
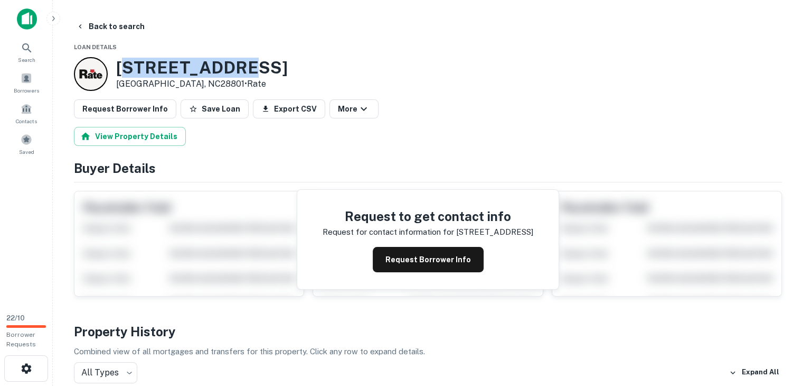
drag, startPoint x: 246, startPoint y: 66, endPoint x: 125, endPoint y: 72, distance: 120.6
click at [125, 72] on div "43 Watauga St Asheville, NC28801 • Rate" at bounding box center [428, 74] width 708 height 34
drag, startPoint x: 116, startPoint y: 69, endPoint x: 238, endPoint y: 76, distance: 122.7
click at [238, 76] on div "43 Watauga St Asheville, NC28801 • Rate" at bounding box center [428, 74] width 708 height 34
copy h3 "43 Watauga St"
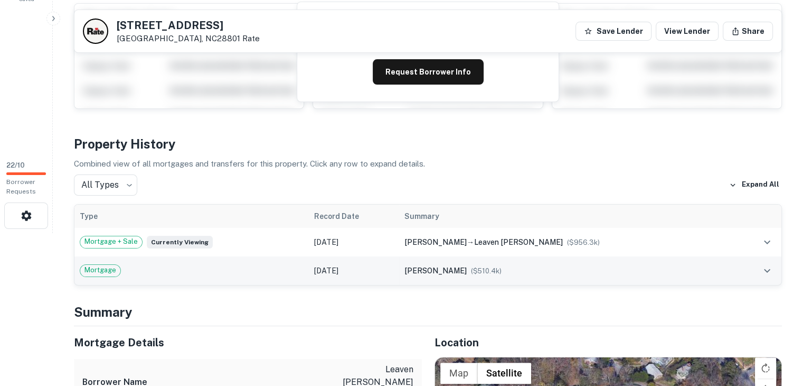
scroll to position [317, 0]
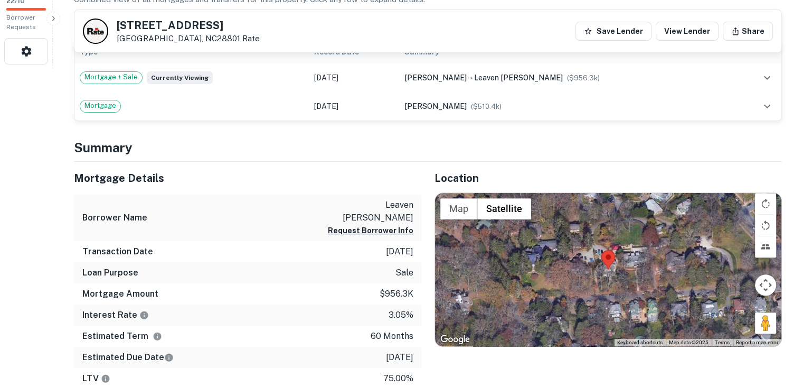
click at [587, 262] on div at bounding box center [608, 269] width 347 height 153
click at [762, 286] on button "Map camera controls" at bounding box center [765, 284] width 21 height 21
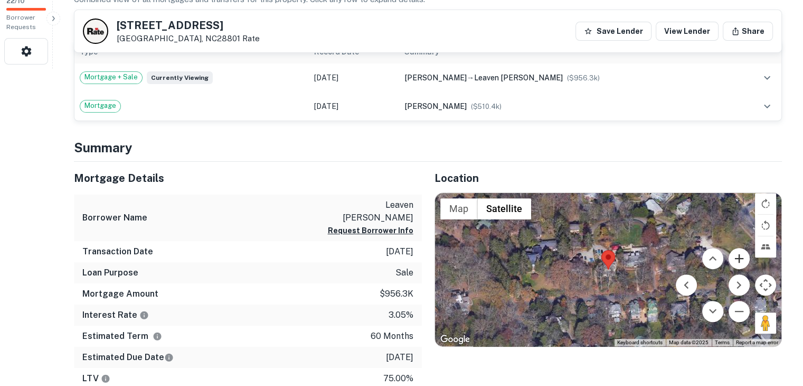
click at [738, 257] on button "Zoom in" at bounding box center [739, 258] width 21 height 21
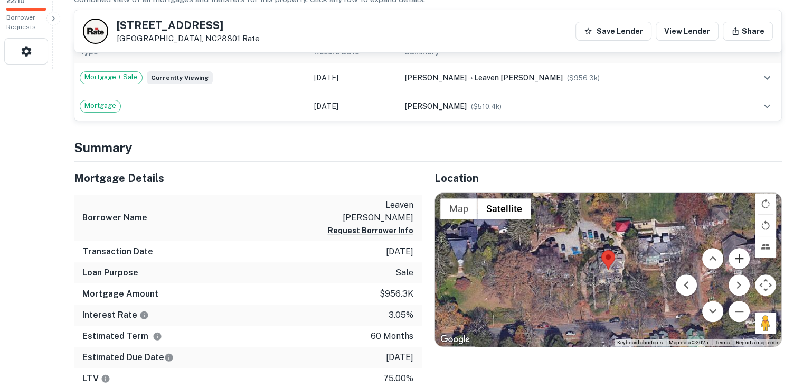
click at [738, 257] on button "Zoom in" at bounding box center [739, 258] width 21 height 21
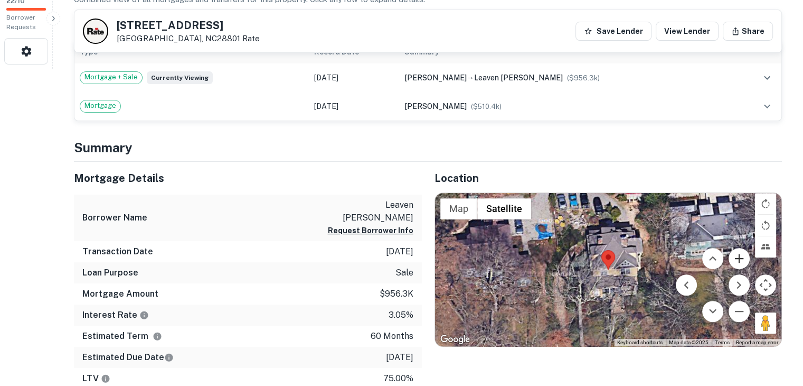
click at [738, 257] on button "Zoom in" at bounding box center [739, 258] width 21 height 21
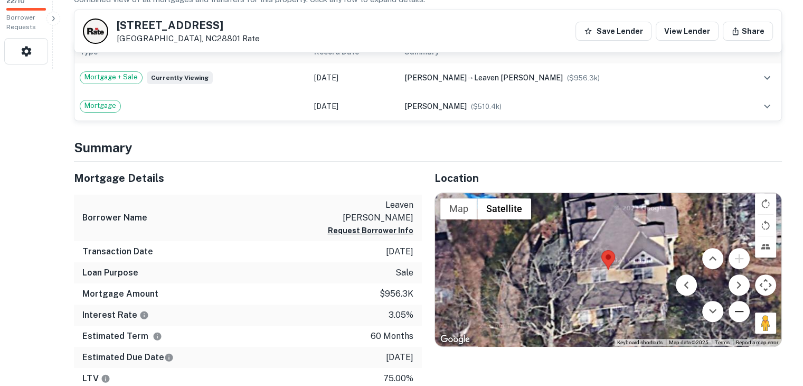
click at [743, 304] on button "Zoom out" at bounding box center [739, 311] width 21 height 21
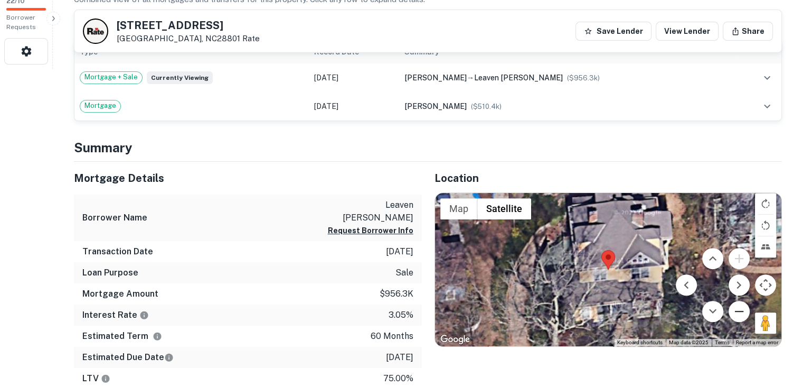
click at [743, 304] on button "Zoom out" at bounding box center [739, 311] width 21 height 21
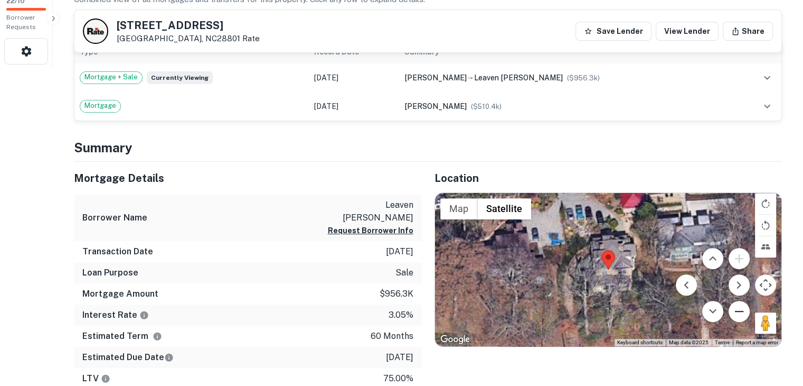
click at [743, 304] on button "Zoom out" at bounding box center [739, 311] width 21 height 21
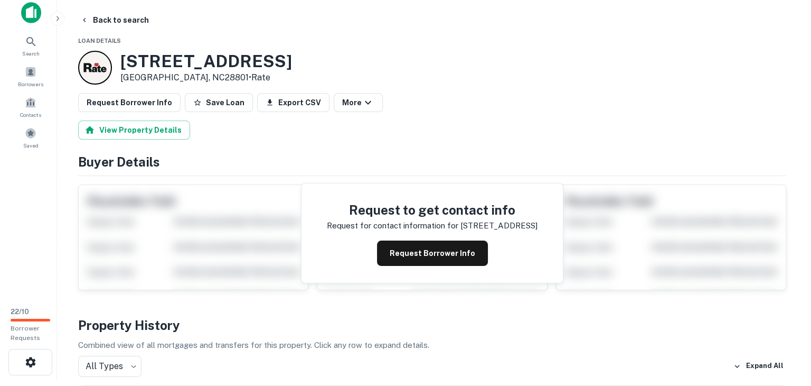
scroll to position [0, 0]
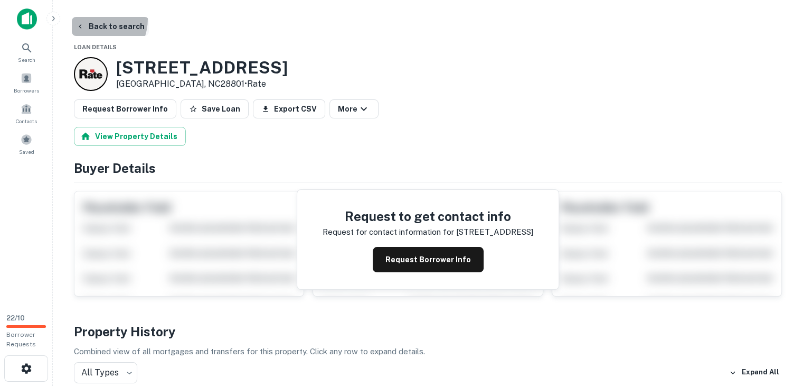
click at [89, 18] on button "Back to search" at bounding box center [110, 26] width 77 height 19
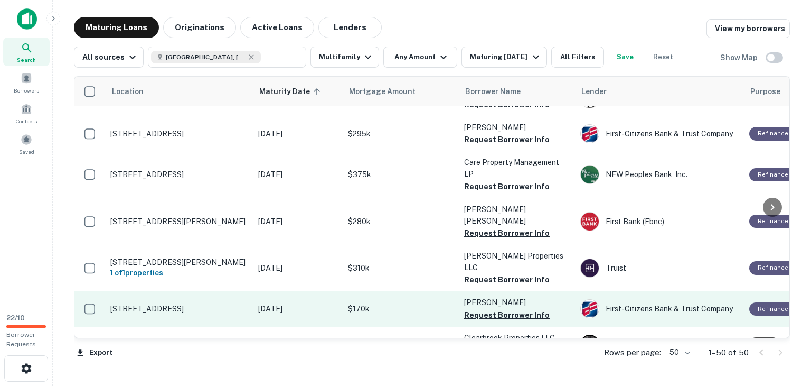
scroll to position [1415, 0]
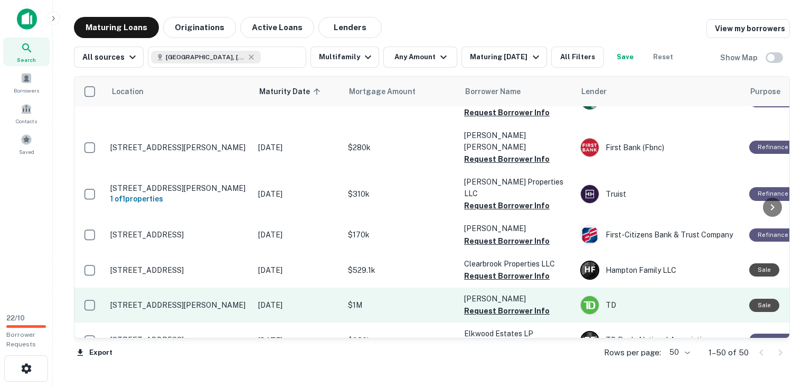
click at [374, 299] on p "$1M" at bounding box center [401, 305] width 106 height 12
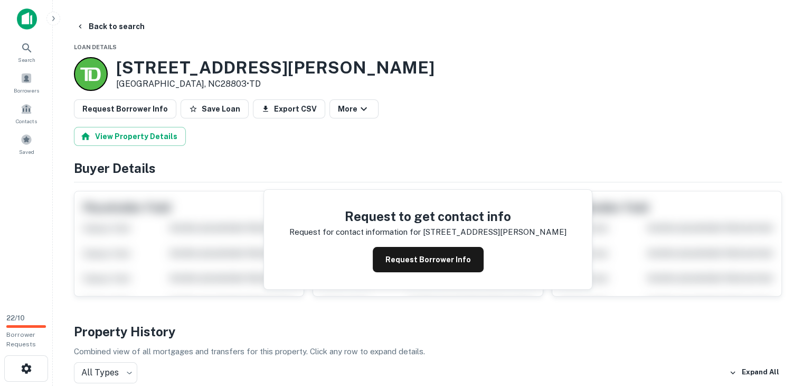
click at [125, 66] on h3 "86 Sherwood Rd" at bounding box center [275, 68] width 318 height 20
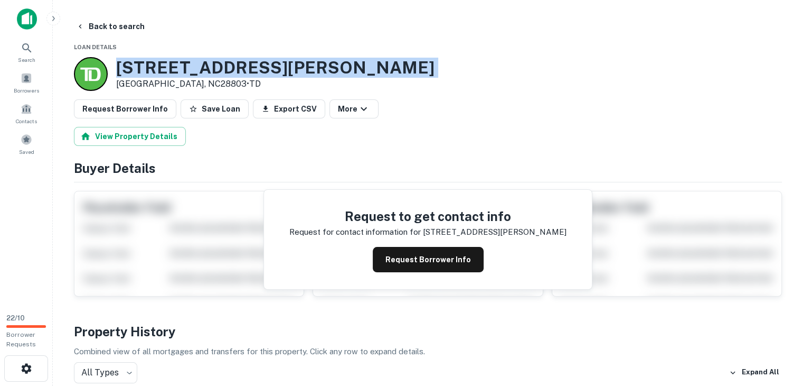
click at [125, 66] on h3 "86 Sherwood Rd" at bounding box center [275, 68] width 318 height 20
click at [82, 22] on button "Back to search" at bounding box center [110, 26] width 77 height 19
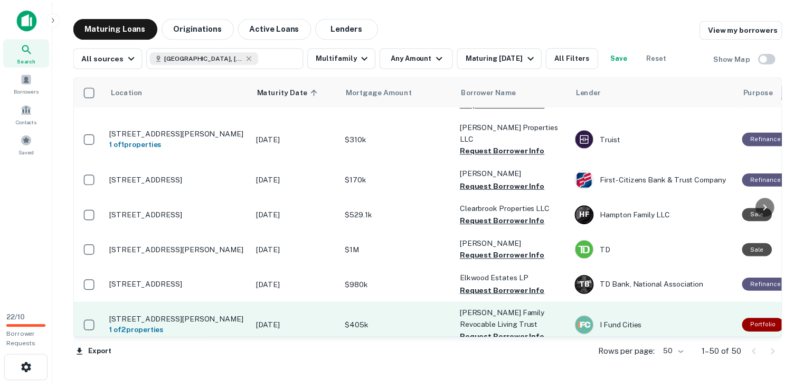
scroll to position [1468, 0]
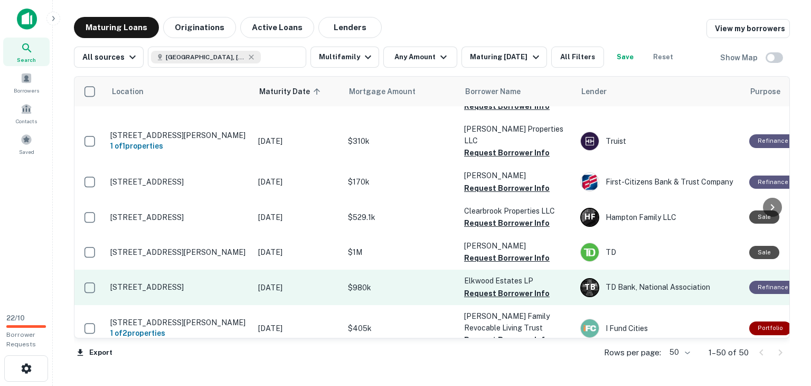
click at [340, 269] on td "Jul 26, 2026" at bounding box center [298, 286] width 90 height 35
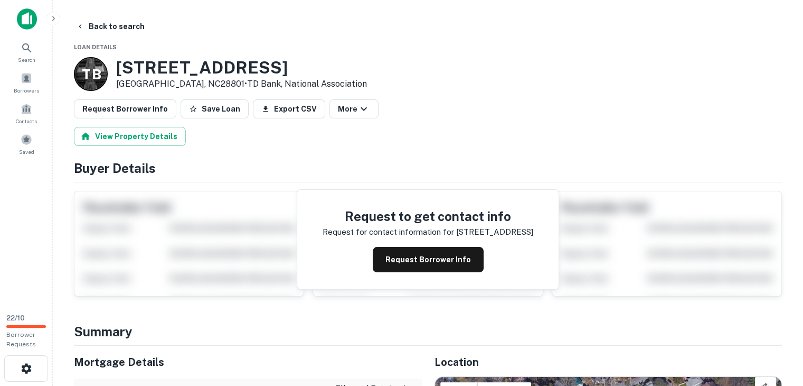
click at [129, 65] on h3 "141 Cumberland Ave" at bounding box center [241, 68] width 251 height 20
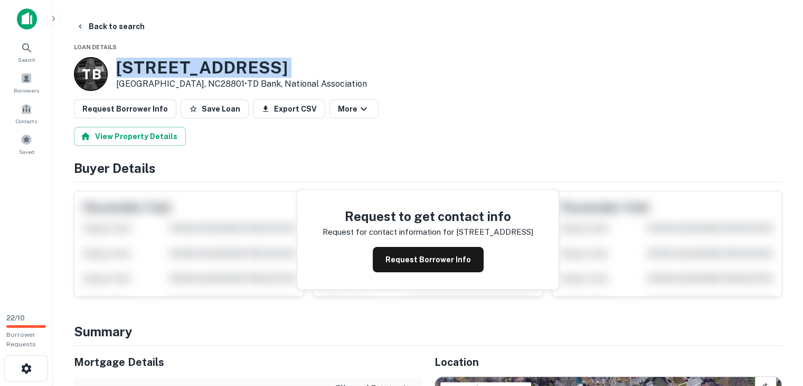
click at [129, 65] on h3 "141 Cumberland Ave" at bounding box center [241, 68] width 251 height 20
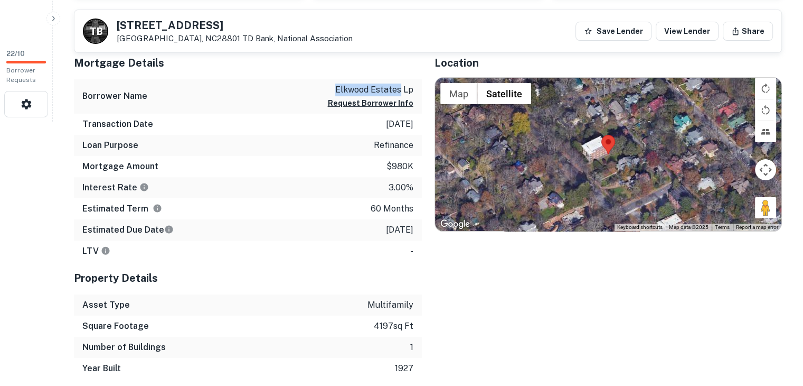
drag, startPoint x: 336, startPoint y: 87, endPoint x: 402, endPoint y: 89, distance: 66.0
click at [402, 89] on p "elkwood estates lp" at bounding box center [371, 89] width 86 height 13
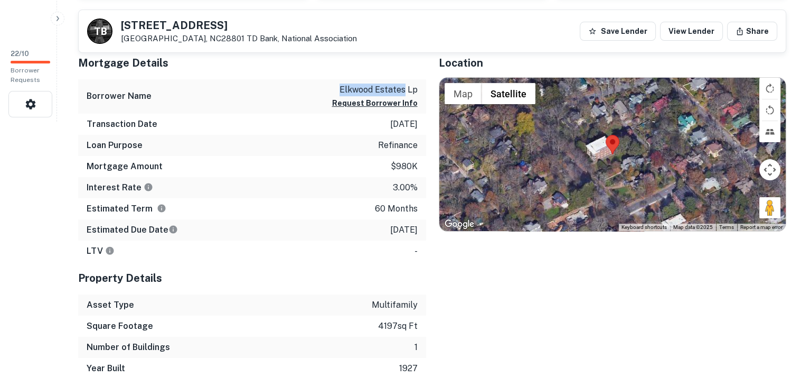
scroll to position [0, 0]
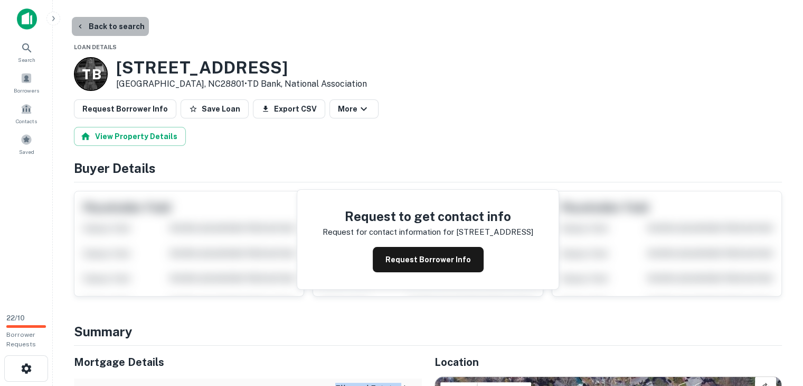
click at [113, 32] on button "Back to search" at bounding box center [110, 26] width 77 height 19
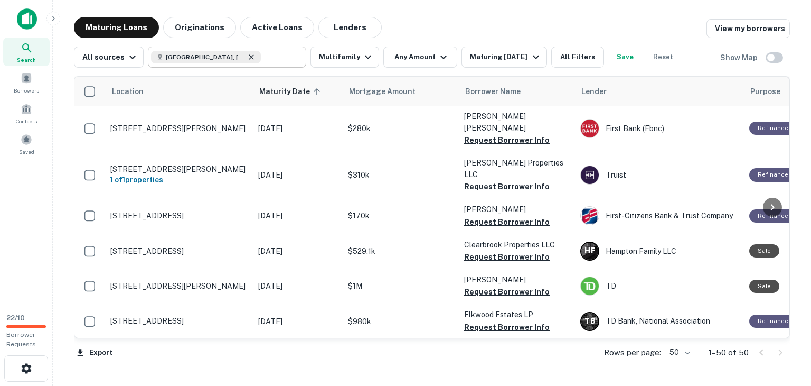
scroll to position [1468, 0]
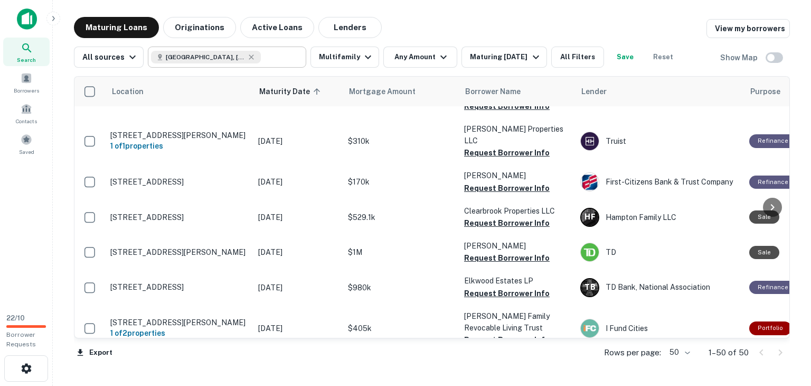
click at [249, 57] on icon at bounding box center [251, 56] width 5 height 5
click at [261, 59] on input "text" at bounding box center [281, 57] width 41 height 15
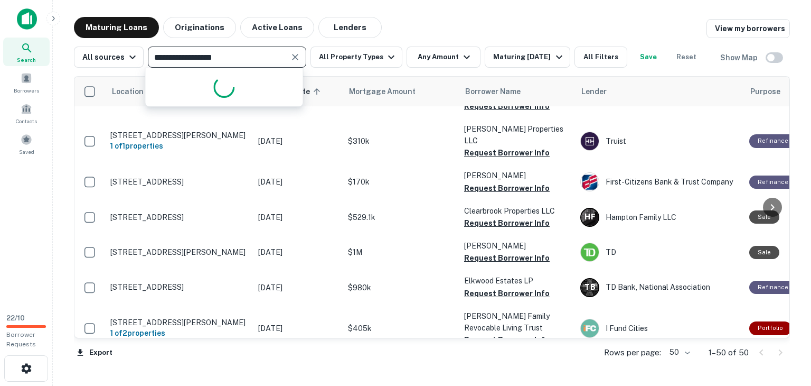
type input "**********"
drag, startPoint x: 241, startPoint y: 58, endPoint x: 93, endPoint y: 51, distance: 148.0
click at [93, 51] on div "**********" at bounding box center [389, 56] width 630 height 21
type input "**********"
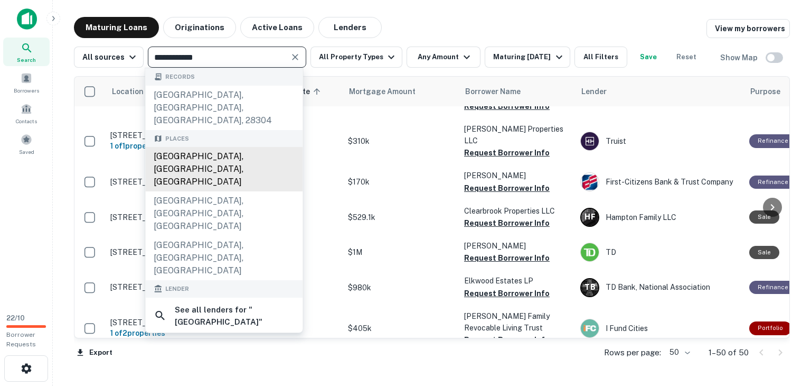
click at [245, 147] on div "Fayetteville, NC, USA" at bounding box center [223, 169] width 157 height 44
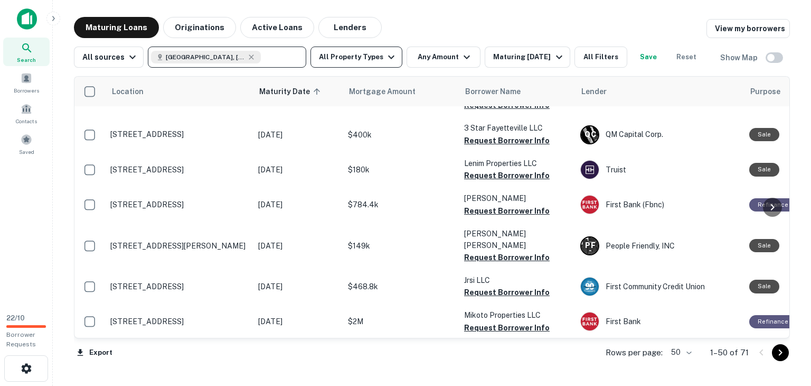
click at [373, 48] on button "All Property Types" at bounding box center [357, 56] width 92 height 21
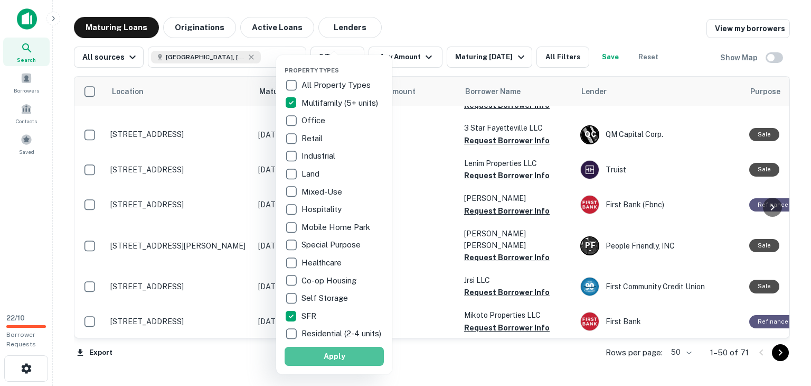
drag, startPoint x: 330, startPoint y: 360, endPoint x: 411, endPoint y: 151, distance: 224.4
click at [329, 361] on button "Apply" at bounding box center [334, 355] width 99 height 19
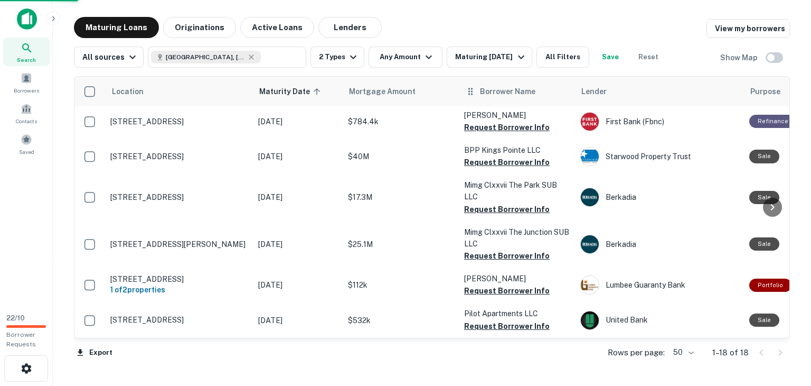
scroll to position [444, 0]
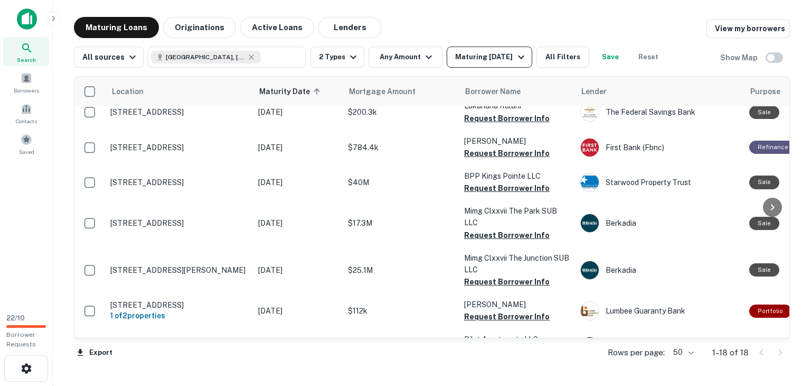
click at [493, 58] on div "Maturing In 6 Months" at bounding box center [491, 57] width 72 height 13
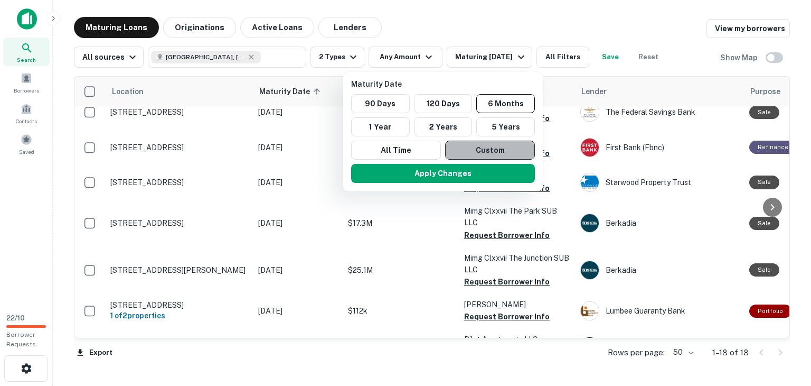
click at [456, 150] on button "Custom" at bounding box center [490, 149] width 90 height 19
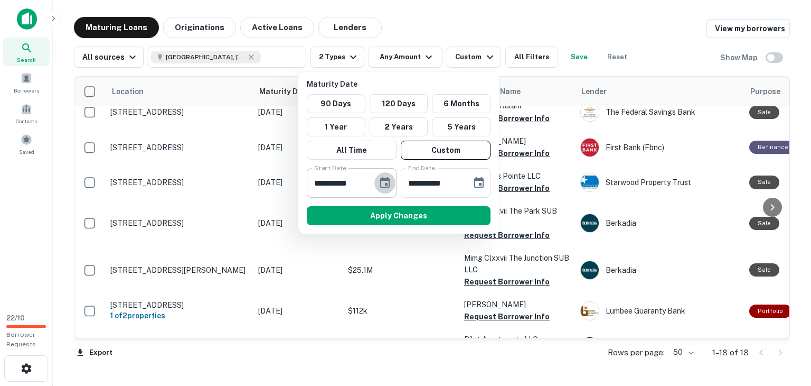
click at [381, 189] on button "Choose date, selected date is Feb 27, 2025" at bounding box center [384, 182] width 21 height 21
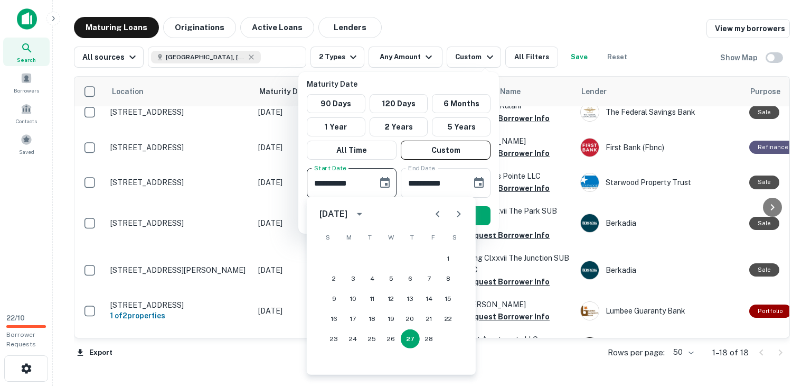
click at [461, 207] on button "Next month" at bounding box center [458, 213] width 21 height 21
click at [461, 208] on icon "Next month" at bounding box center [459, 214] width 13 height 13
click at [461, 212] on icon "Next month" at bounding box center [459, 214] width 13 height 13
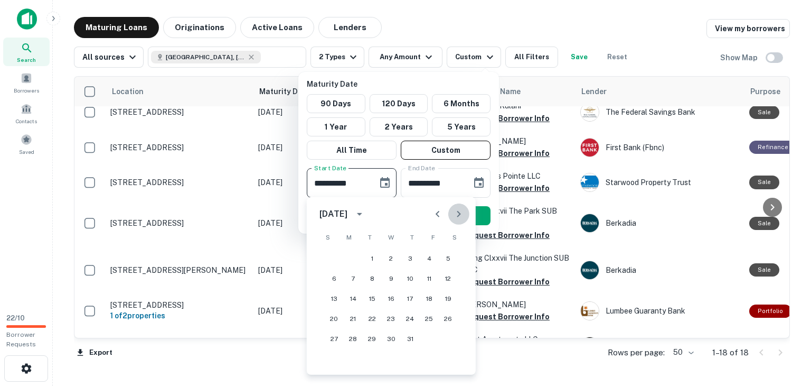
click at [461, 212] on icon "Next month" at bounding box center [459, 214] width 13 height 13
click at [461, 216] on icon "Next month" at bounding box center [459, 214] width 13 height 13
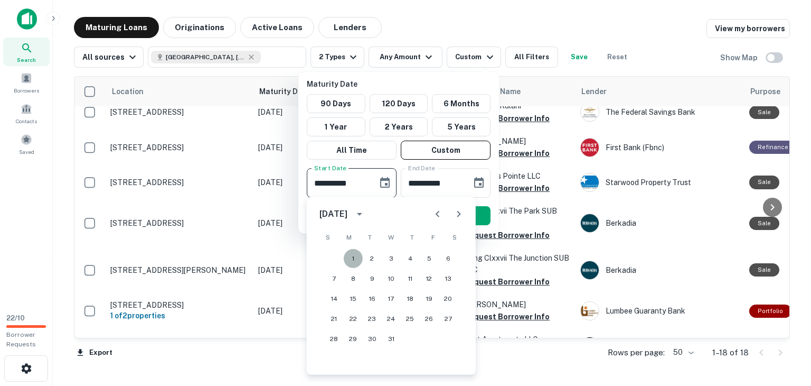
click at [355, 258] on button "1" at bounding box center [353, 258] width 19 height 19
type input "**********"
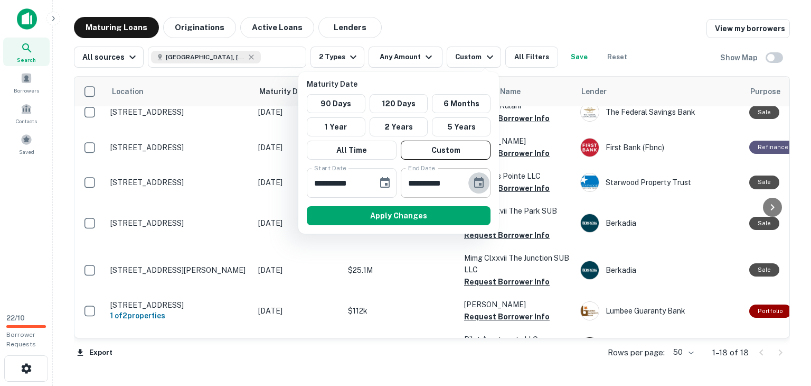
click at [475, 181] on icon "Choose date, selected date is Aug 26, 2025" at bounding box center [479, 182] width 13 height 13
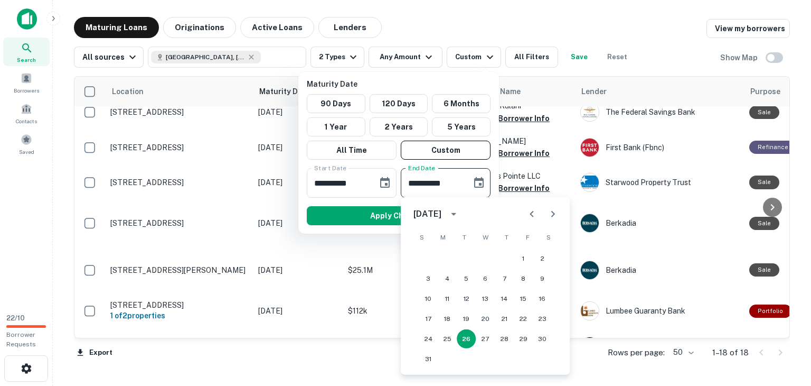
click at [558, 214] on icon "Next month" at bounding box center [553, 214] width 13 height 13
click at [557, 217] on icon "Next month" at bounding box center [553, 214] width 13 height 13
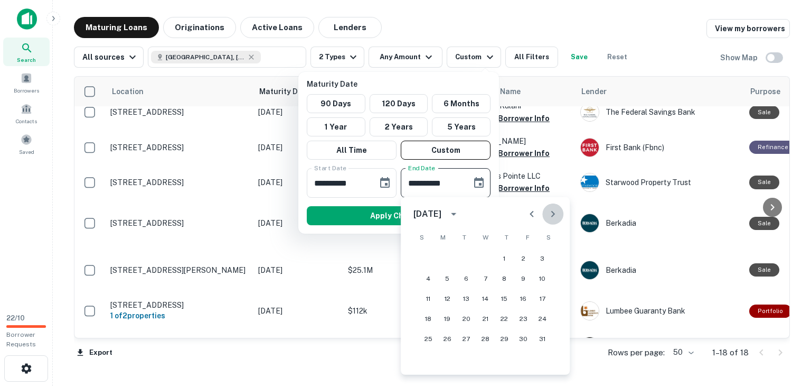
click at [557, 217] on icon "Next month" at bounding box center [553, 214] width 13 height 13
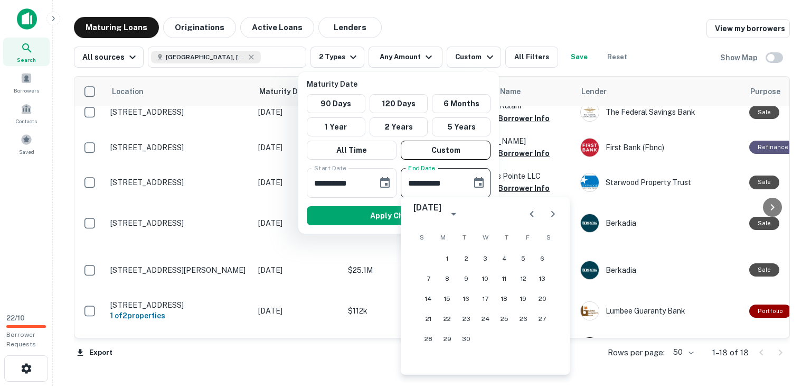
click at [557, 217] on icon "Next month" at bounding box center [553, 214] width 13 height 13
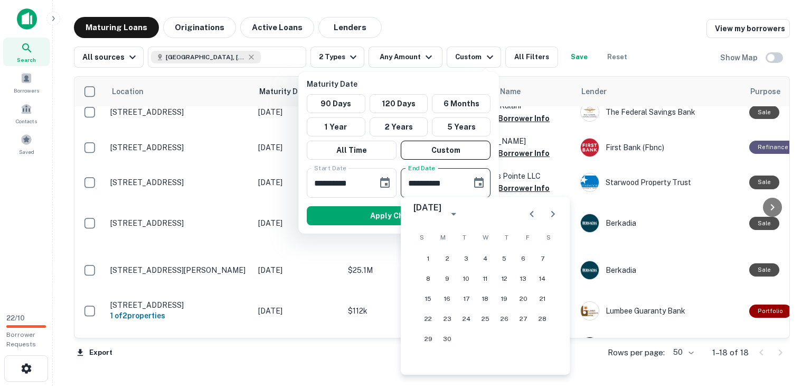
click at [557, 217] on icon "Next month" at bounding box center [553, 214] width 13 height 13
click at [533, 213] on icon "Previous month" at bounding box center [532, 214] width 13 height 13
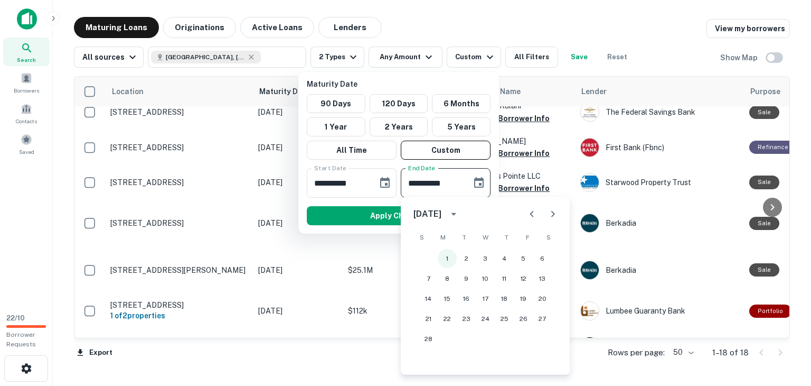
click at [451, 260] on button "1" at bounding box center [447, 258] width 19 height 19
type input "**********"
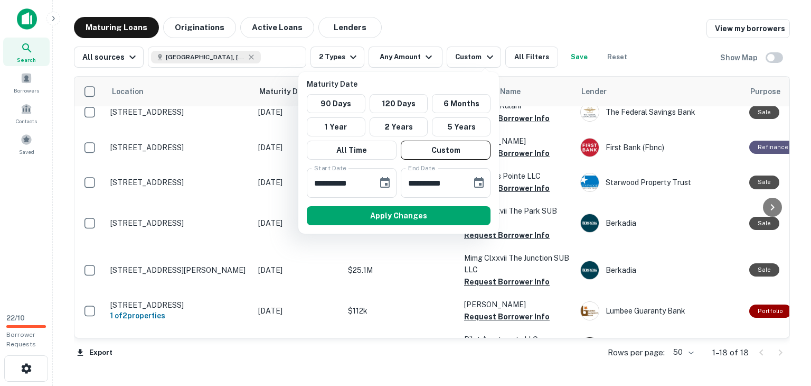
drag, startPoint x: 411, startPoint y: 216, endPoint x: 438, endPoint y: 202, distance: 29.8
click at [412, 217] on button "Apply Changes" at bounding box center [399, 215] width 184 height 19
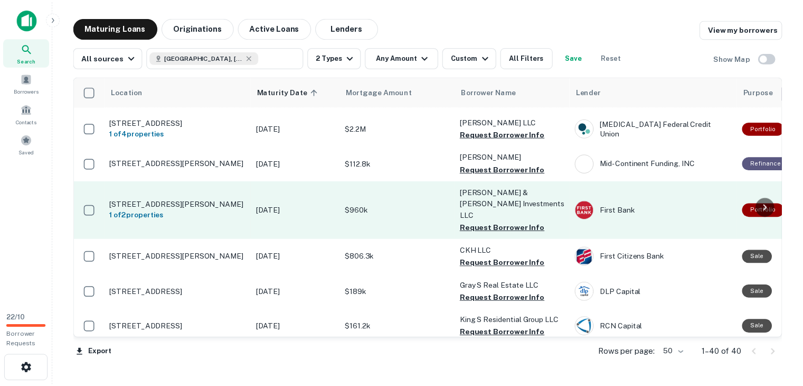
scroll to position [370, 0]
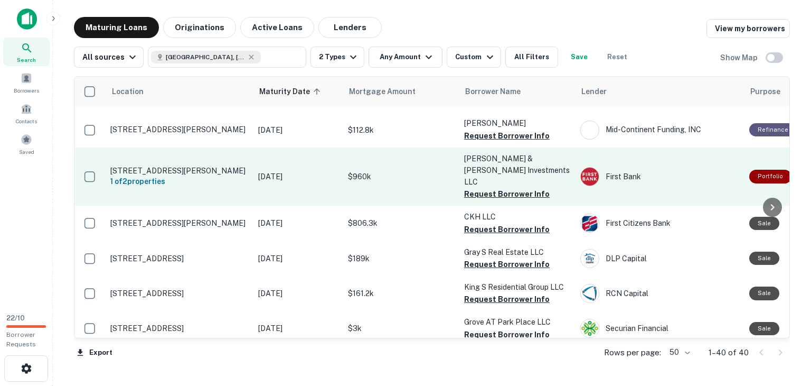
click at [344, 171] on td "$960k" at bounding box center [401, 176] width 116 height 58
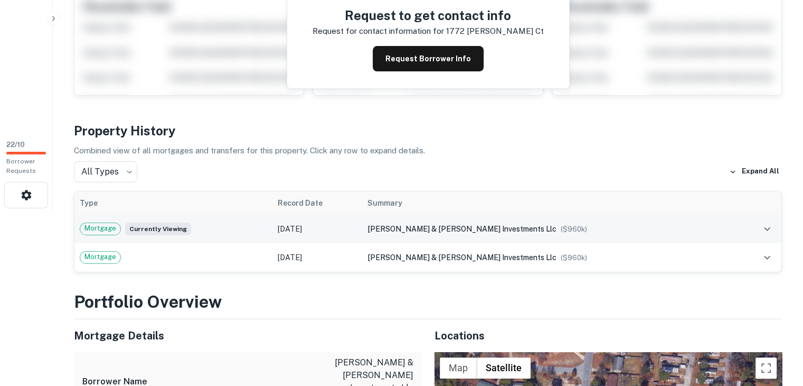
scroll to position [211, 0]
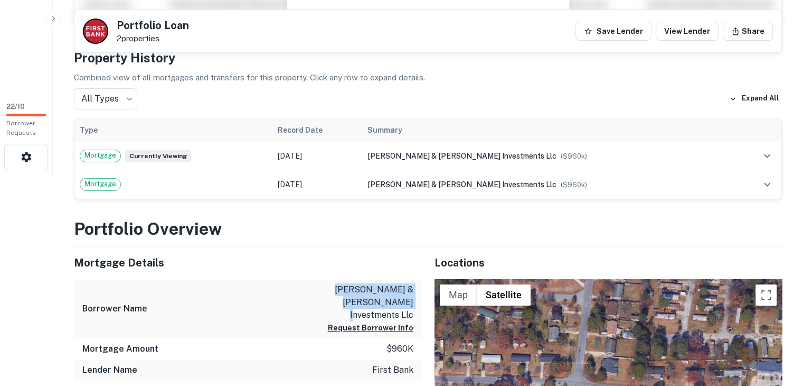
drag, startPoint x: 353, startPoint y: 287, endPoint x: 412, endPoint y: 299, distance: 61.0
click at [412, 299] on p "martin & martin investments llc" at bounding box center [365, 302] width 95 height 38
copy p "martin & martin investments llc"
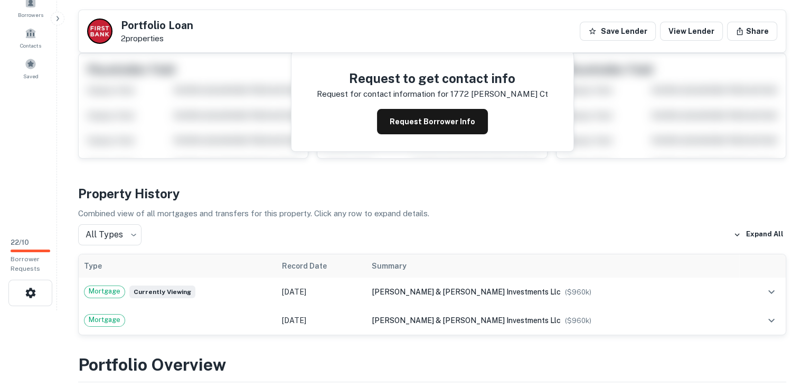
scroll to position [0, 0]
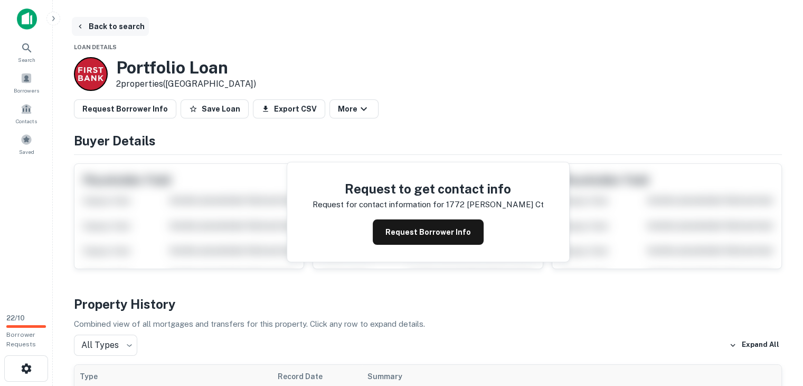
click at [100, 31] on button "Back to search" at bounding box center [110, 26] width 77 height 19
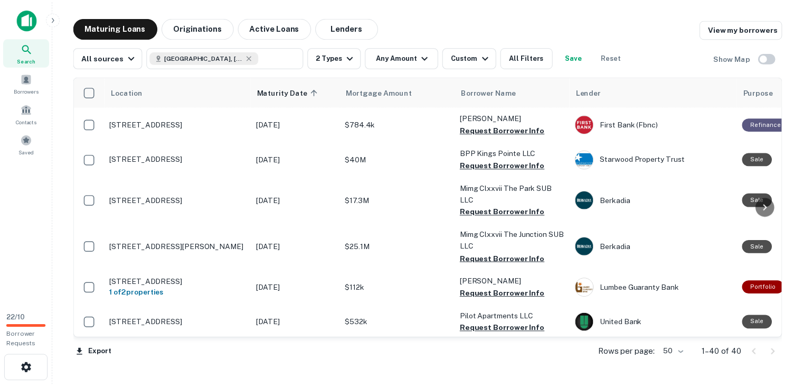
scroll to position [370, 0]
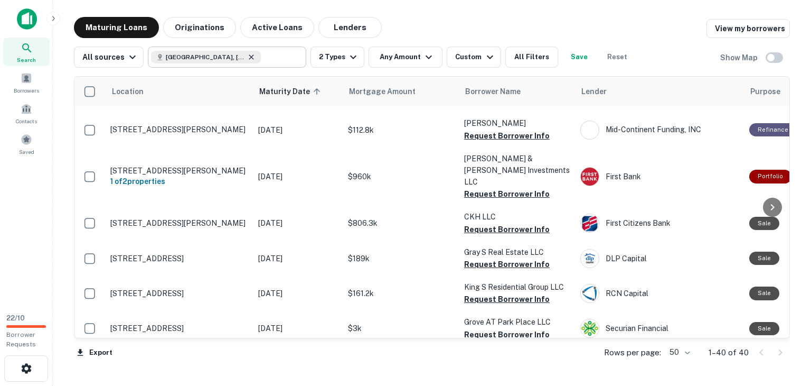
click at [249, 59] on icon at bounding box center [251, 56] width 5 height 5
type input "**********"
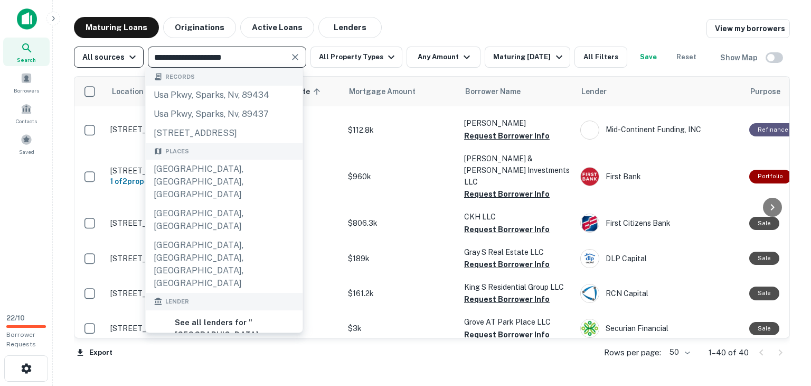
drag, startPoint x: 263, startPoint y: 51, endPoint x: 127, endPoint y: 60, distance: 136.5
click at [127, 60] on div "**********" at bounding box center [389, 56] width 630 height 21
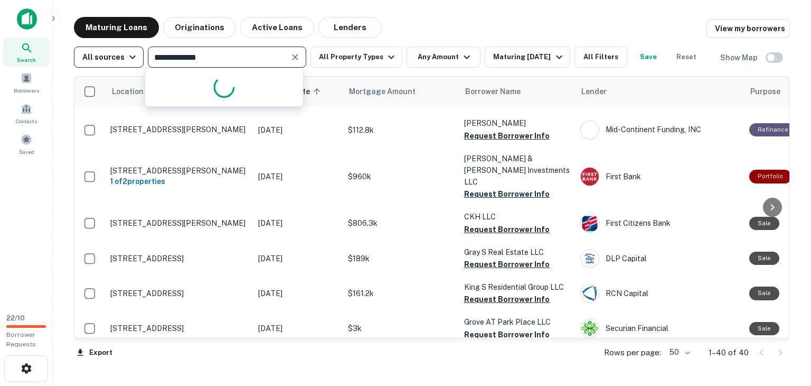
type input "**********"
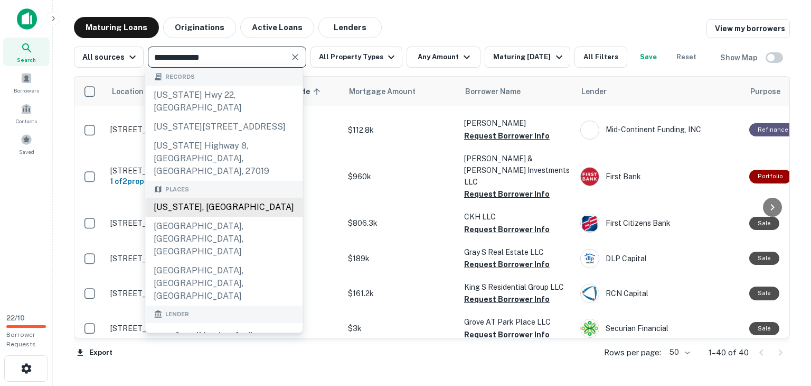
click at [199, 198] on div "North Carolina, USA" at bounding box center [223, 207] width 157 height 19
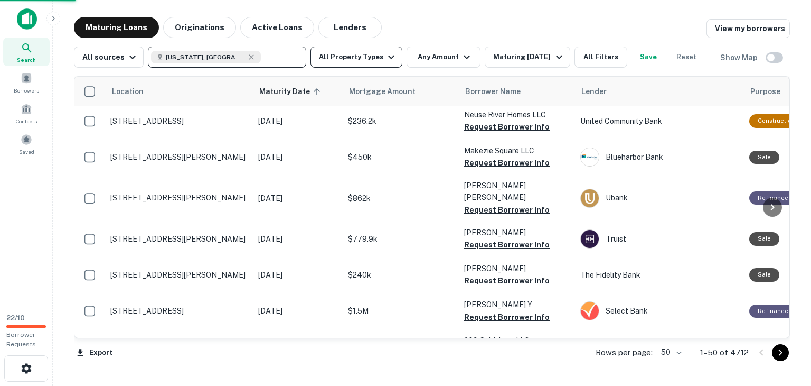
click at [362, 56] on button "All Property Types" at bounding box center [357, 56] width 92 height 21
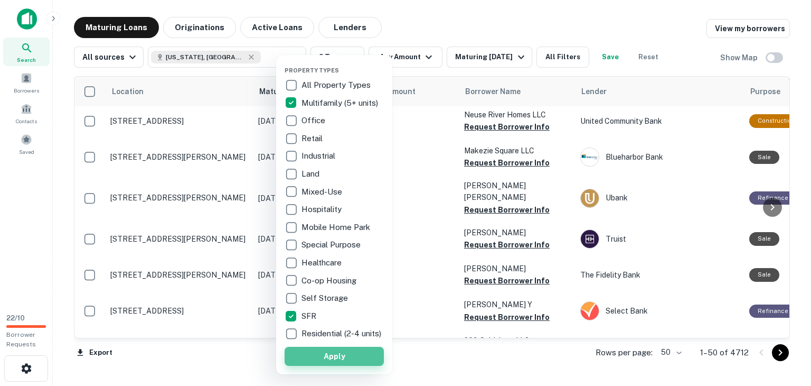
click at [325, 362] on button "Apply" at bounding box center [334, 355] width 99 height 19
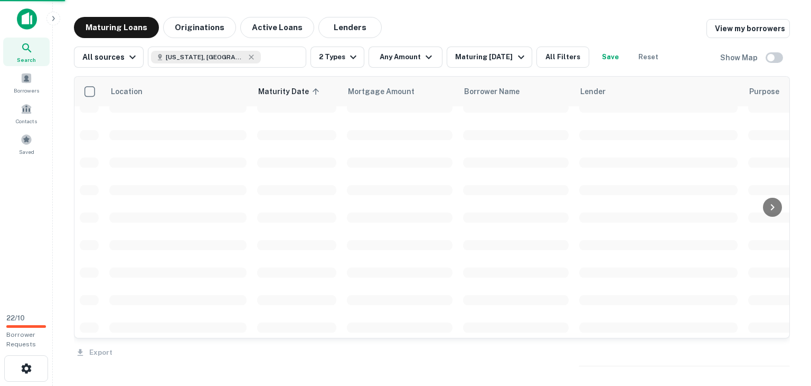
click at [482, 55] on div "Property Types All Property Types Multifamily (5+ units) Office Retail Industri…" at bounding box center [405, 193] width 811 height 386
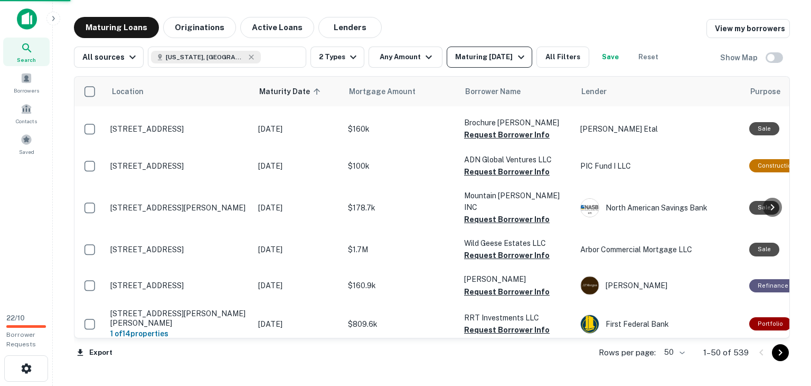
click at [528, 55] on icon "button" at bounding box center [521, 57] width 13 height 13
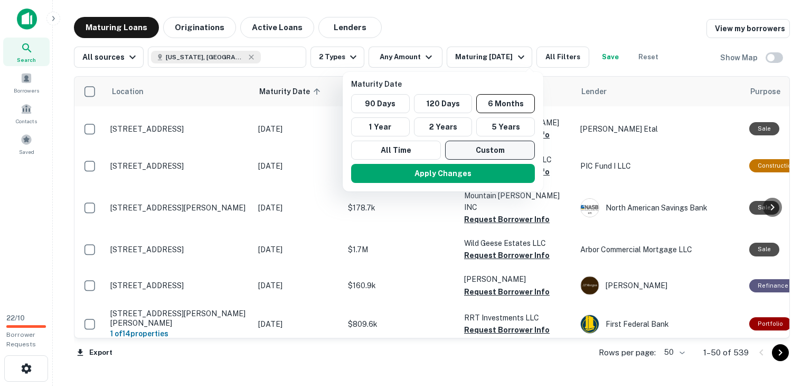
click at [471, 148] on button "Custom" at bounding box center [490, 149] width 90 height 19
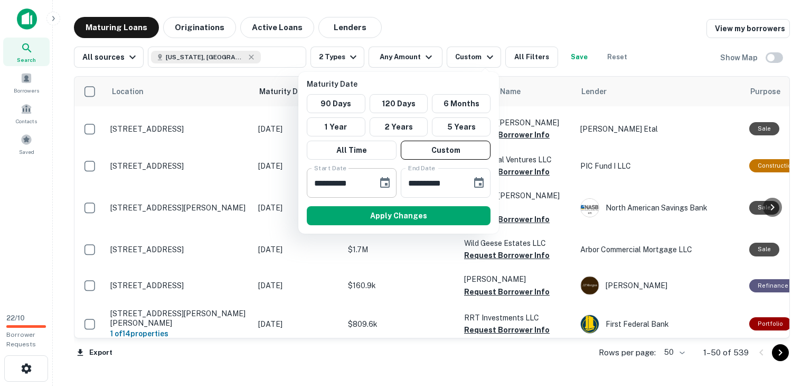
click at [388, 182] on icon "Choose date, selected date is Feb 27, 2025" at bounding box center [385, 182] width 13 height 13
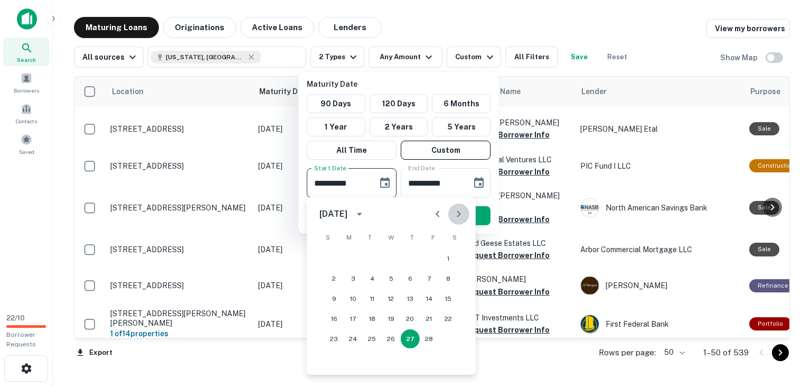
click at [468, 213] on button "Next month" at bounding box center [458, 213] width 21 height 21
click at [468, 214] on button "Next month" at bounding box center [458, 213] width 21 height 21
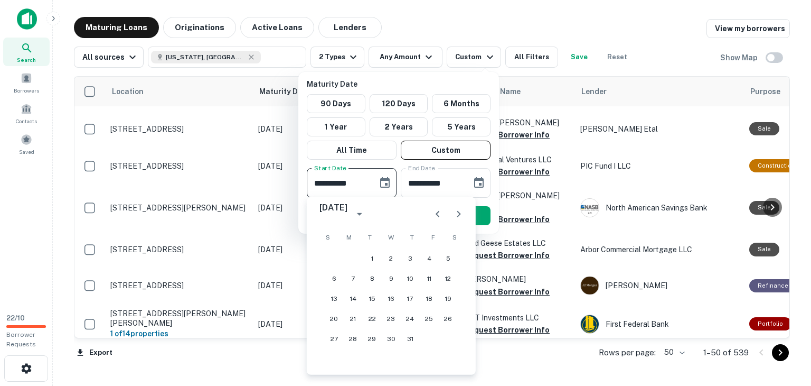
click at [468, 214] on button "Next month" at bounding box center [458, 213] width 21 height 21
click at [468, 213] on button "Next month" at bounding box center [458, 213] width 21 height 21
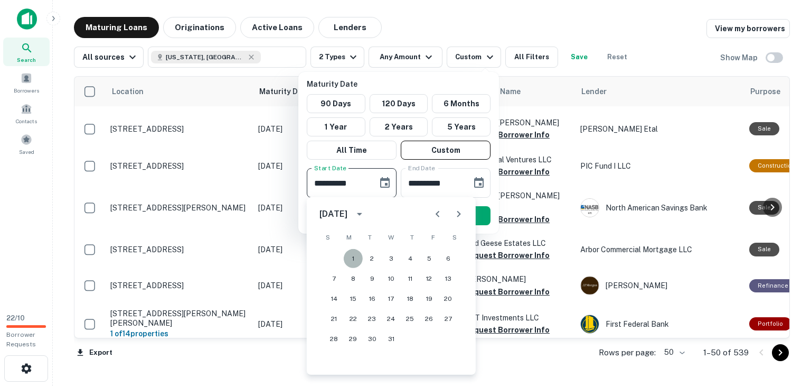
click at [354, 252] on button "1" at bounding box center [353, 258] width 19 height 19
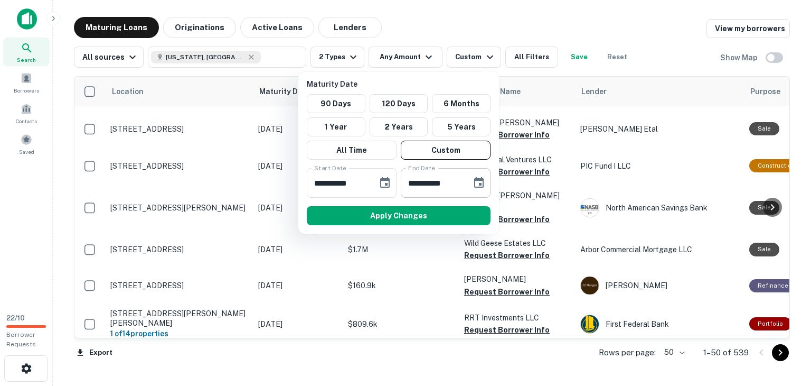
click at [475, 185] on icon "Choose date, selected date is Aug 26, 2025" at bounding box center [479, 182] width 10 height 11
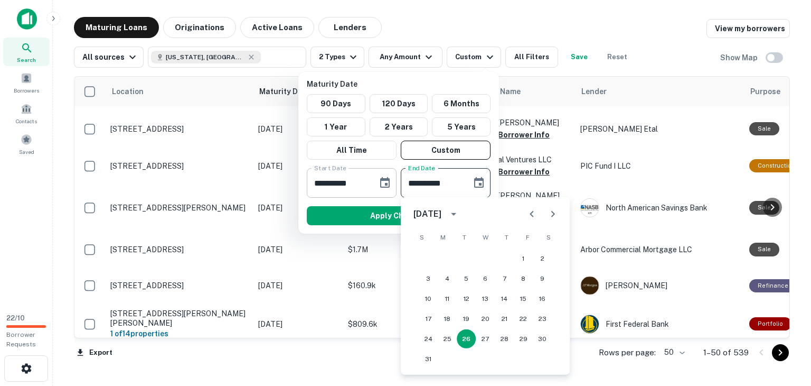
click at [387, 182] on icon "Choose date, selected date is Dec 1, 2025" at bounding box center [385, 182] width 10 height 11
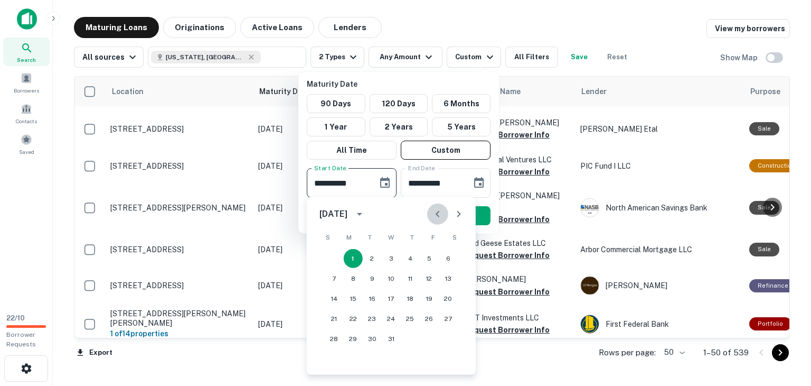
click at [437, 214] on icon "Previous month" at bounding box center [437, 214] width 13 height 13
click at [393, 338] on button "26" at bounding box center [391, 338] width 19 height 19
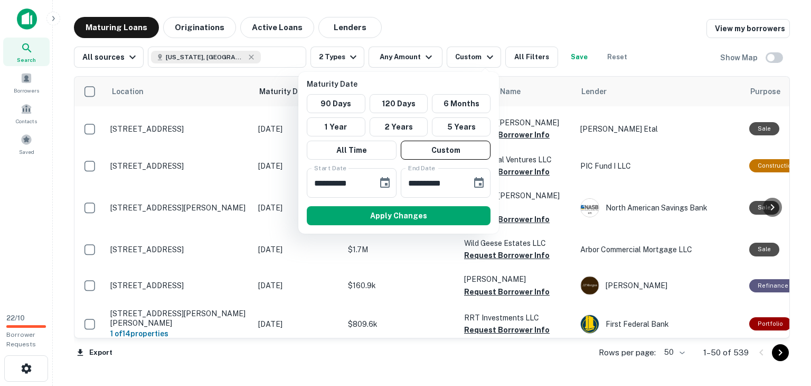
type input "**********"
click at [481, 185] on icon "Choose date, selected date is Aug 26, 2025" at bounding box center [479, 182] width 13 height 13
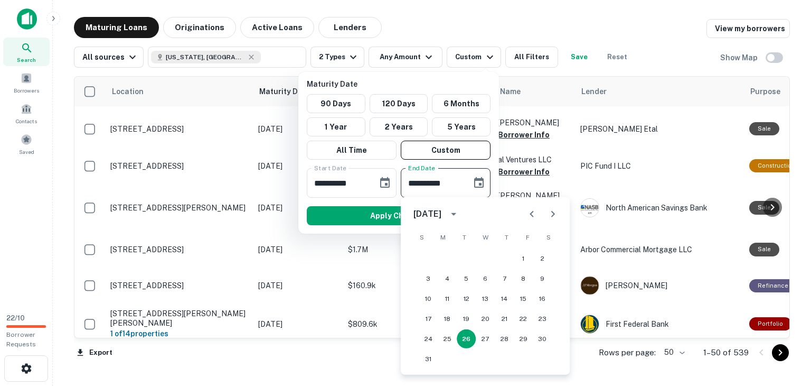
click at [557, 211] on icon "Next month" at bounding box center [553, 214] width 13 height 13
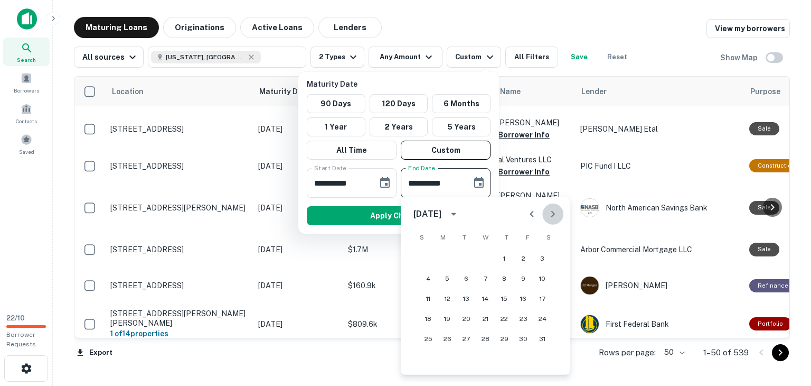
click at [557, 211] on icon "Next month" at bounding box center [553, 214] width 13 height 13
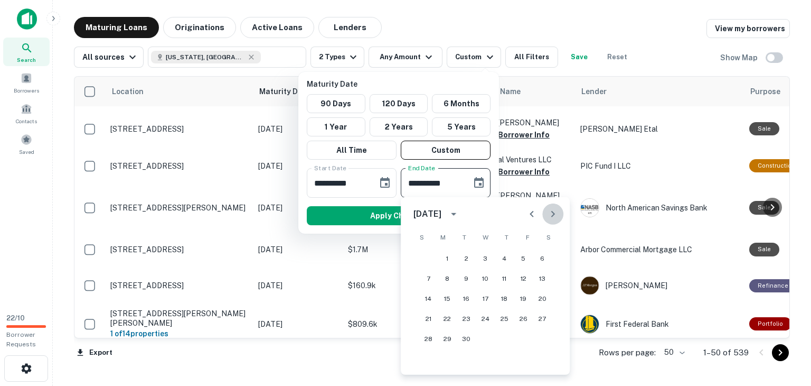
click at [557, 211] on icon "Next month" at bounding box center [553, 214] width 13 height 13
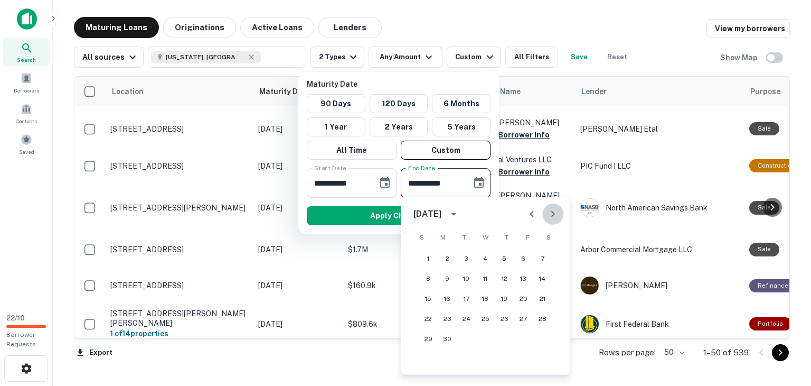
click at [557, 211] on icon "Next month" at bounding box center [553, 214] width 13 height 13
click at [507, 335] on button "31" at bounding box center [504, 338] width 19 height 19
type input "**********"
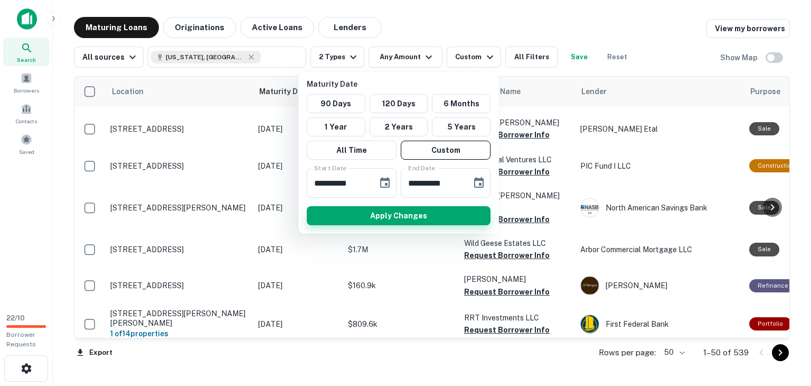
click at [394, 218] on button "Apply Changes" at bounding box center [399, 215] width 184 height 19
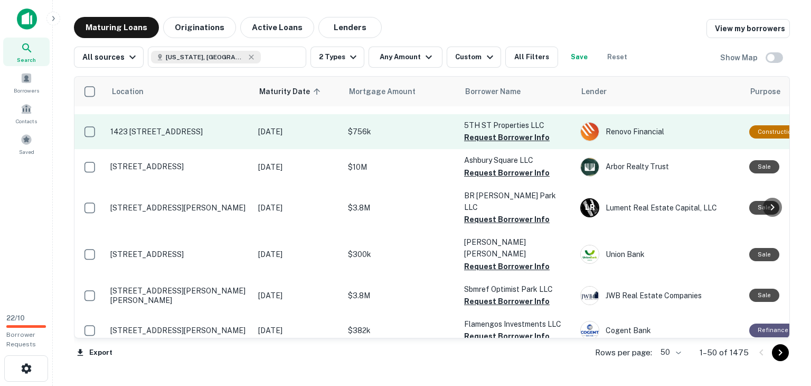
click at [249, 120] on td "1423 [STREET_ADDRESS]" at bounding box center [179, 131] width 148 height 35
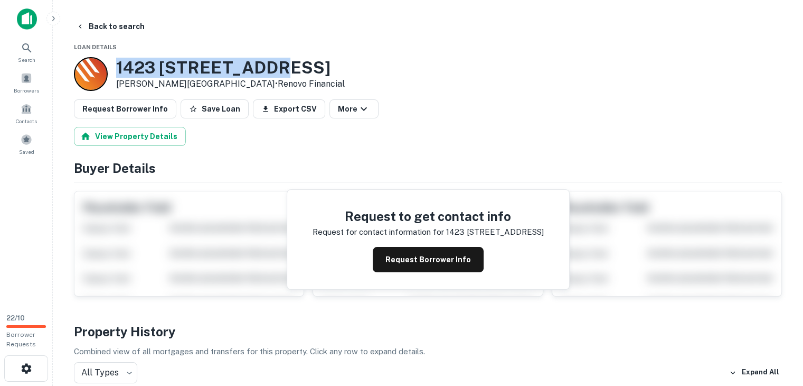
drag, startPoint x: 116, startPoint y: 62, endPoint x: 274, endPoint y: 76, distance: 158.5
click at [274, 76] on h3 "1423 1 E FIFTH ST" at bounding box center [230, 68] width 229 height 20
copy h3 "1423 1 E FIFTH ST"
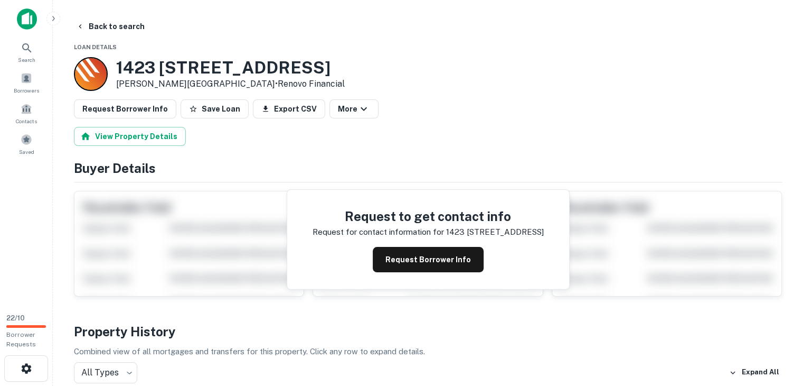
drag, startPoint x: 124, startPoint y: 50, endPoint x: 113, endPoint y: 57, distance: 12.3
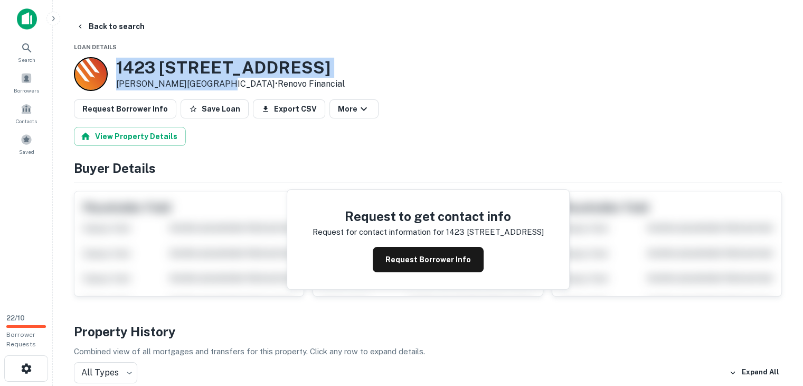
drag, startPoint x: 115, startPoint y: 63, endPoint x: 213, endPoint y: 83, distance: 100.7
click at [213, 83] on div "1423 1 E FIFTH ST Winston Salem, NC27101 • Renovo Financial" at bounding box center [209, 74] width 271 height 34
copy div "1423 1 E FIFTH ST Winston Salem, NC27101"
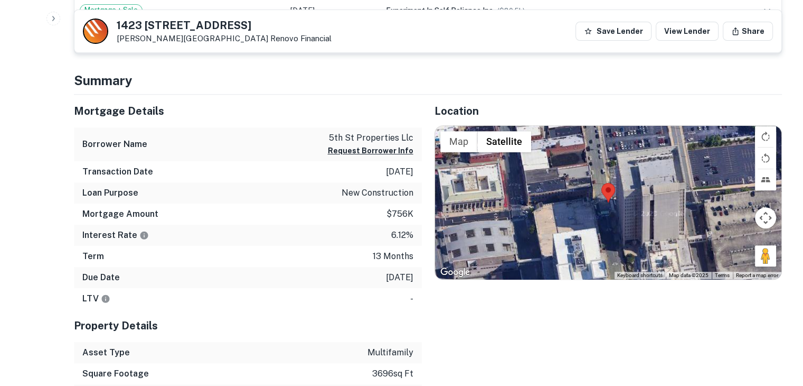
scroll to position [475, 0]
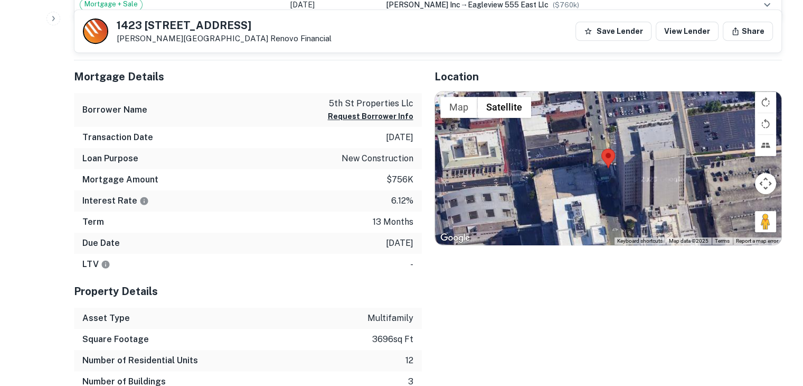
click at [322, 180] on div "Mortgage Amount $756k" at bounding box center [248, 179] width 348 height 21
drag, startPoint x: 325, startPoint y: 99, endPoint x: 416, endPoint y: 102, distance: 90.4
click at [416, 102] on div "Borrower Name 5th st properties llc Request Borrower Info" at bounding box center [248, 110] width 348 height 34
copy p "5th st properties llc"
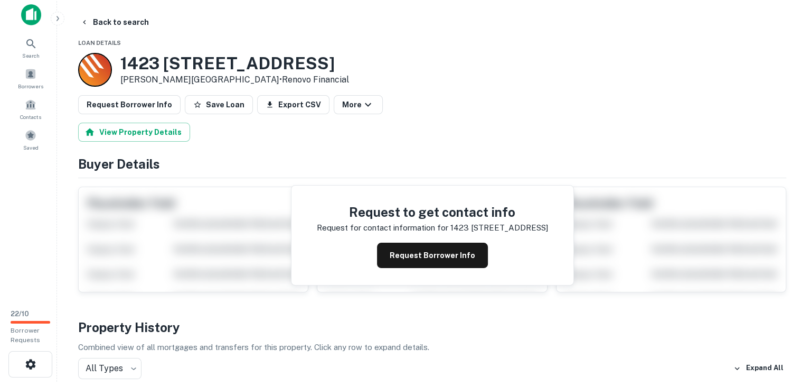
scroll to position [0, 0]
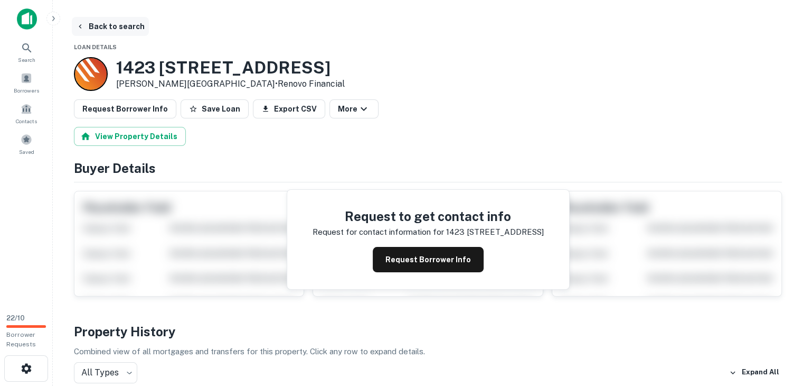
click at [85, 27] on button "Back to search" at bounding box center [110, 26] width 77 height 19
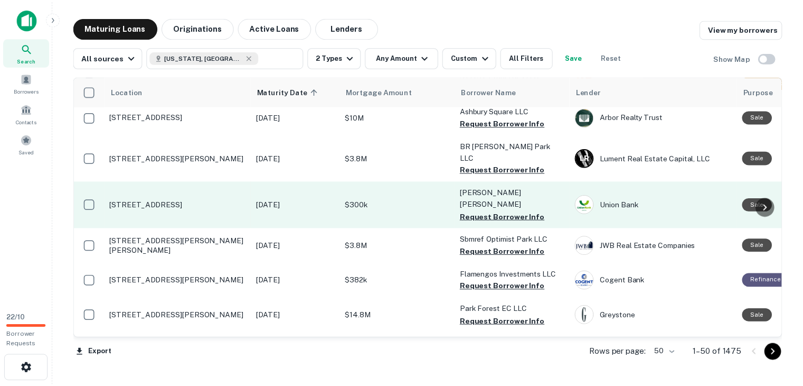
scroll to position [423, 0]
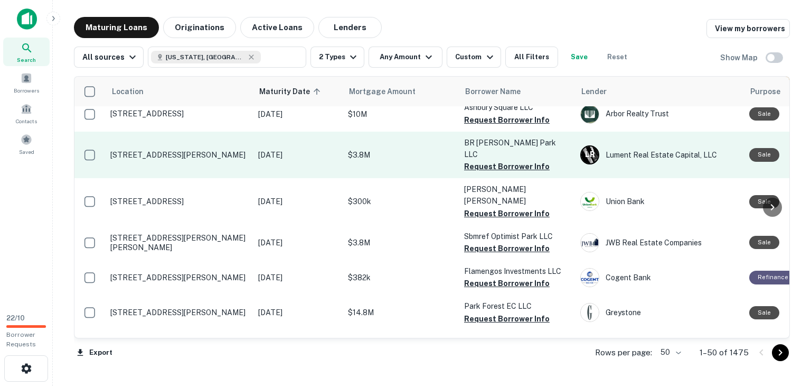
click at [329, 149] on p "Dec 01, 2025" at bounding box center [297, 155] width 79 height 12
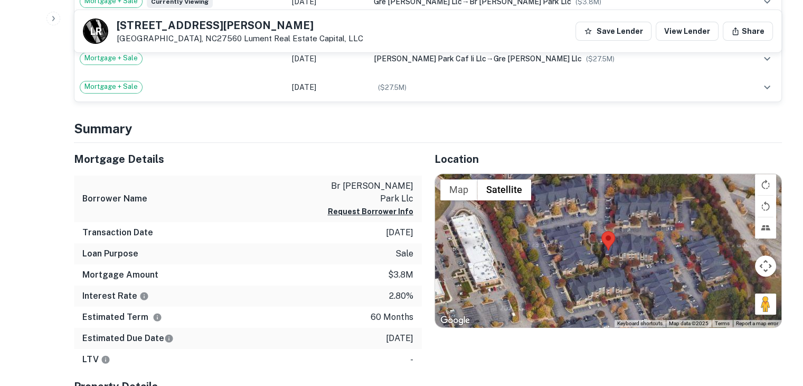
scroll to position [423, 0]
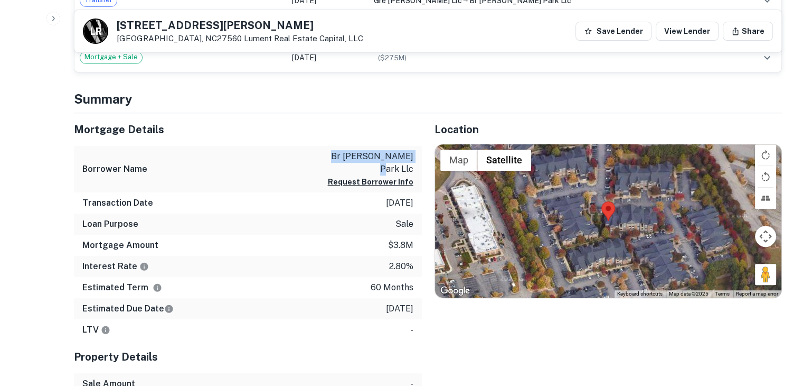
drag, startPoint x: 324, startPoint y: 155, endPoint x: 399, endPoint y: 156, distance: 74.5
click at [399, 156] on div "Borrower Name br carrington park llc Request Borrower Info" at bounding box center [248, 169] width 348 height 47
copy p "br carrington park"
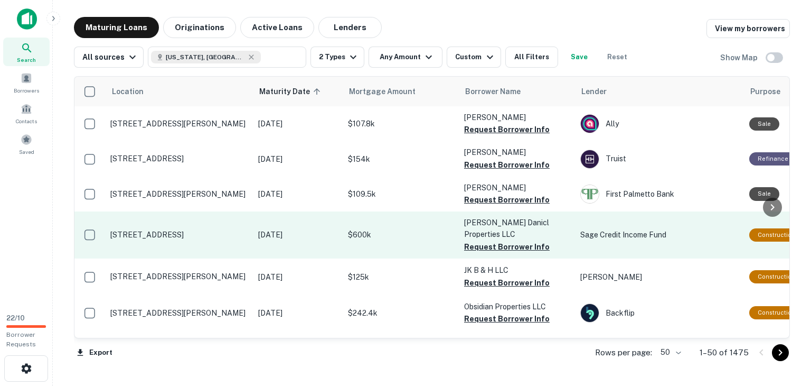
click at [399, 238] on td "$600k" at bounding box center [401, 234] width 116 height 46
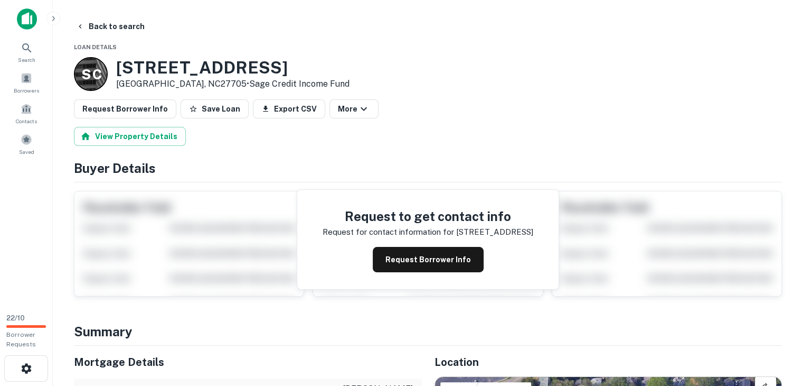
drag, startPoint x: 144, startPoint y: 58, endPoint x: 138, endPoint y: 69, distance: 12.1
click at [144, 58] on h3 "805 Rosehill Ave" at bounding box center [232, 68] width 233 height 20
click at [138, 69] on h3 "805 Rosehill Ave" at bounding box center [232, 68] width 233 height 20
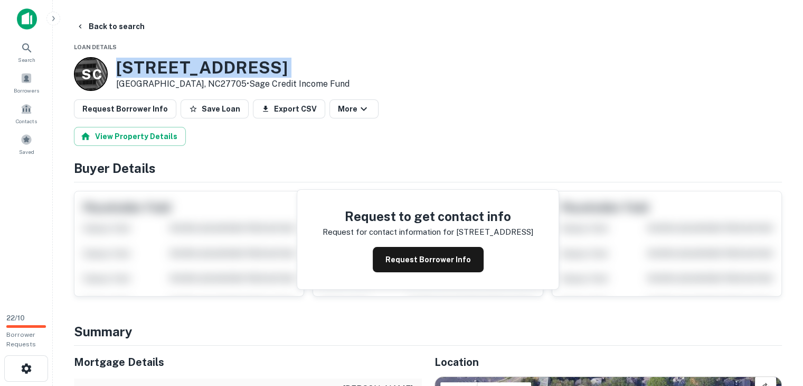
click at [138, 69] on h3 "805 Rosehill Ave" at bounding box center [232, 68] width 233 height 20
copy h3 "805 Rosehill Ave"
click at [80, 25] on icon "button" at bounding box center [80, 26] width 3 height 4
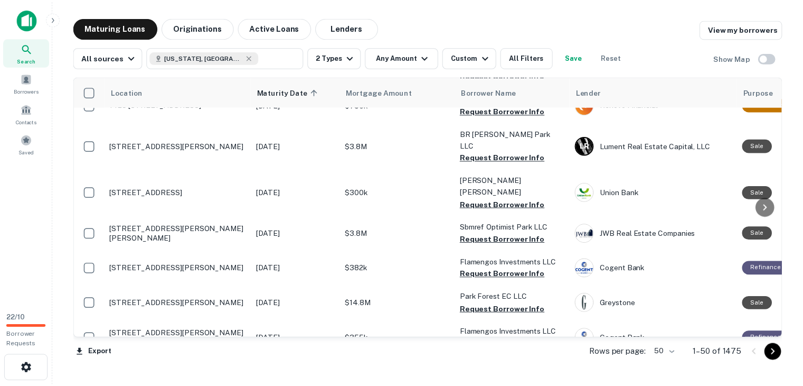
scroll to position [423, 0]
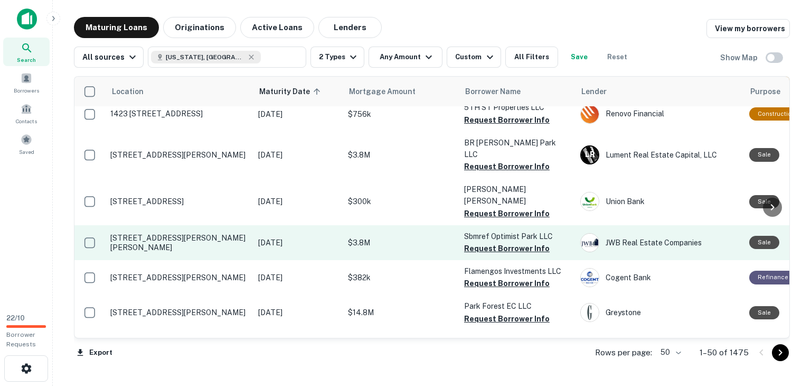
click at [212, 233] on p "1009 N Caldwell St Charlotte, NC28206" at bounding box center [178, 242] width 137 height 19
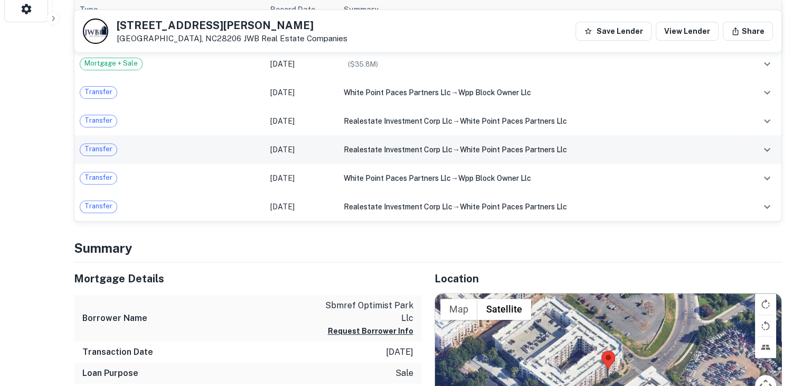
scroll to position [528, 0]
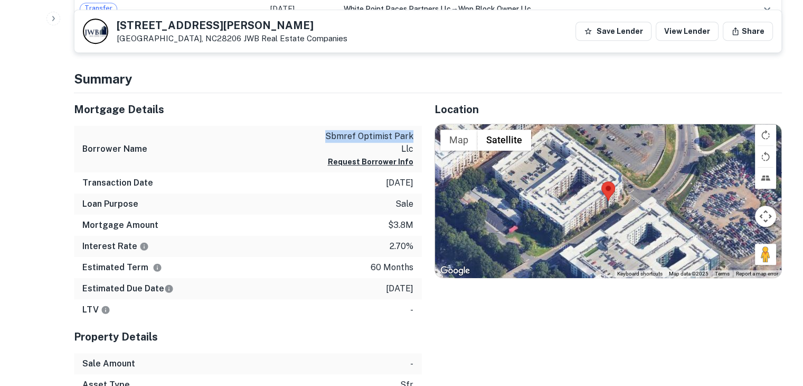
drag, startPoint x: 326, startPoint y: 132, endPoint x: 412, endPoint y: 134, distance: 86.1
click at [412, 134] on p "sbmref optimist park llc" at bounding box center [365, 142] width 95 height 25
copy p "sbmref optimist park"
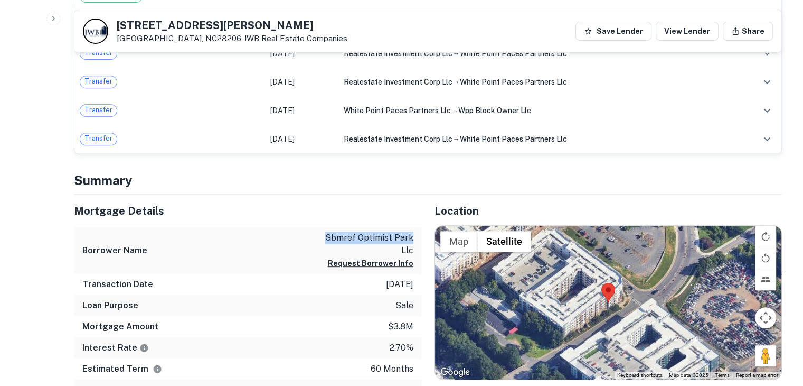
scroll to position [264, 0]
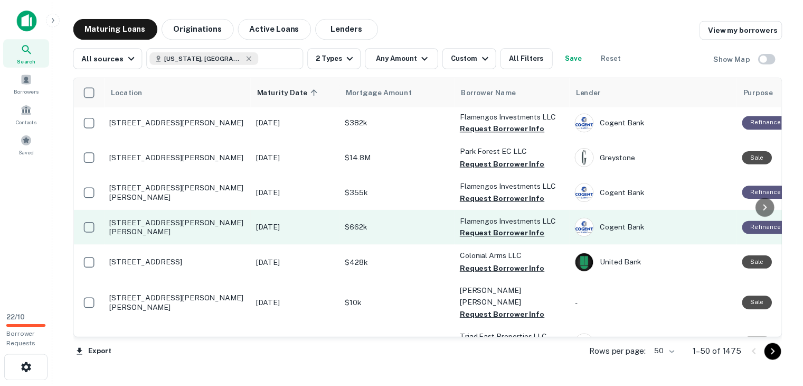
scroll to position [581, 0]
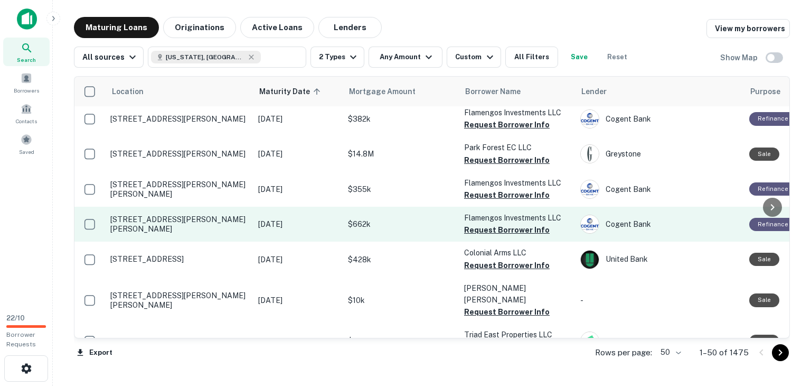
click at [217, 214] on p "337 Daniel St Denton, NC27239" at bounding box center [178, 223] width 137 height 19
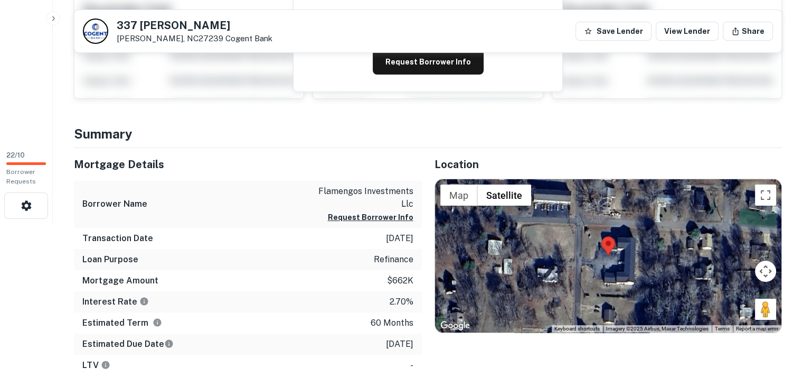
scroll to position [158, 0]
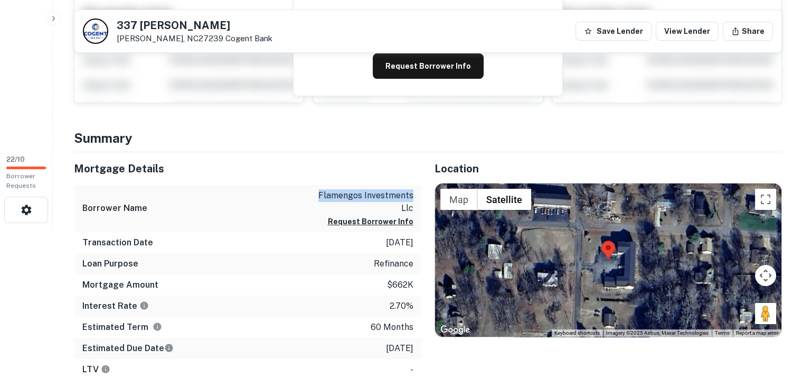
drag, startPoint x: 316, startPoint y: 192, endPoint x: 413, endPoint y: 195, distance: 97.2
click at [413, 195] on div "Borrower Name flamengos investments llc Request Borrower Info" at bounding box center [248, 208] width 348 height 47
copy p "flamengos investments"
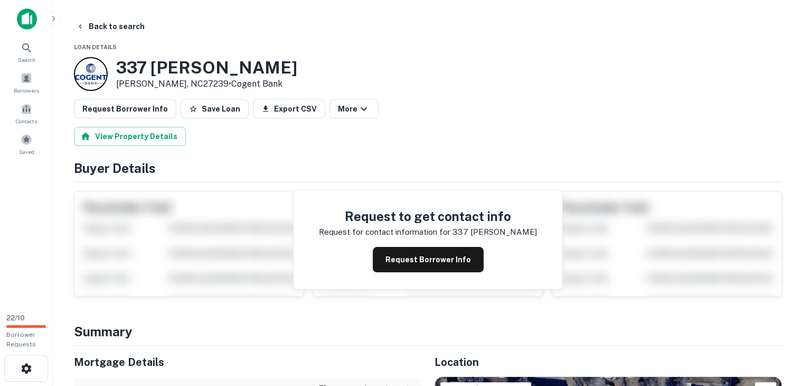
click at [192, 61] on h3 "337 Daniel St" at bounding box center [206, 68] width 181 height 20
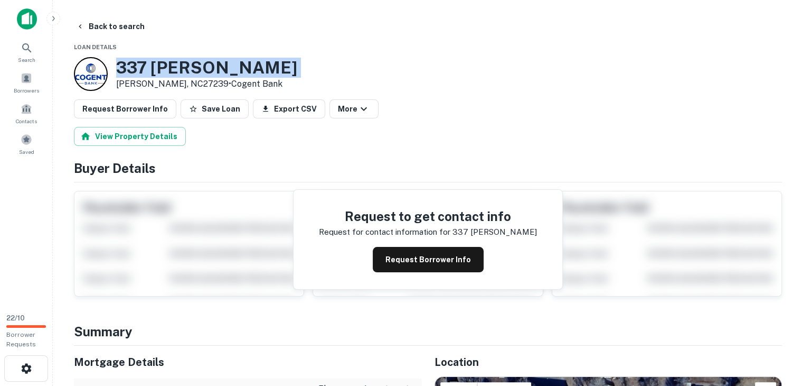
click at [192, 61] on h3 "337 Daniel St" at bounding box center [206, 68] width 181 height 20
copy h3 "337 Daniel St"
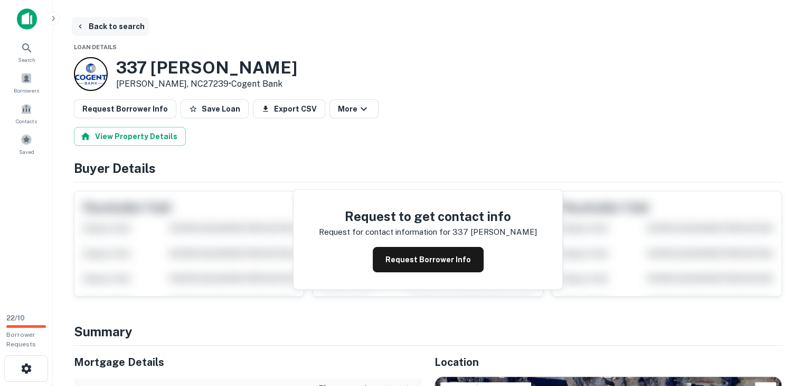
click at [126, 27] on button "Back to search" at bounding box center [110, 26] width 77 height 19
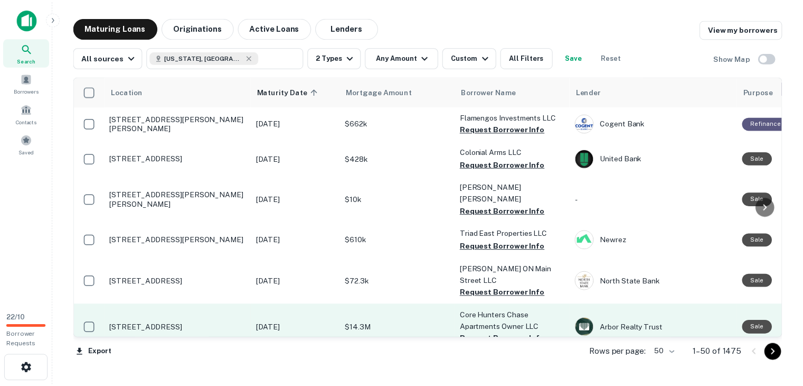
scroll to position [687, 0]
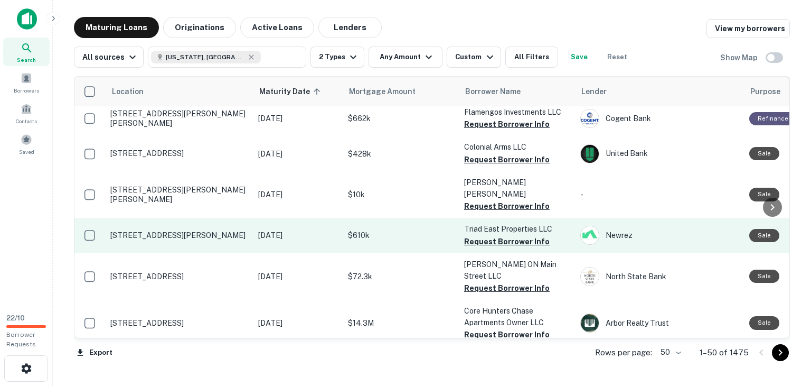
click at [240, 230] on p "2333 Floyd St Greensboro, NC27406" at bounding box center [178, 235] width 137 height 10
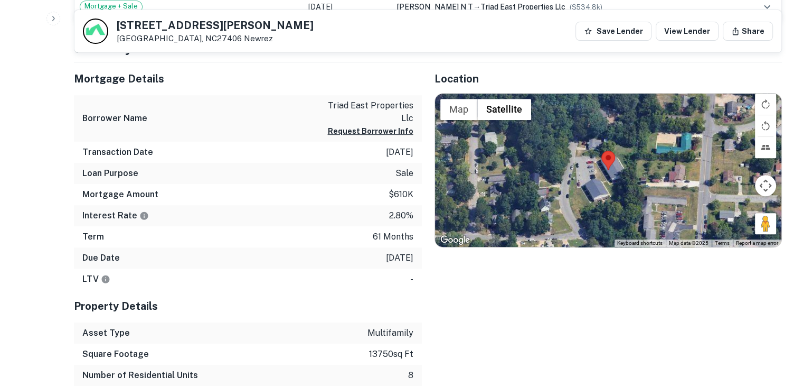
scroll to position [423, 0]
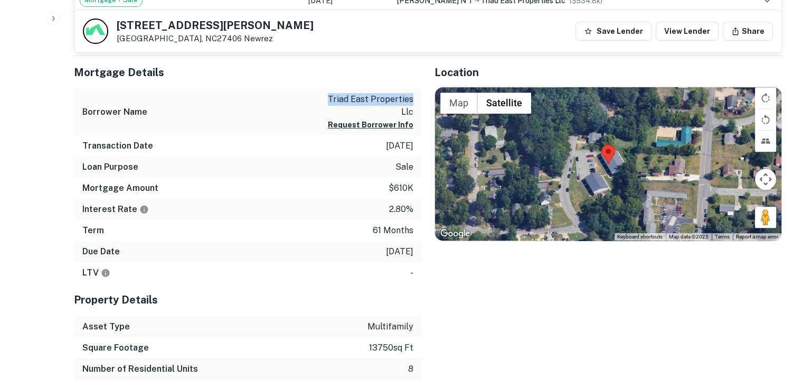
drag, startPoint x: 330, startPoint y: 98, endPoint x: 412, endPoint y: 93, distance: 82.5
click at [412, 93] on p "triad east properties llc" at bounding box center [365, 105] width 95 height 25
copy p "triad east properties"
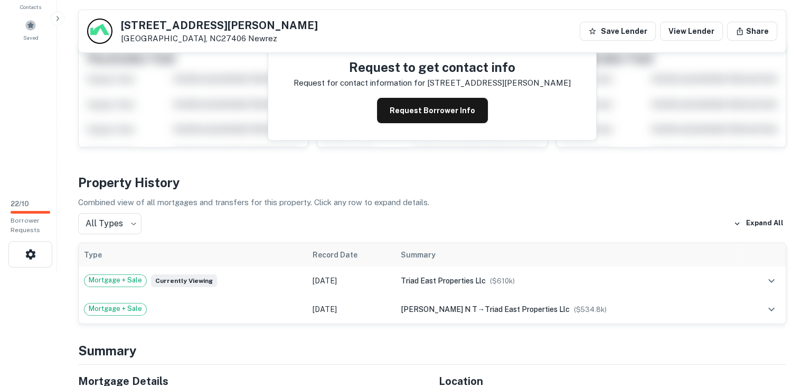
scroll to position [0, 0]
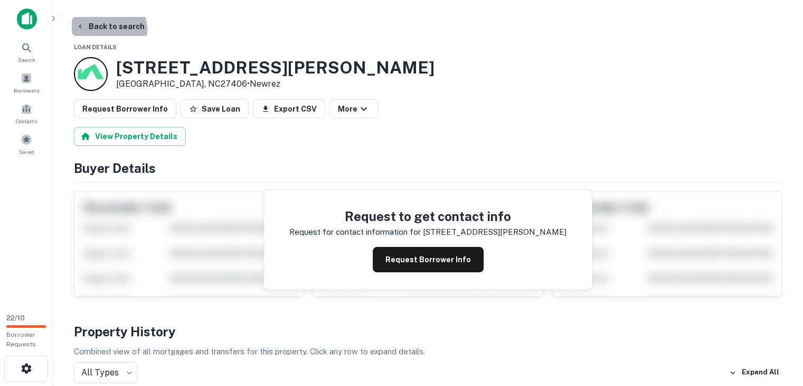
click at [99, 31] on button "Back to search" at bounding box center [110, 26] width 77 height 19
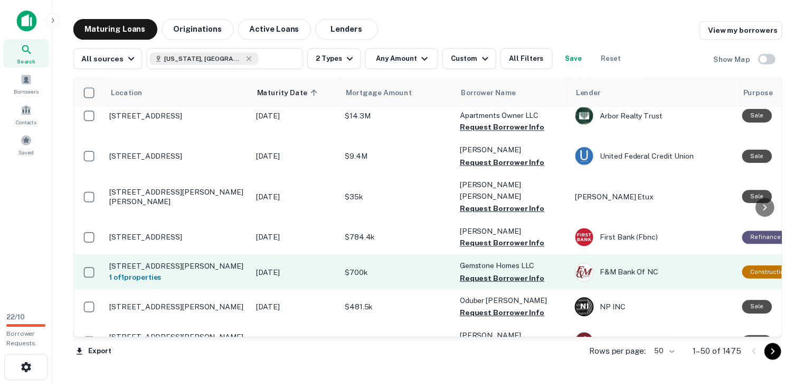
scroll to position [898, 0]
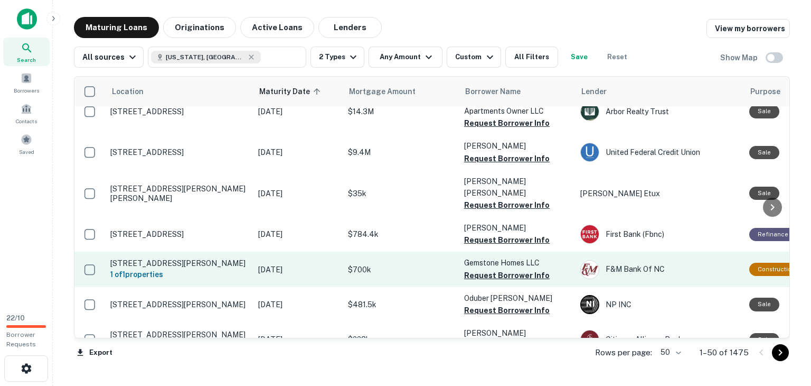
click at [202, 258] on p "200 Mcdowell Dr Wake Forest, NC27587" at bounding box center [178, 263] width 137 height 10
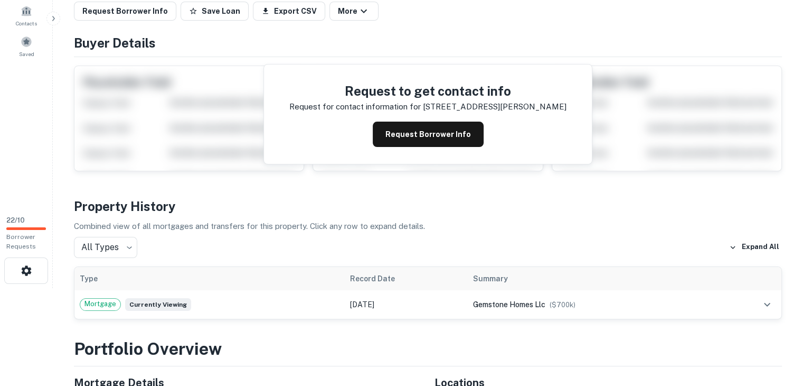
scroll to position [264, 0]
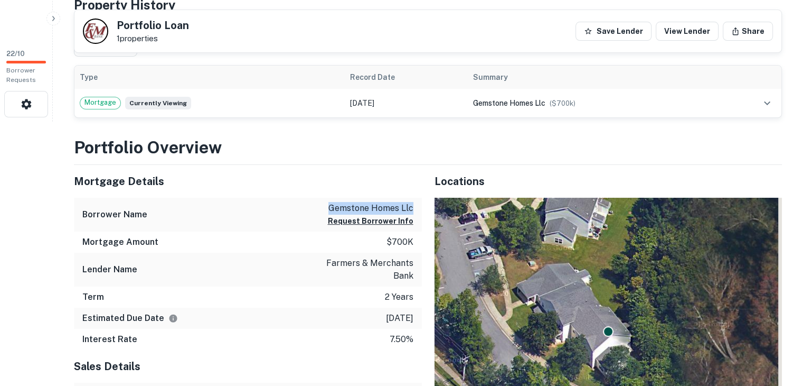
drag, startPoint x: 331, startPoint y: 210, endPoint x: 414, endPoint y: 203, distance: 83.7
click at [414, 203] on div "Borrower Name gemstone homes llc Request Borrower Info" at bounding box center [248, 215] width 348 height 34
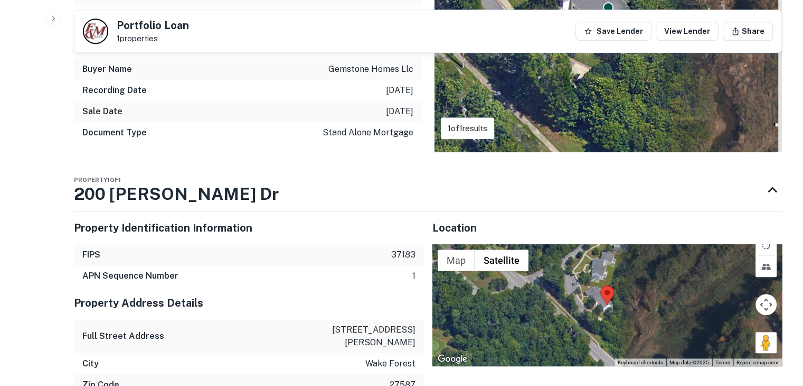
scroll to position [739, 0]
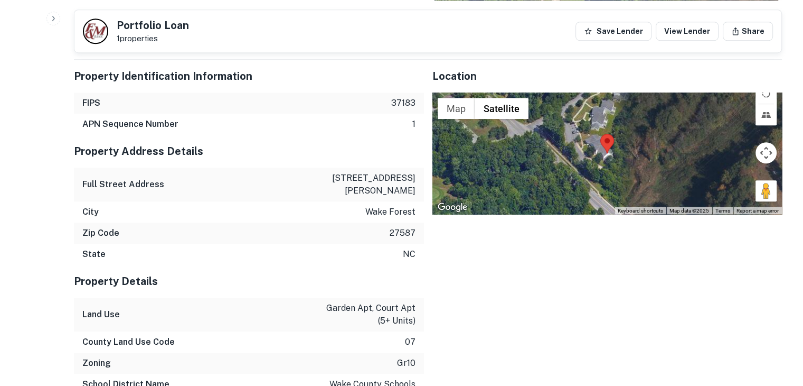
click at [392, 178] on p "200 mcdowell dr" at bounding box center [368, 184] width 95 height 25
click at [393, 178] on p "200 mcdowell dr" at bounding box center [368, 184] width 95 height 25
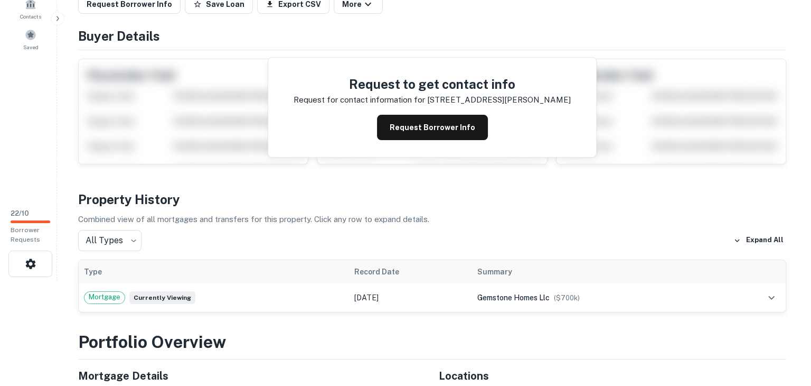
scroll to position [0, 0]
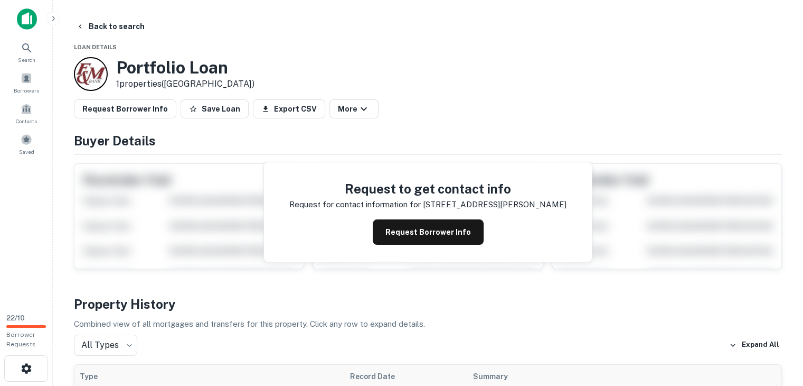
drag, startPoint x: 102, startPoint y: 30, endPoint x: 124, endPoint y: 36, distance: 22.1
click at [103, 30] on button "Back to search" at bounding box center [110, 26] width 77 height 19
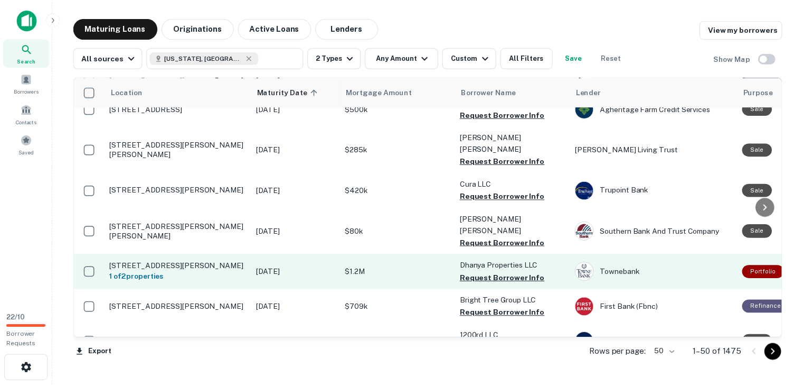
scroll to position [1320, 0]
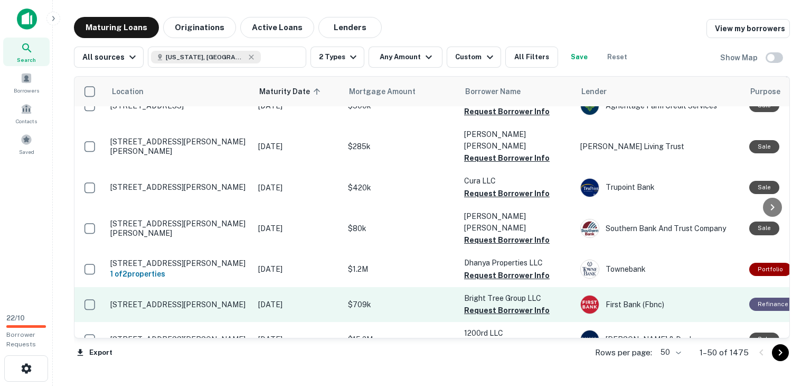
click at [302, 298] on p "Dec 10, 2025" at bounding box center [297, 304] width 79 height 12
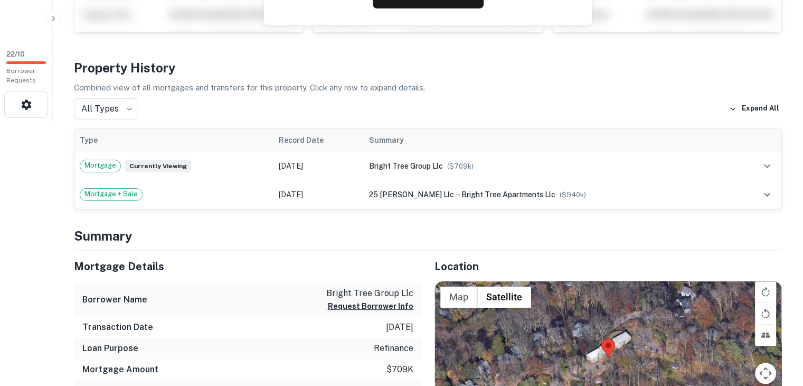
scroll to position [264, 0]
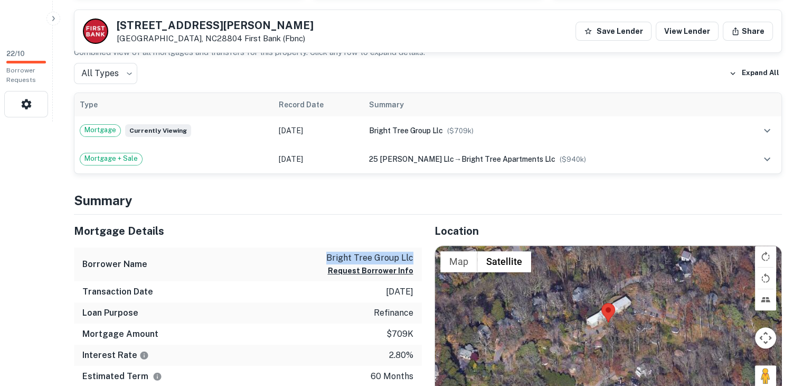
drag, startPoint x: 326, startPoint y: 252, endPoint x: 414, endPoint y: 257, distance: 87.8
click at [414, 257] on div "Borrower Name bright tree group llc Request Borrower Info" at bounding box center [248, 264] width 348 height 34
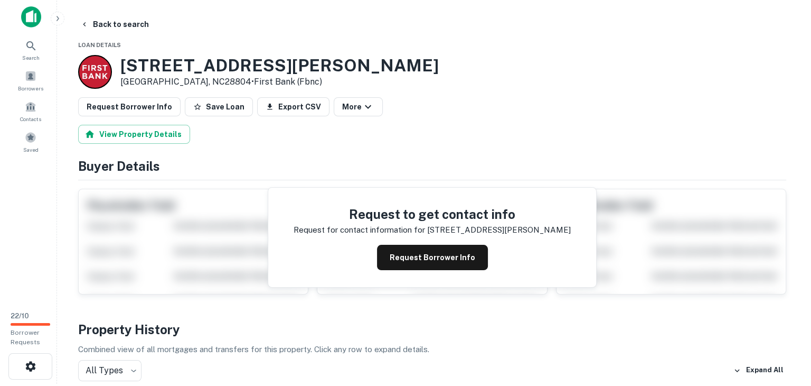
scroll to position [0, 0]
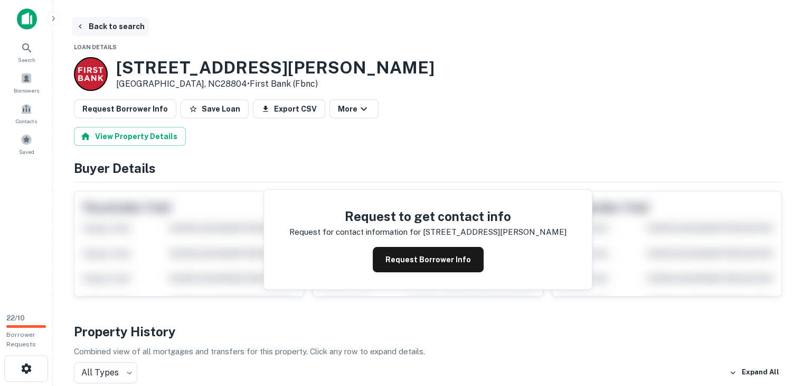
click at [128, 24] on button "Back to search" at bounding box center [110, 26] width 77 height 19
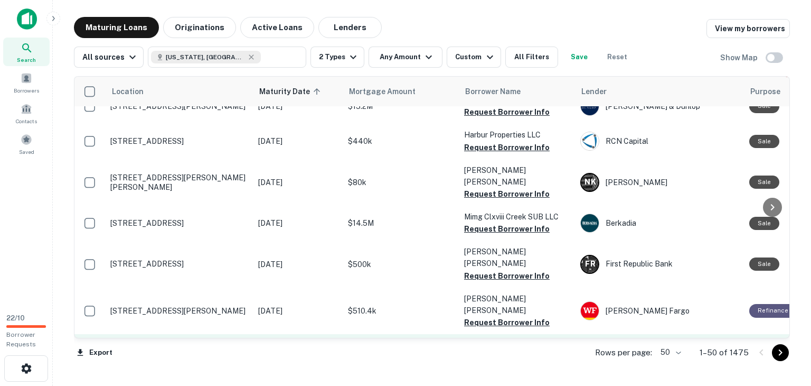
scroll to position [1582, 0]
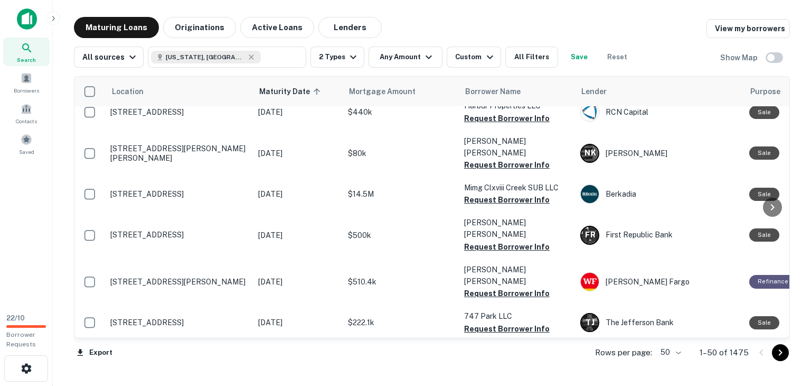
click at [777, 354] on icon "Go to next page" at bounding box center [780, 352] width 13 height 13
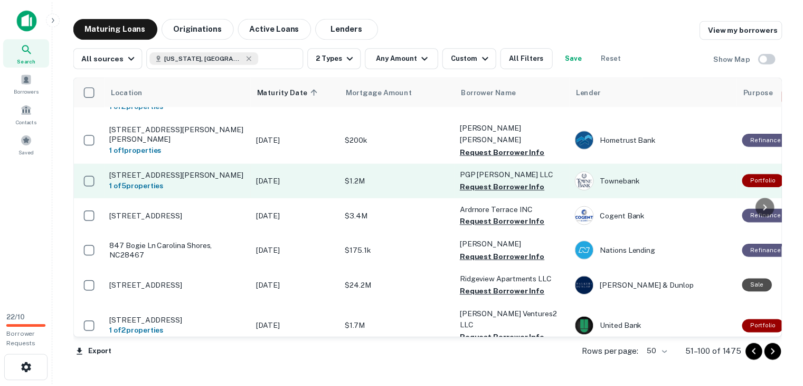
scroll to position [106, 0]
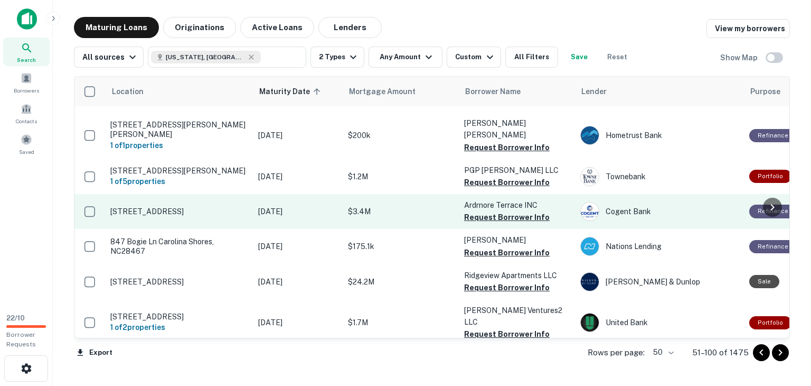
click at [320, 205] on p "Dec 15, 2025" at bounding box center [297, 211] width 79 height 12
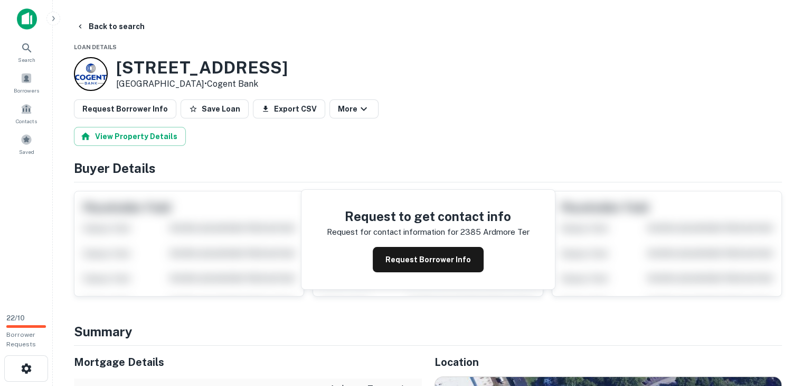
scroll to position [211, 0]
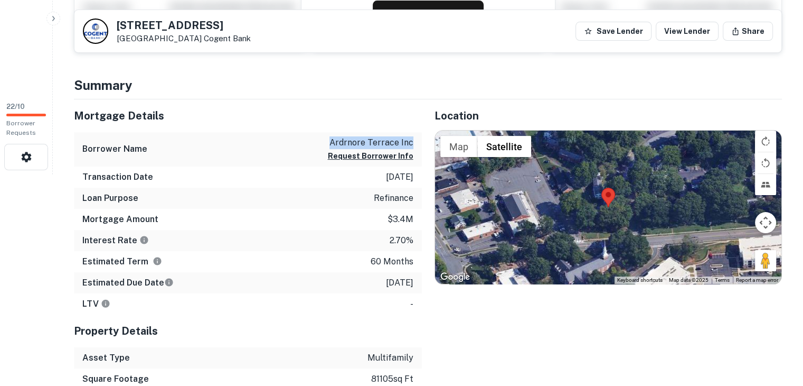
drag, startPoint x: 332, startPoint y: 138, endPoint x: 416, endPoint y: 144, distance: 84.7
click at [416, 144] on div "Borrower Name ardrnore terrace inc Request Borrower Info" at bounding box center [248, 149] width 348 height 34
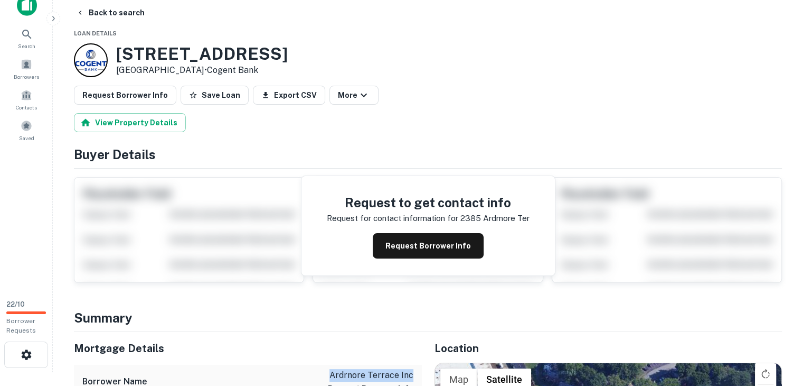
scroll to position [0, 0]
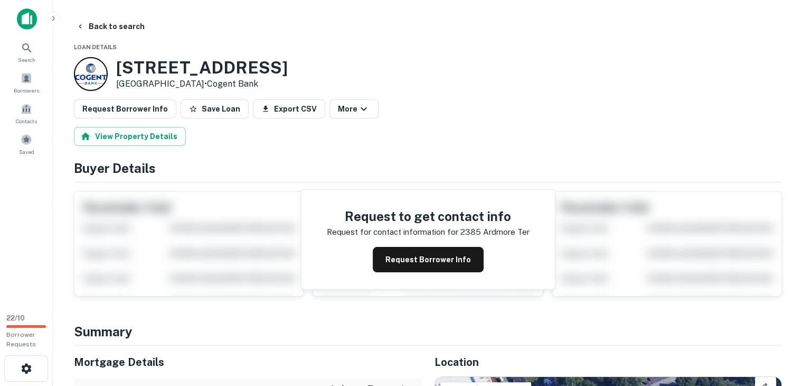
click at [175, 67] on h3 "2385 Ardmore Ter" at bounding box center [202, 68] width 172 height 20
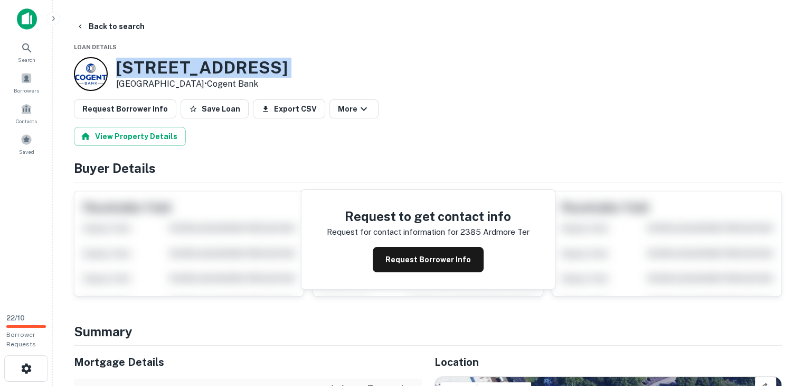
click at [175, 67] on h3 "2385 Ardmore Ter" at bounding box center [202, 68] width 172 height 20
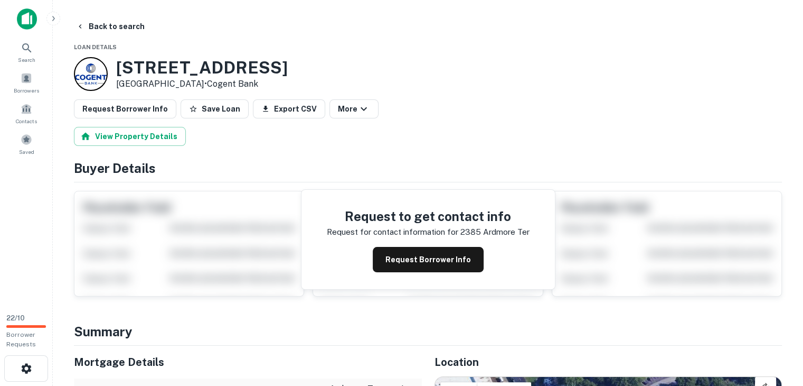
click at [187, 70] on h3 "2385 Ardmore Ter" at bounding box center [202, 68] width 172 height 20
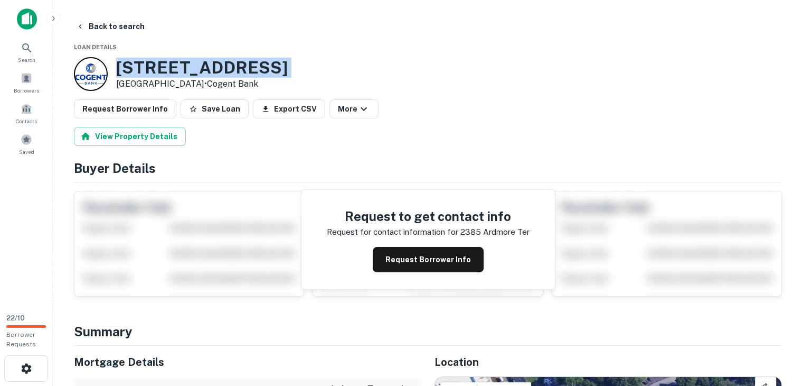
click at [187, 70] on h3 "2385 Ardmore Ter" at bounding box center [202, 68] width 172 height 20
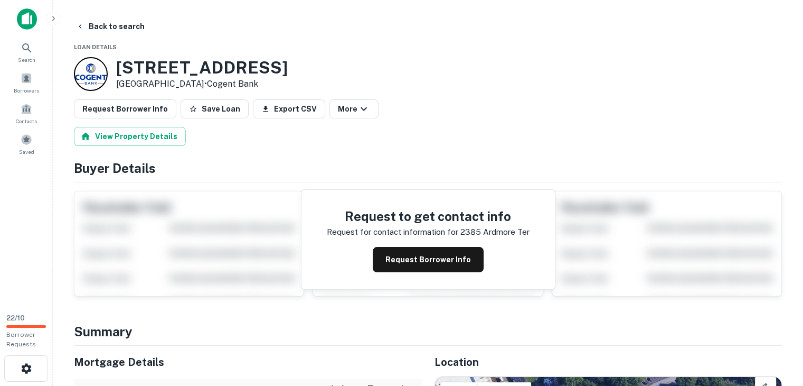
click at [240, 141] on div "View Property Details" at bounding box center [428, 136] width 708 height 19
click at [119, 22] on button "Back to search" at bounding box center [110, 26] width 77 height 19
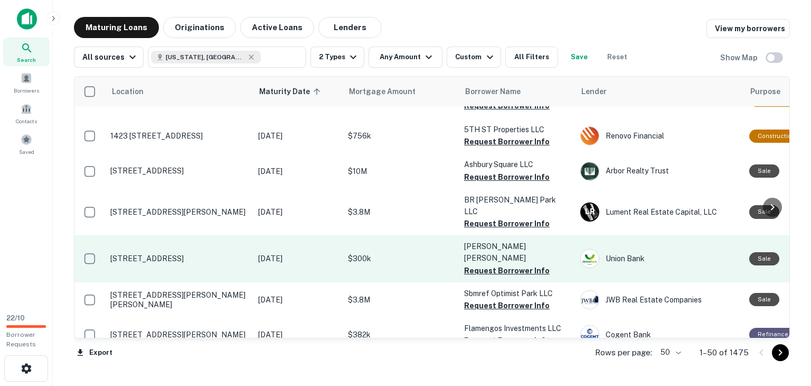
scroll to position [370, 0]
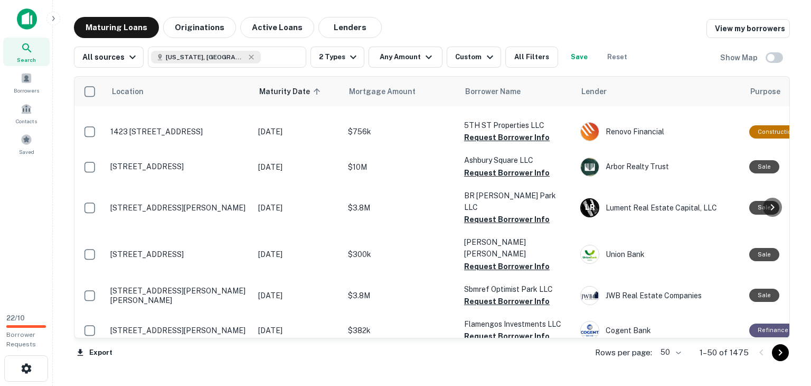
click at [781, 355] on icon "Go to next page" at bounding box center [780, 352] width 13 height 13
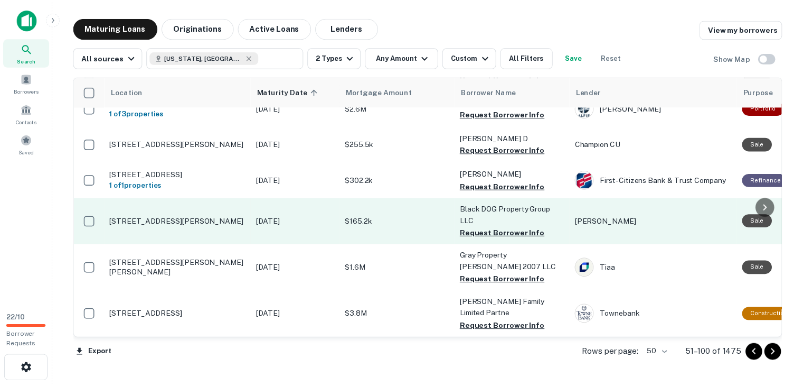
scroll to position [475, 0]
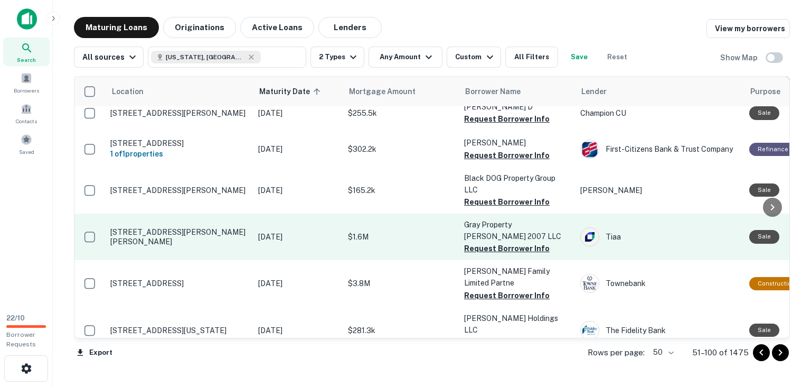
click at [176, 227] on p "1331 W Morehead St Charlotte, NC28208" at bounding box center [178, 236] width 137 height 19
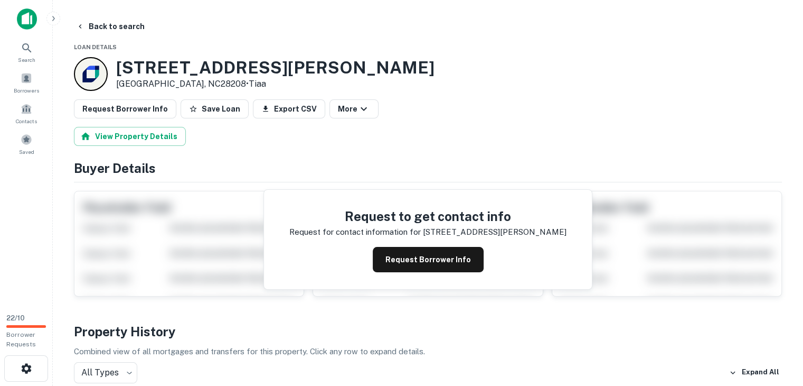
scroll to position [317, 0]
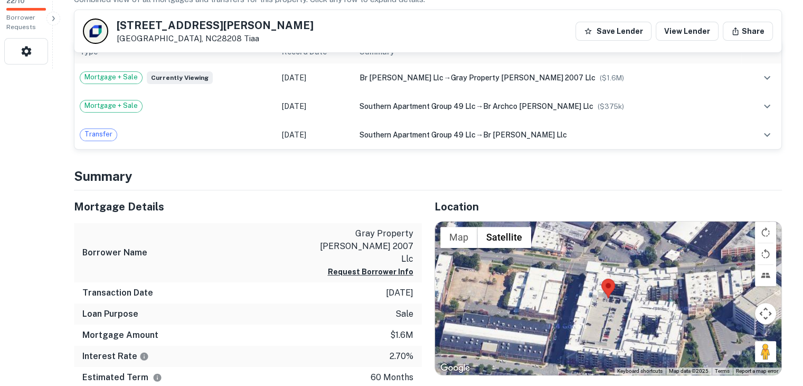
drag, startPoint x: 311, startPoint y: 209, endPoint x: 309, endPoint y: 193, distance: 16.4
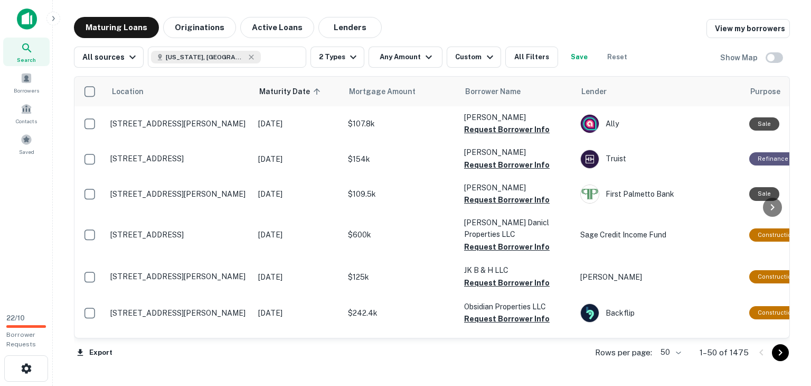
scroll to position [475, 0]
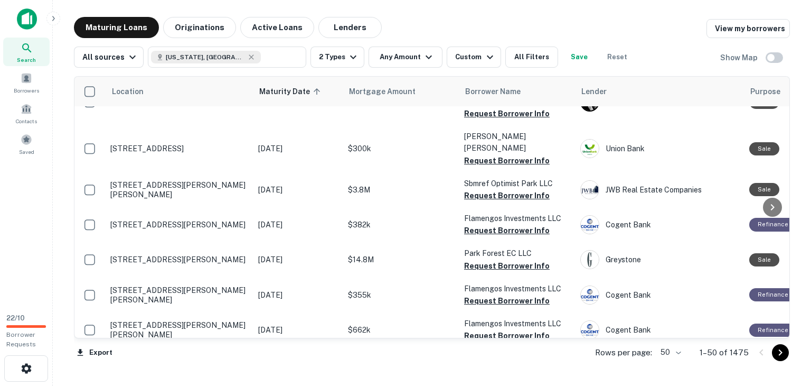
click at [776, 355] on icon "Go to next page" at bounding box center [780, 352] width 13 height 13
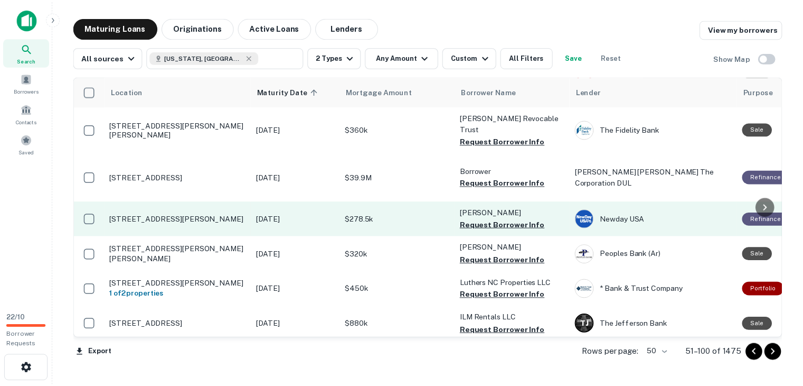
scroll to position [1003, 0]
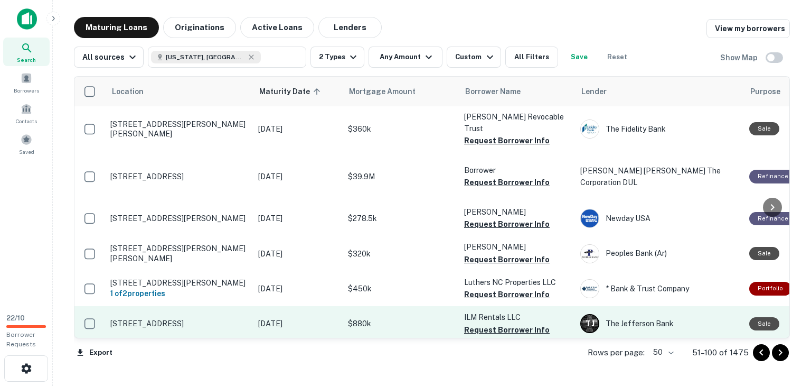
click at [226, 318] on p "624 Village Rd Shallotte, NC28470" at bounding box center [178, 323] width 137 height 10
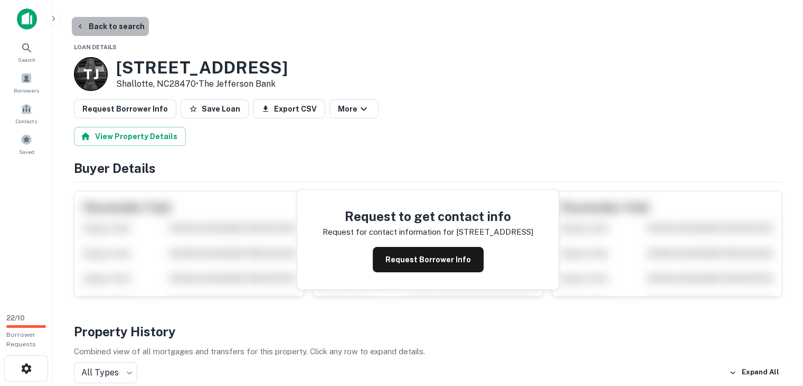
click at [132, 20] on button "Back to search" at bounding box center [110, 26] width 77 height 19
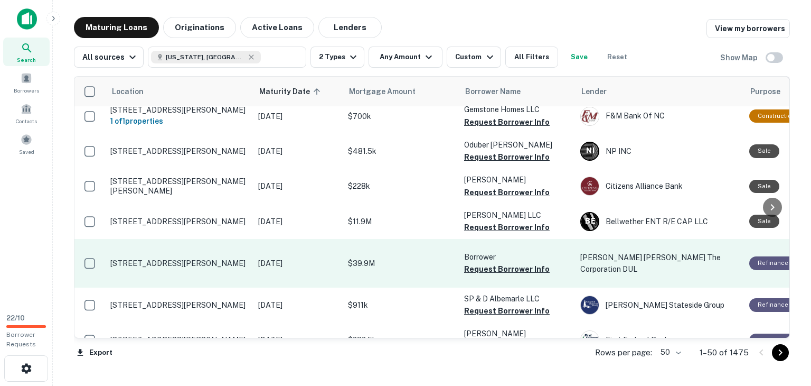
scroll to position [1056, 0]
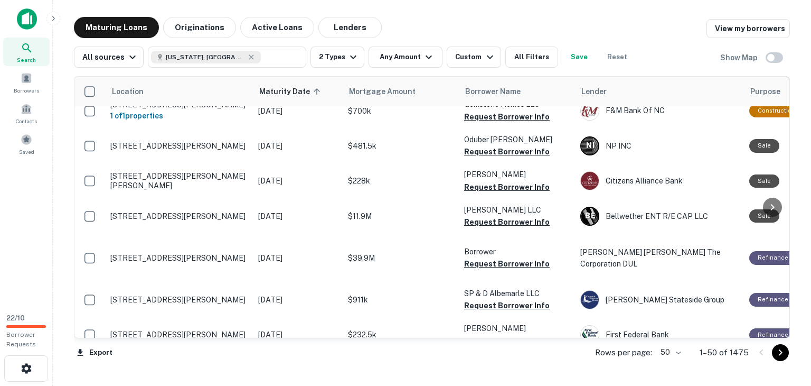
click at [783, 359] on button "Go to next page" at bounding box center [780, 352] width 17 height 17
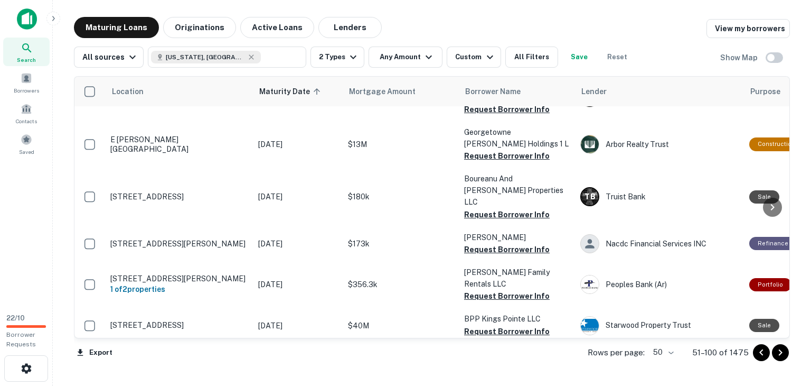
scroll to position [1627, 0]
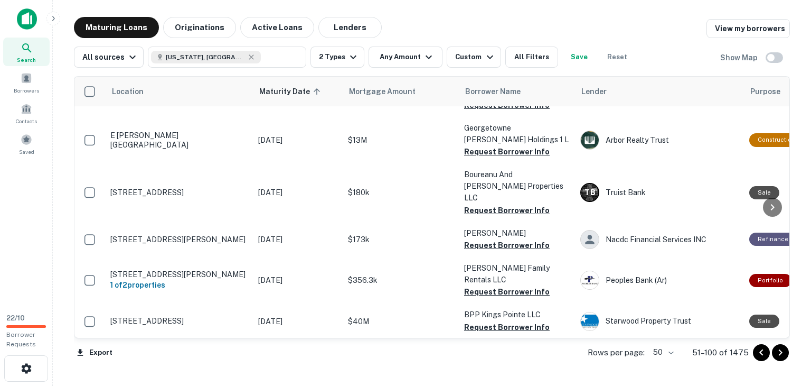
click at [781, 353] on icon "Go to next page" at bounding box center [781, 352] width 4 height 6
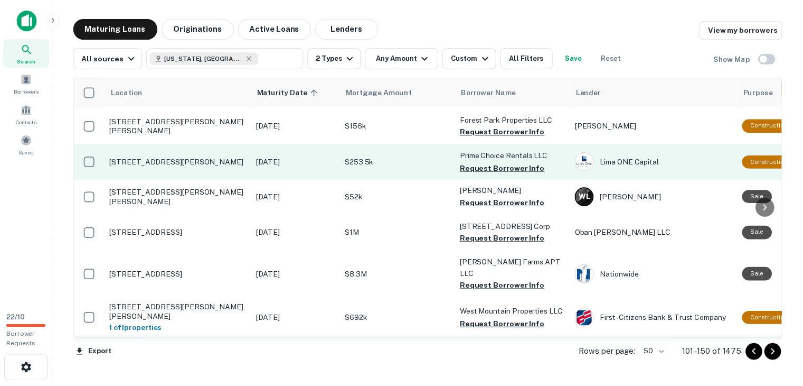
scroll to position [581, 0]
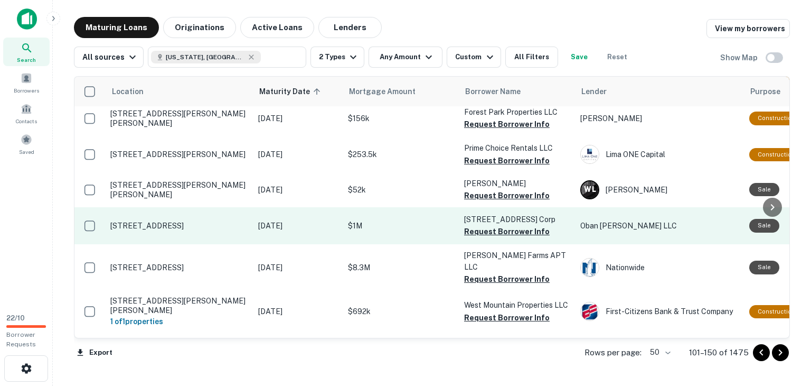
click at [365, 220] on p "$1M" at bounding box center [401, 226] width 106 height 12
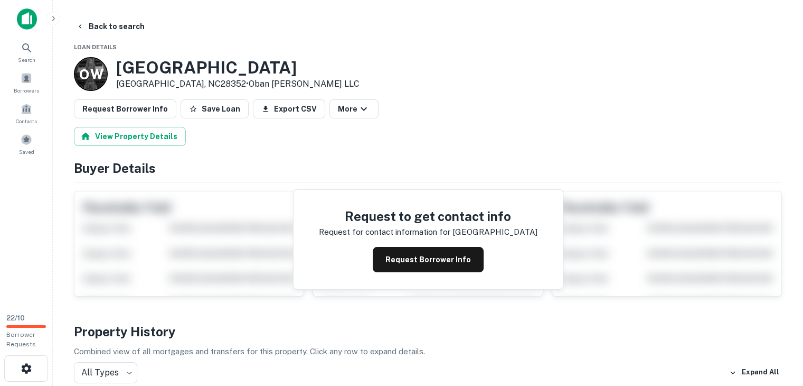
click at [123, 67] on h3 "1620 Turnpike Rd" at bounding box center [237, 68] width 243 height 20
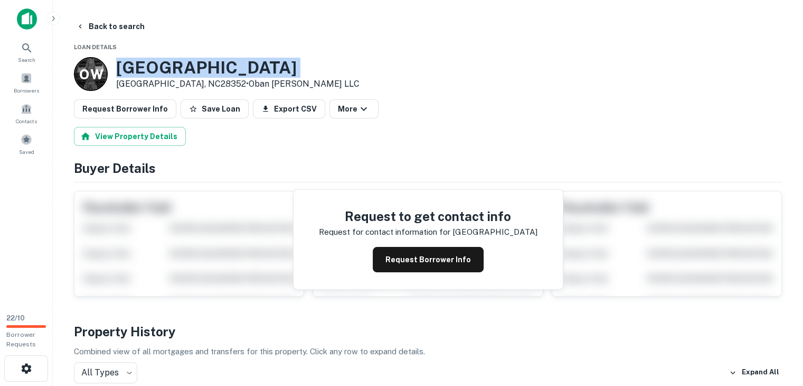
click at [123, 67] on h3 "1620 Turnpike Rd" at bounding box center [237, 68] width 243 height 20
drag, startPoint x: 150, startPoint y: 66, endPoint x: 428, endPoint y: 54, distance: 278.6
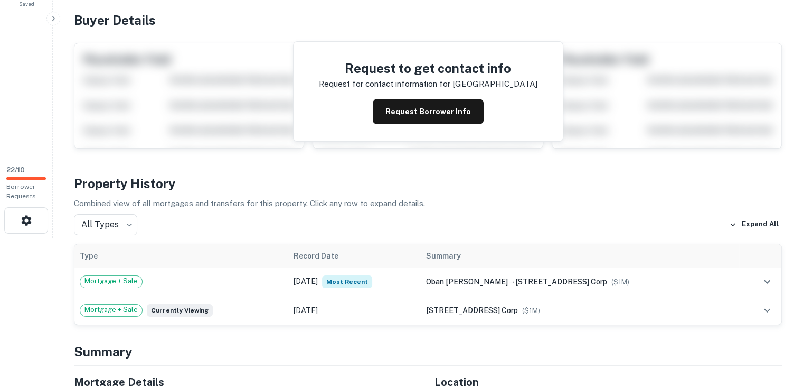
scroll to position [211, 0]
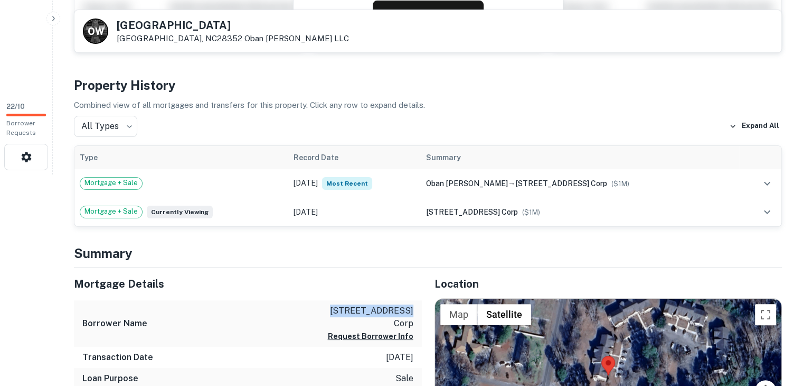
drag, startPoint x: 317, startPoint y: 304, endPoint x: 392, endPoint y: 307, distance: 75.0
click at [392, 307] on div "Borrower Name 314 union avenue corp Request Borrower Info" at bounding box center [248, 323] width 348 height 47
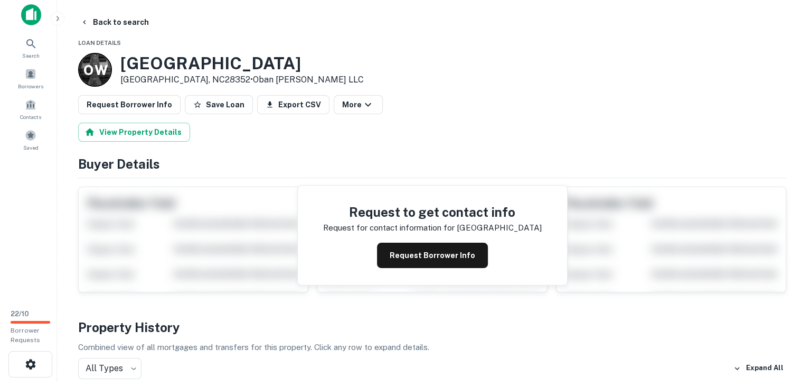
scroll to position [0, 0]
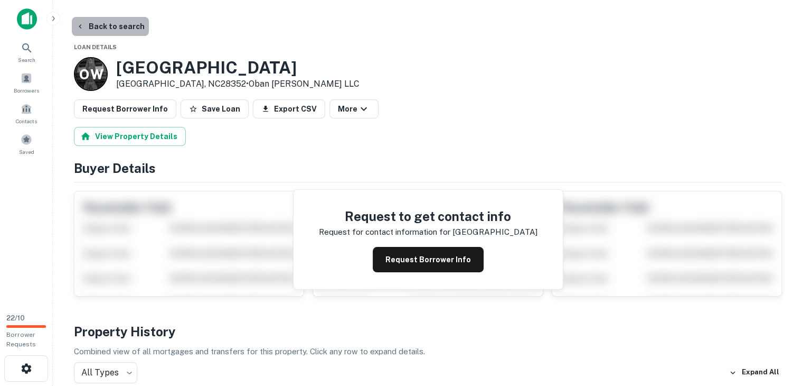
click at [121, 24] on button "Back to search" at bounding box center [110, 26] width 77 height 19
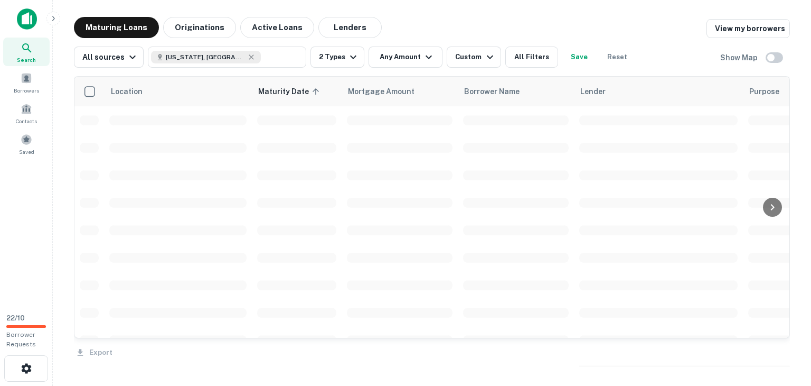
scroll to position [581, 0]
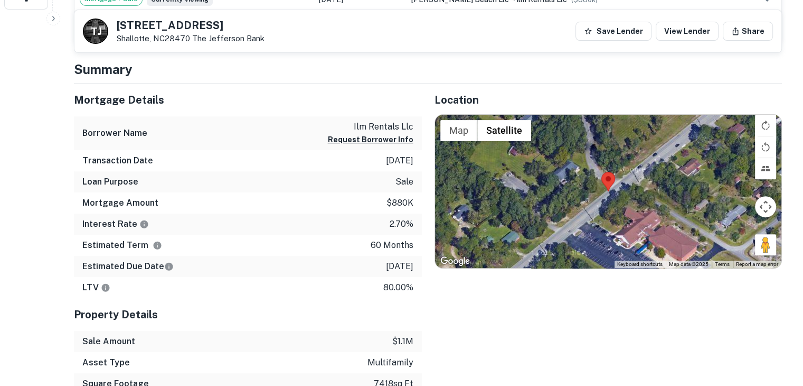
scroll to position [370, 0]
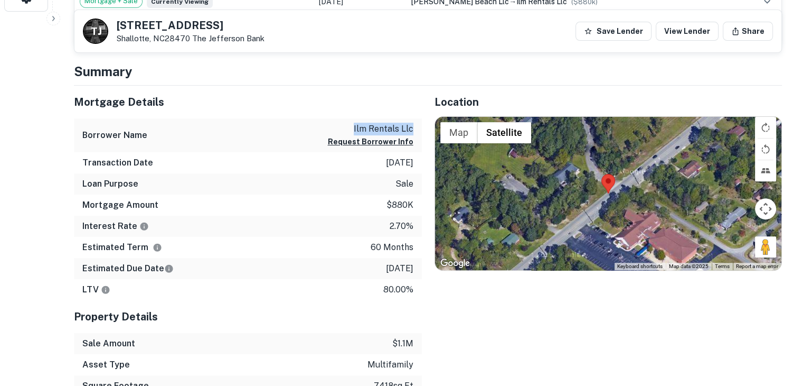
drag, startPoint x: 354, startPoint y: 127, endPoint x: 414, endPoint y: 130, distance: 60.3
click at [414, 130] on div "Borrower Name ilm rentals llc Request Borrower Info" at bounding box center [248, 135] width 348 height 34
copy p "ilm rentals llc"
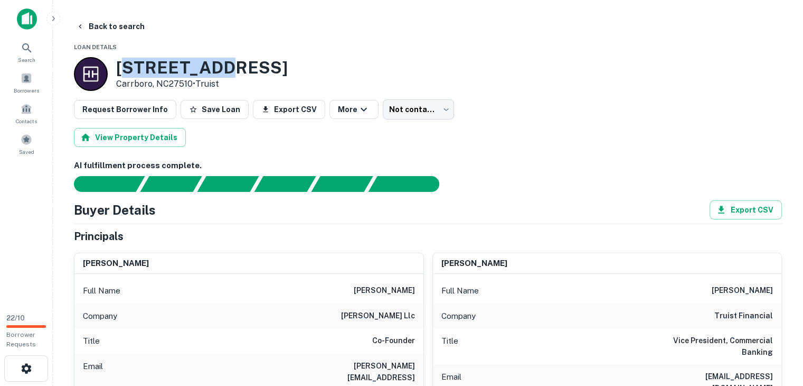
drag, startPoint x: 123, startPoint y: 63, endPoint x: 215, endPoint y: 63, distance: 93.0
click at [215, 63] on h3 "[STREET_ADDRESS]" at bounding box center [202, 68] width 172 height 20
drag, startPoint x: 224, startPoint y: 63, endPoint x: 119, endPoint y: 66, distance: 105.1
click at [119, 66] on div "[STREET_ADDRESS] • Truist" at bounding box center [428, 74] width 708 height 34
copy h3 "[STREET_ADDRESS]"
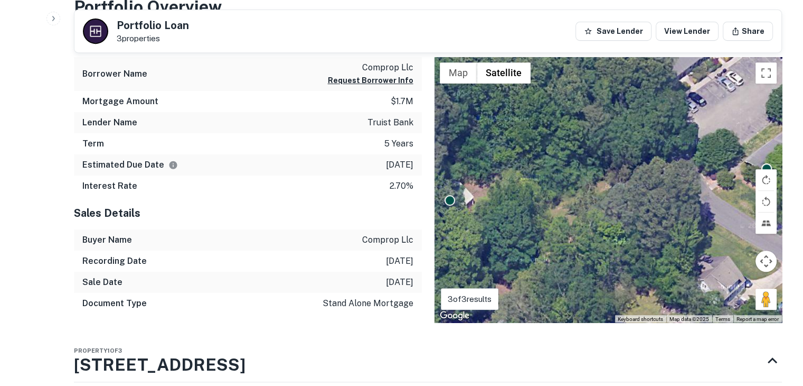
scroll to position [317, 0]
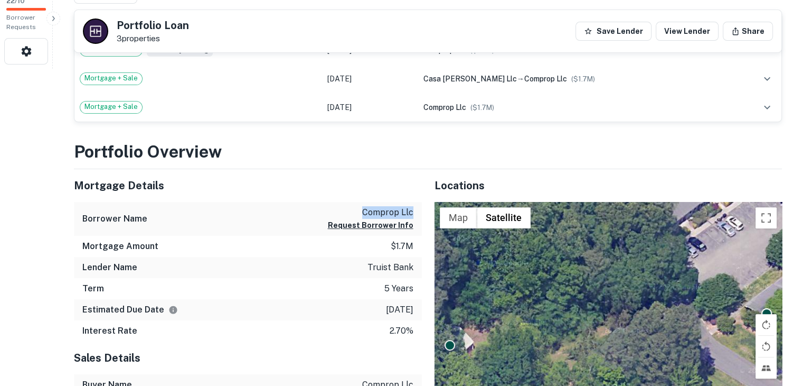
drag, startPoint x: 364, startPoint y: 210, endPoint x: 417, endPoint y: 211, distance: 52.8
click at [417, 211] on div "Borrower Name comprop llc Request Borrower Info" at bounding box center [248, 219] width 348 height 34
copy p "comprop llc"
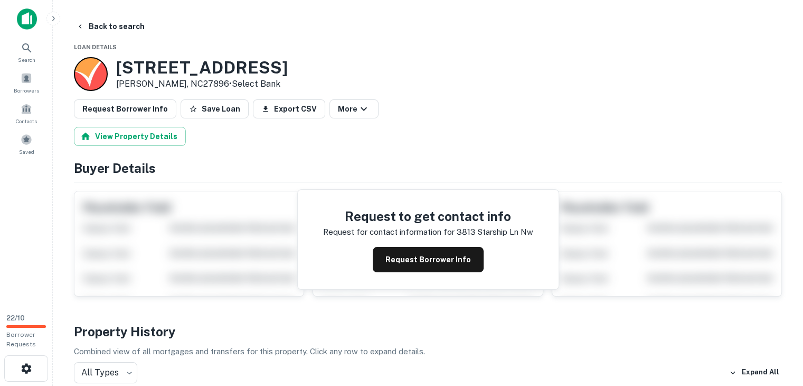
click at [123, 66] on h3 "[STREET_ADDRESS]" at bounding box center [202, 68] width 172 height 20
click at [124, 67] on h3 "[STREET_ADDRESS]" at bounding box center [202, 68] width 172 height 20
click at [162, 69] on h3 "[STREET_ADDRESS]" at bounding box center [202, 68] width 172 height 20
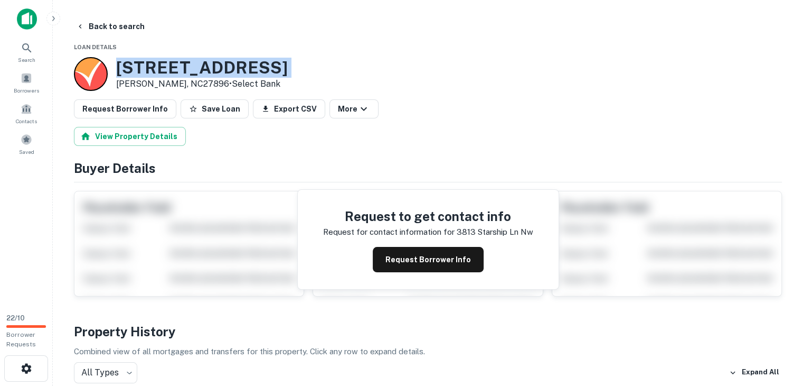
click at [162, 69] on h3 "[STREET_ADDRESS]" at bounding box center [202, 68] width 172 height 20
copy h3 "[STREET_ADDRESS]"
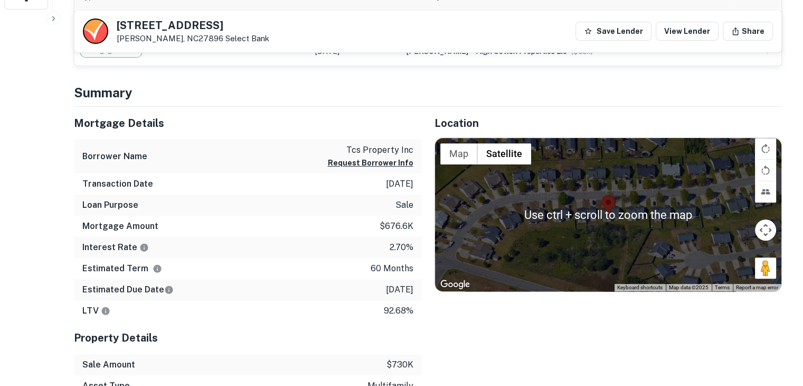
scroll to position [370, 0]
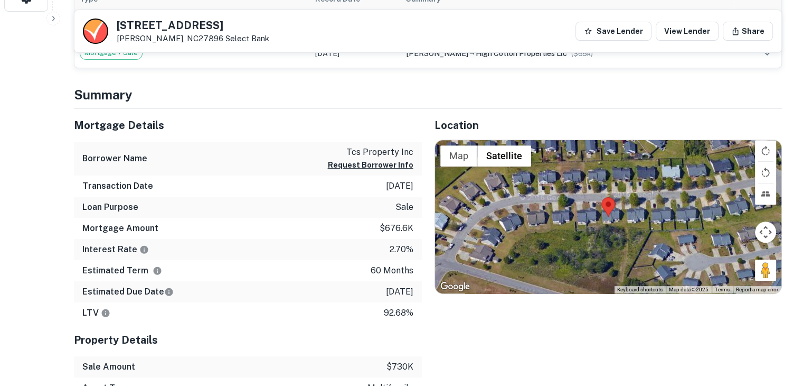
click at [769, 233] on button "Map camera controls" at bounding box center [765, 231] width 21 height 21
click at [733, 205] on button "Zoom in" at bounding box center [739, 205] width 21 height 21
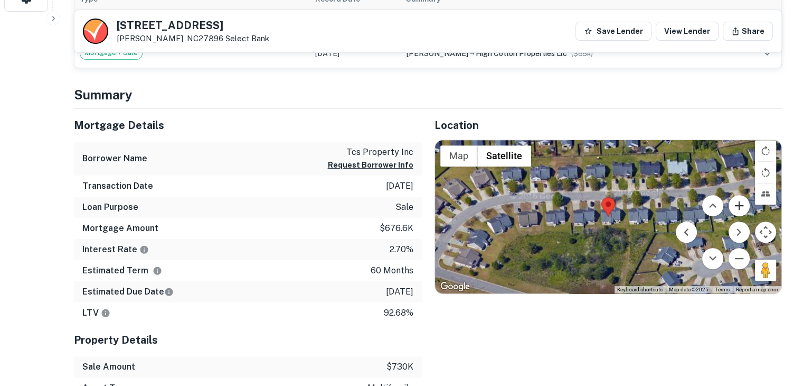
click at [733, 205] on button "Zoom in" at bounding box center [739, 205] width 21 height 21
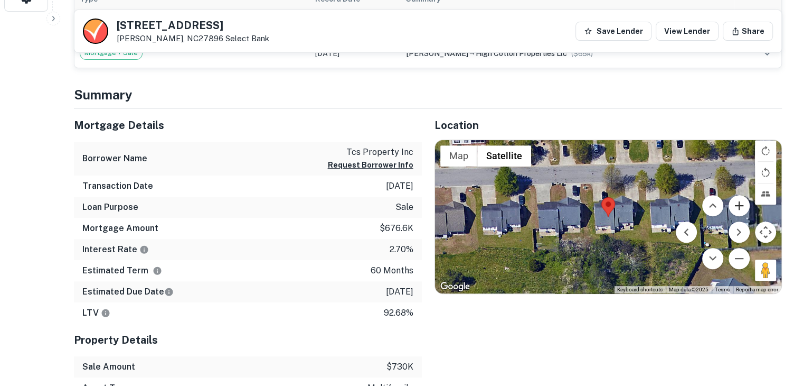
click at [733, 205] on button "Zoom in" at bounding box center [739, 205] width 21 height 21
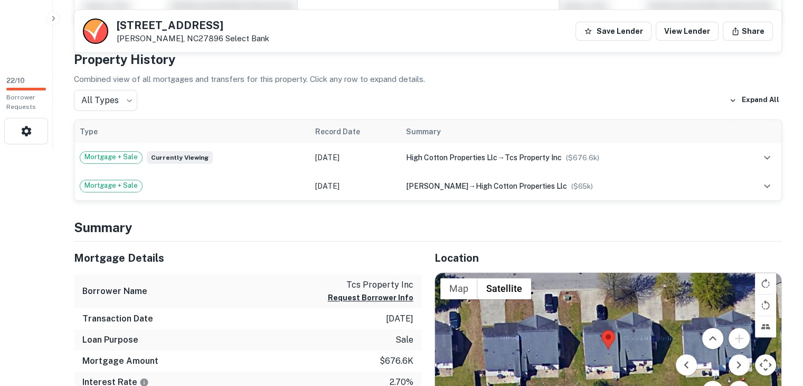
scroll to position [211, 0]
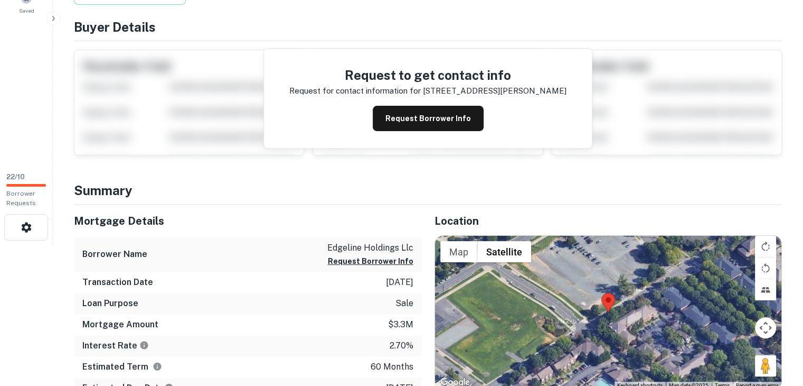
scroll to position [211, 0]
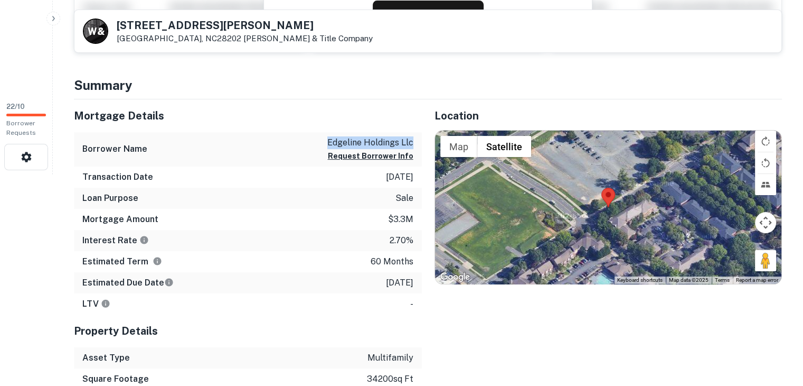
drag, startPoint x: 326, startPoint y: 139, endPoint x: 412, endPoint y: 140, distance: 86.1
click at [412, 140] on div "Borrower Name edgeline holdings llc Request Borrower Info" at bounding box center [248, 149] width 348 height 34
drag, startPoint x: 401, startPoint y: 140, endPoint x: 411, endPoint y: 140, distance: 9.5
copy p "edgeline holdings llc"
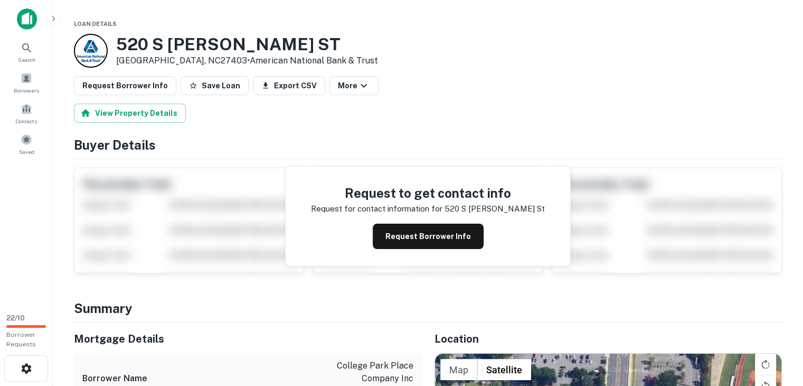
drag, startPoint x: 119, startPoint y: 42, endPoint x: 336, endPoint y: 37, distance: 217.1
click at [336, 37] on h3 "520 S [PERSON_NAME] ST" at bounding box center [247, 44] width 262 height 20
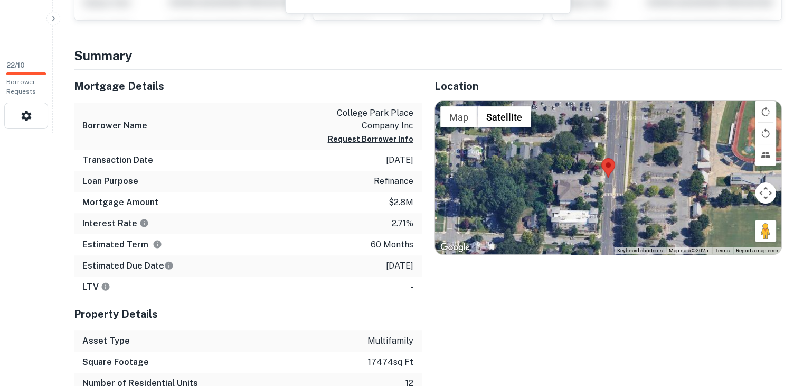
scroll to position [264, 0]
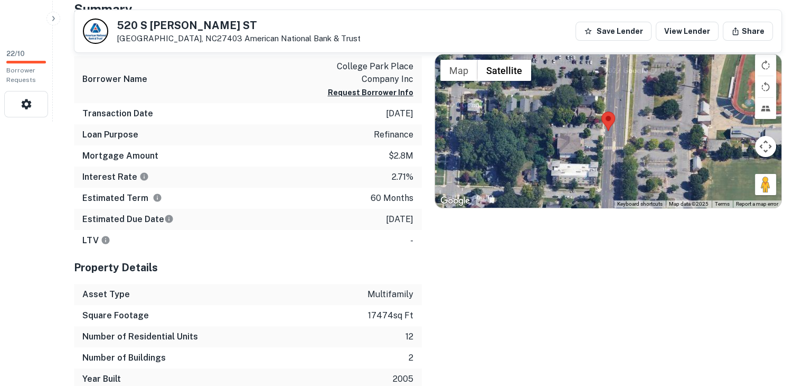
click at [520, 265] on div "Location ← Move left → Move right ↑ Move up ↓ Move down + Zoom in - Zoom out Ho…" at bounding box center [602, 206] width 361 height 366
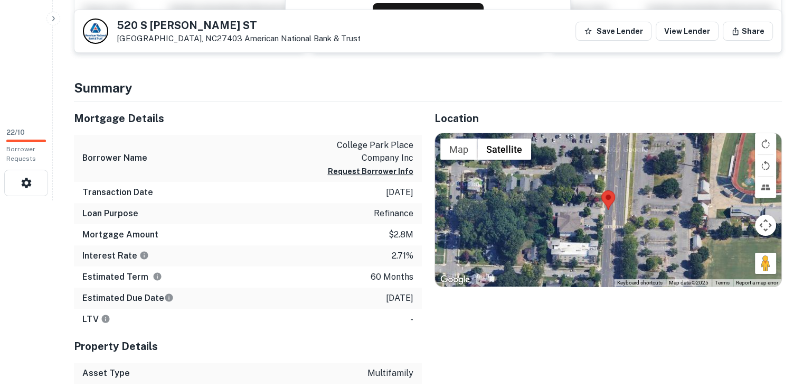
scroll to position [158, 0]
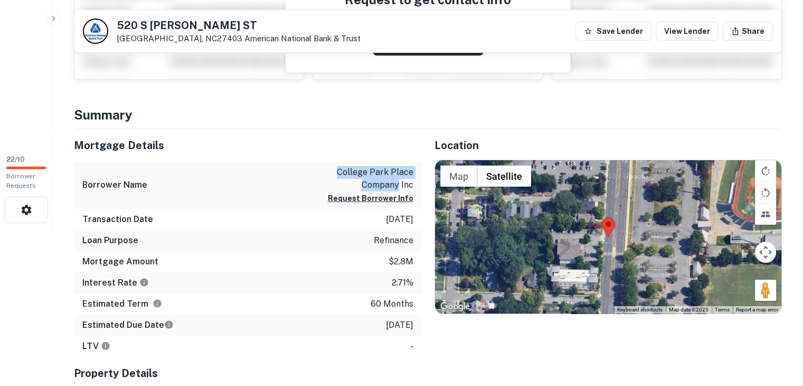
drag, startPoint x: 336, startPoint y: 167, endPoint x: 399, endPoint y: 185, distance: 65.2
click at [399, 185] on p "college park place company inc" at bounding box center [365, 178] width 95 height 25
copy p "college park place company"
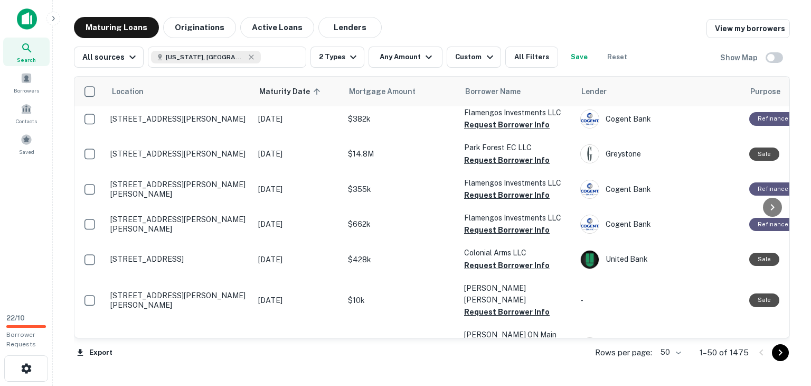
click at [783, 356] on icon "Go to next page" at bounding box center [780, 352] width 13 height 13
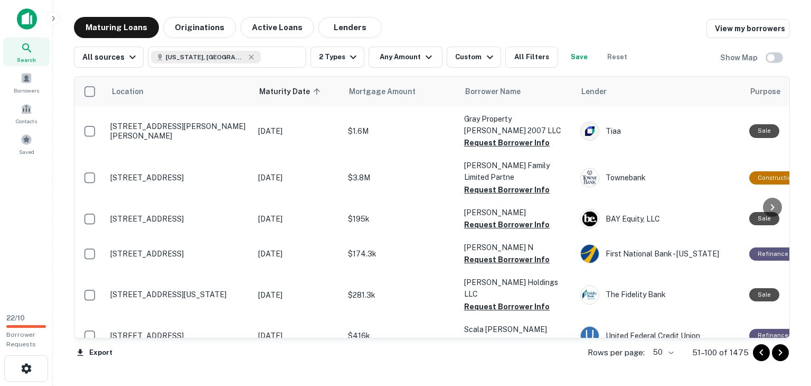
click at [782, 352] on icon "Go to next page" at bounding box center [781, 352] width 4 height 6
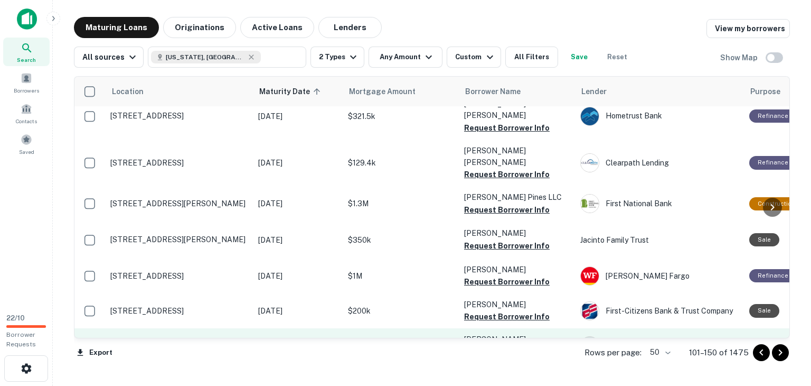
scroll to position [1604, 0]
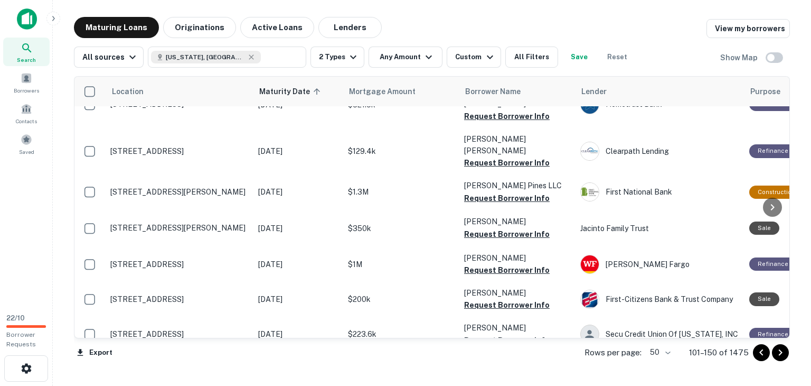
click at [782, 355] on icon "Go to next page" at bounding box center [780, 352] width 13 height 13
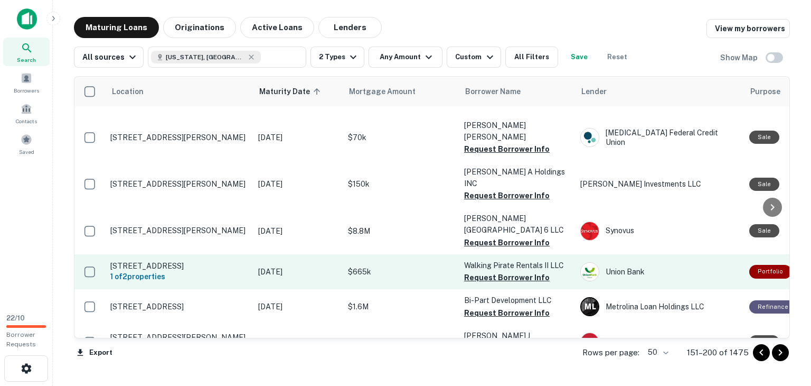
scroll to position [264, 0]
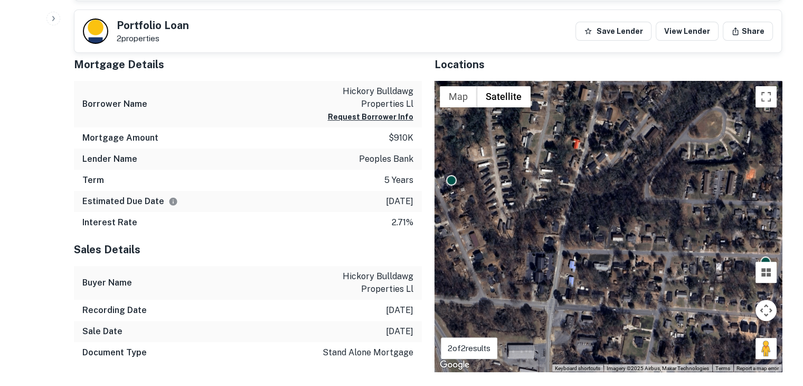
scroll to position [370, 0]
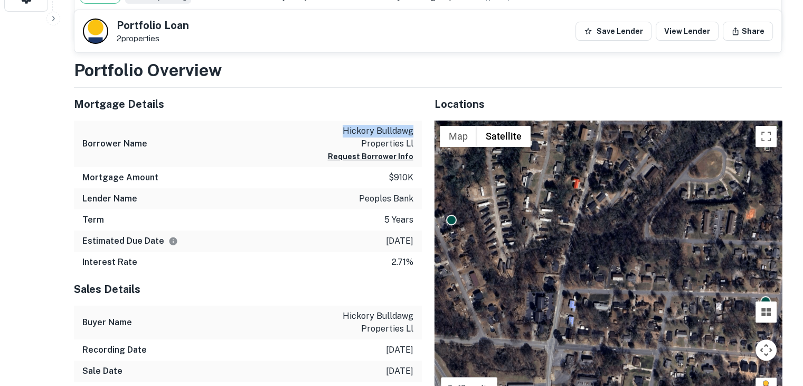
drag, startPoint x: 337, startPoint y: 125, endPoint x: 414, endPoint y: 132, distance: 77.4
click at [414, 132] on div "Borrower Name hickory bulldawg properties ll Request Borrower Info" at bounding box center [248, 143] width 348 height 47
drag, startPoint x: 390, startPoint y: 133, endPoint x: 336, endPoint y: 128, distance: 54.7
click at [336, 128] on p "hickory bulldawg properties ll" at bounding box center [365, 137] width 95 height 25
click at [347, 129] on p "hickory bulldawg properties ll" at bounding box center [365, 137] width 95 height 25
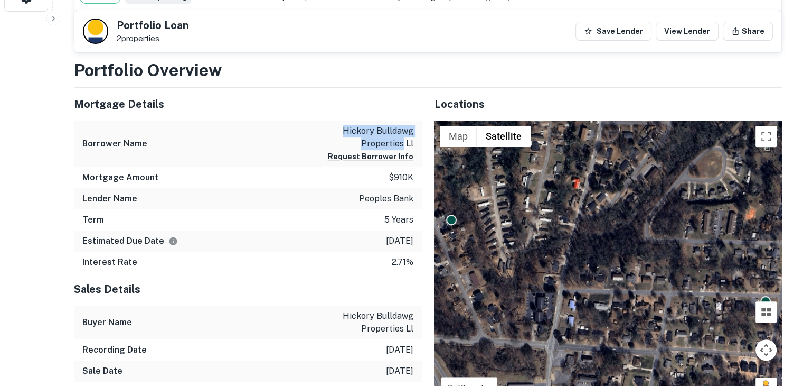
drag, startPoint x: 343, startPoint y: 129, endPoint x: 404, endPoint y: 143, distance: 61.6
click at [404, 143] on p "hickory bulldawg properties ll" at bounding box center [365, 137] width 95 height 25
copy p "hickory bulldawg properties"
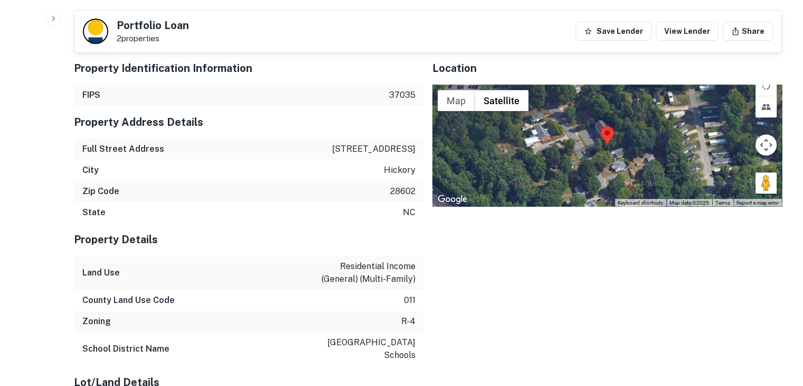
scroll to position [644, 0]
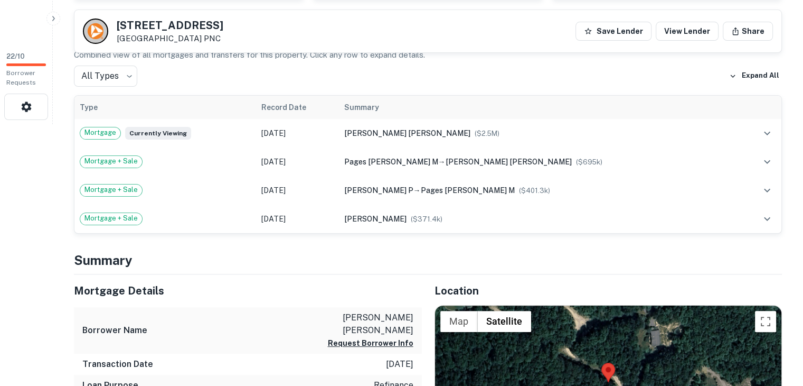
scroll to position [53, 0]
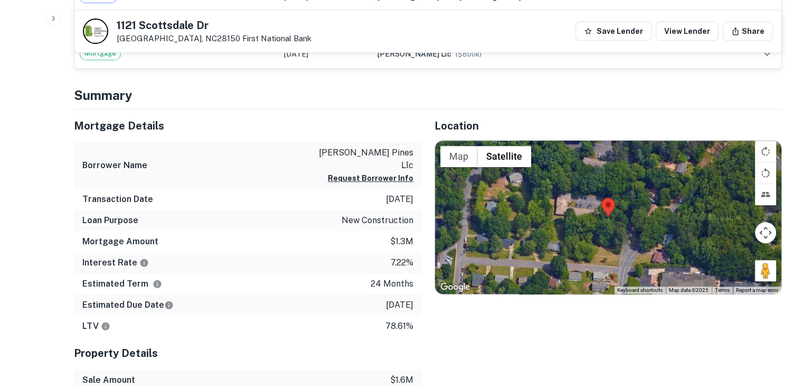
scroll to position [423, 0]
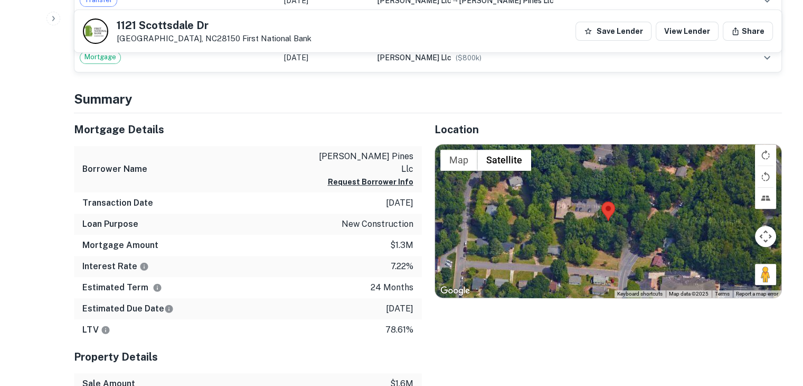
click at [330, 155] on p "chamberlain pines llc" at bounding box center [365, 162] width 95 height 25
copy div "chamberlain pines llc Request Borrower Info"
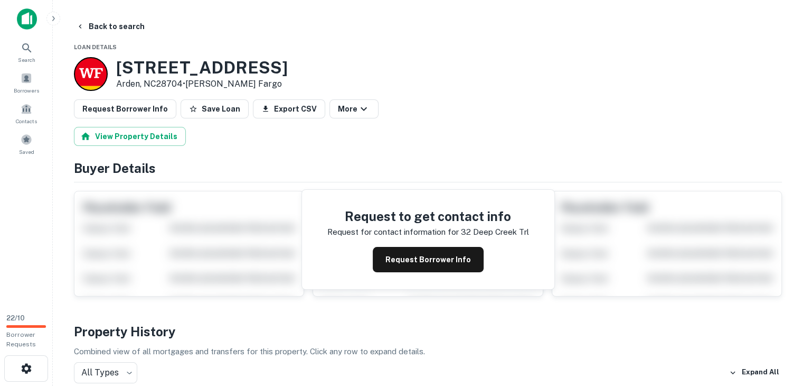
click at [134, 64] on h3 "[STREET_ADDRESS]" at bounding box center [202, 68] width 172 height 20
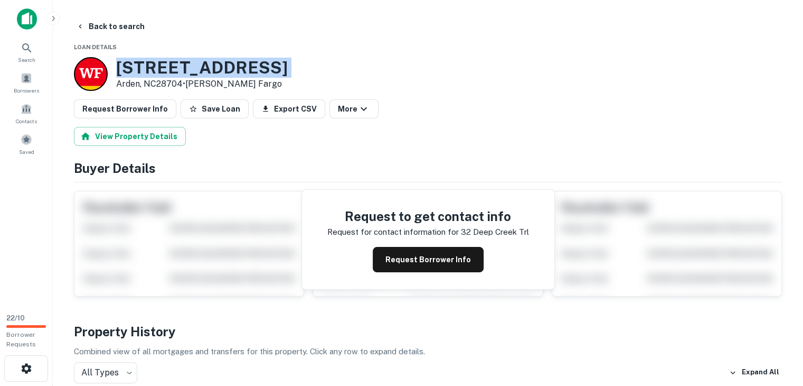
click at [134, 64] on h3 "[STREET_ADDRESS]" at bounding box center [202, 68] width 172 height 20
copy h3 "[STREET_ADDRESS]"
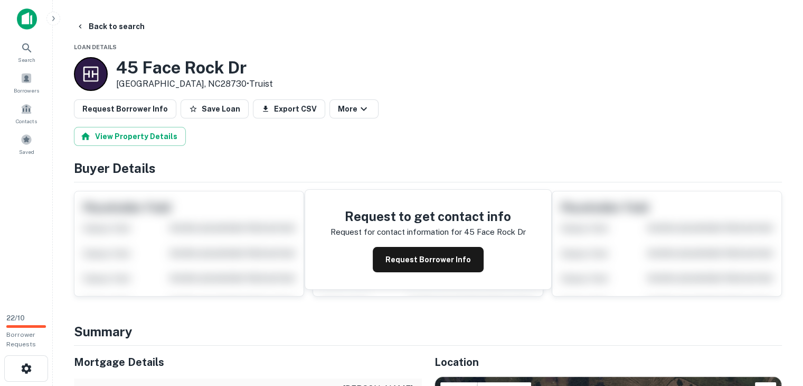
click at [163, 65] on h3 "45 Face Rock Dr" at bounding box center [194, 68] width 157 height 20
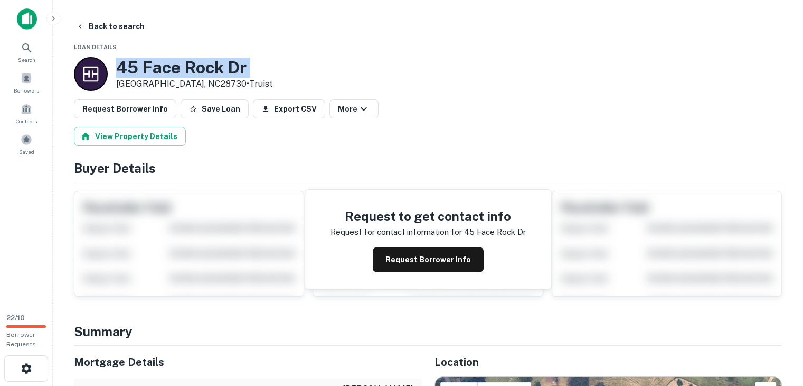
click at [163, 65] on h3 "45 Face Rock Dr" at bounding box center [194, 68] width 157 height 20
copy h3 "45 Face Rock Dr"
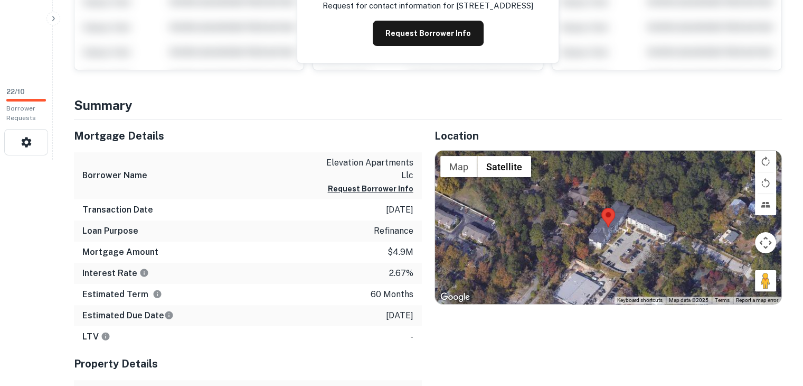
scroll to position [264, 0]
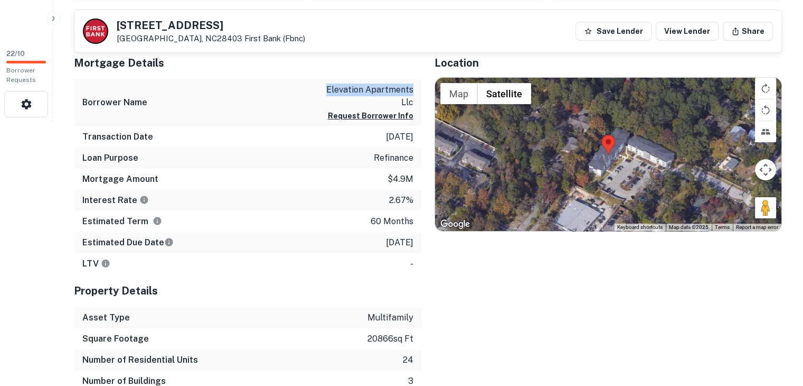
drag, startPoint x: 324, startPoint y: 87, endPoint x: 418, endPoint y: 89, distance: 93.5
click at [418, 89] on div "Borrower Name elevation apartments llc Request Borrower Info" at bounding box center [248, 102] width 348 height 47
drag, startPoint x: 397, startPoint y: 86, endPoint x: 404, endPoint y: 87, distance: 6.9
copy p "elevation apartments"
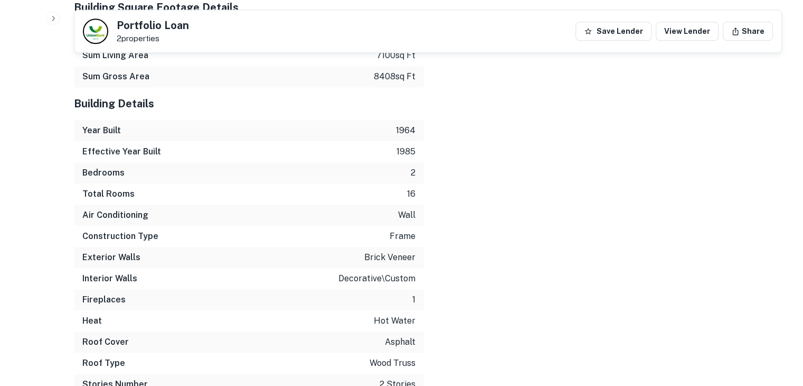
scroll to position [1415, 0]
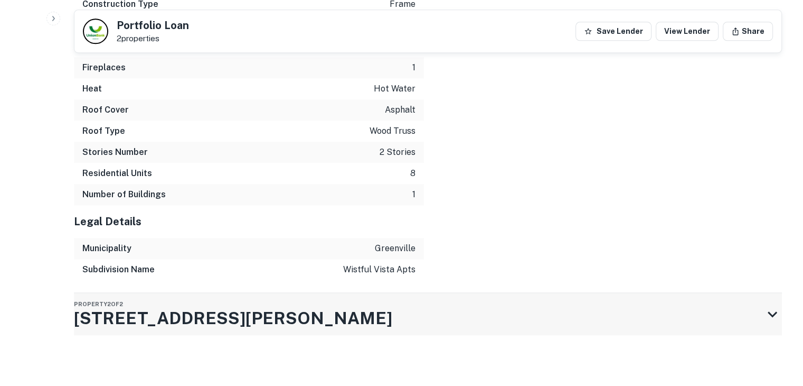
click at [89, 317] on h3 "[STREET_ADDRESS][PERSON_NAME]" at bounding box center [233, 317] width 318 height 25
click at [89, 318] on h3 "[STREET_ADDRESS][PERSON_NAME]" at bounding box center [233, 317] width 318 height 25
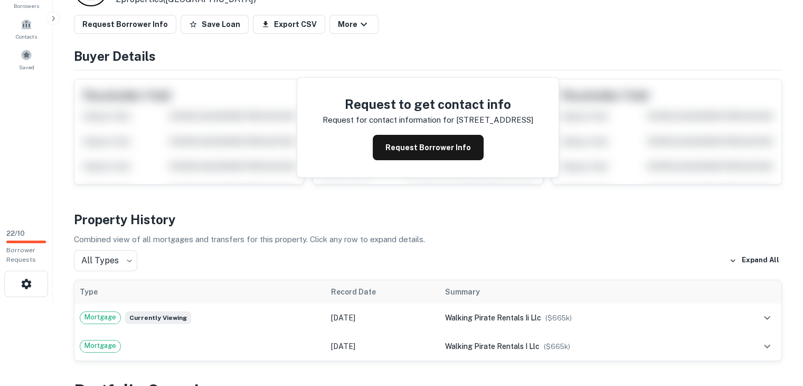
scroll to position [264, 0]
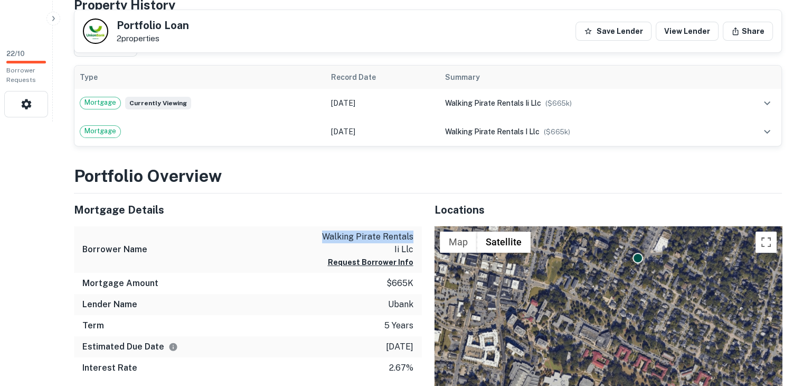
drag, startPoint x: 320, startPoint y: 233, endPoint x: 414, endPoint y: 237, distance: 94.6
click at [414, 237] on div "Borrower Name walking pirate rentals ii llc Request Borrower Info" at bounding box center [248, 249] width 348 height 47
copy p "walking pirate rentals"
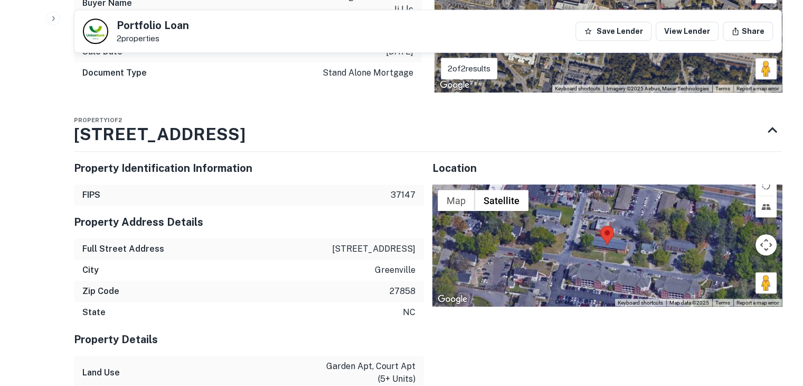
scroll to position [687, 0]
